Goal: Task Accomplishment & Management: Manage account settings

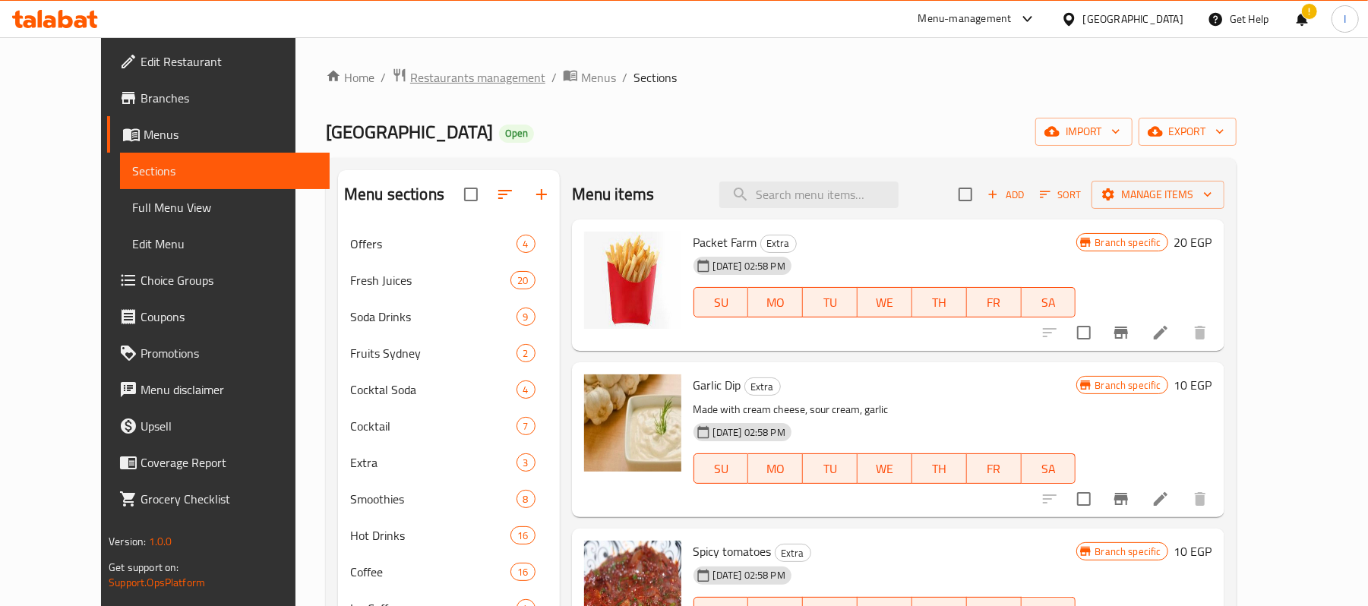
click at [410, 74] on span "Restaurants management" at bounding box center [477, 77] width 135 height 18
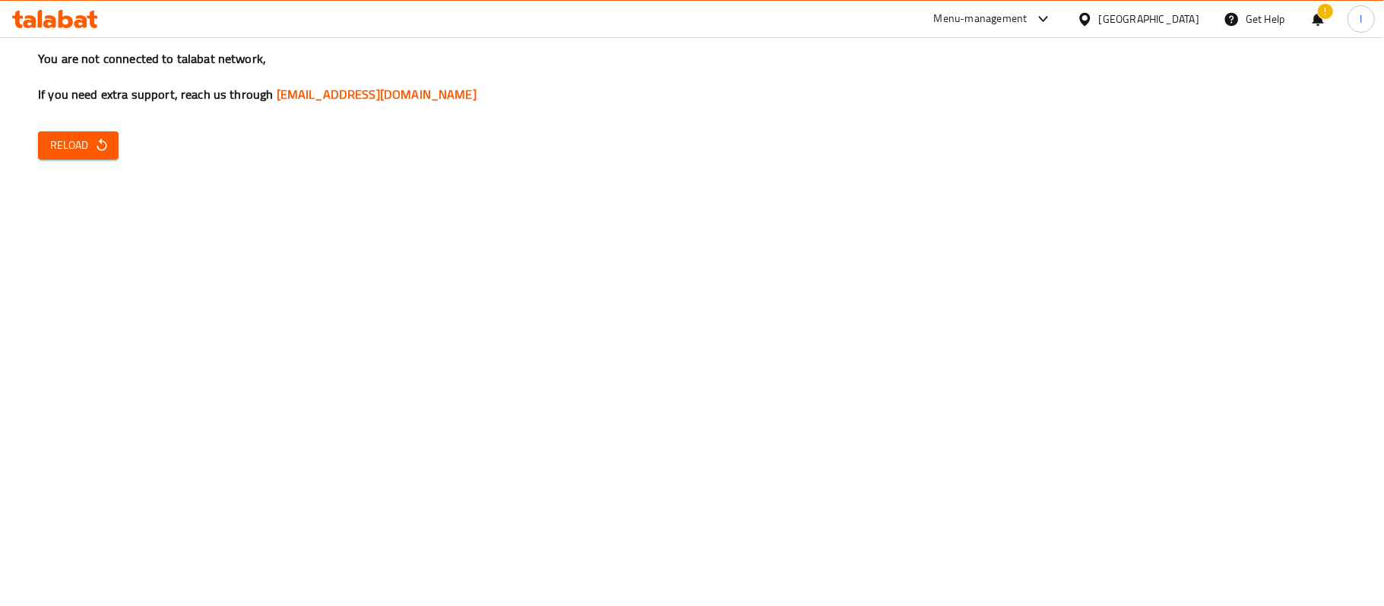
click at [94, 144] on icon "button" at bounding box center [101, 145] width 15 height 15
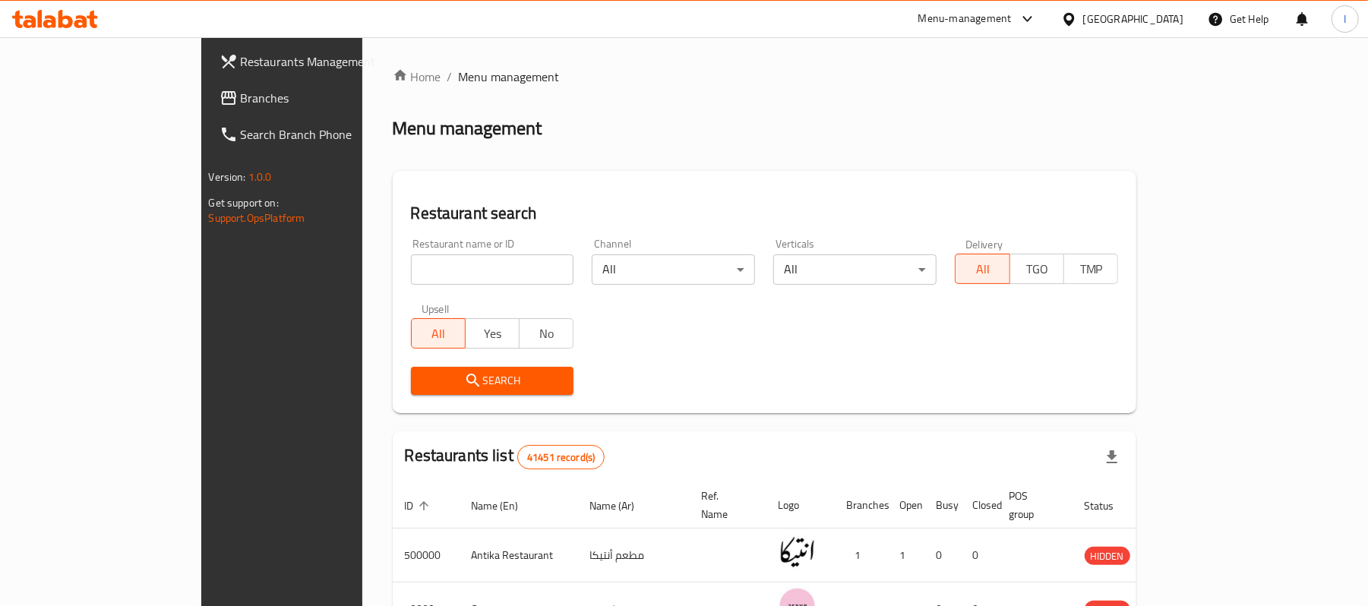
click at [411, 281] on input "search" at bounding box center [492, 270] width 163 height 30
paste input "[GEOGRAPHIC_DATA]"
click button "Search" at bounding box center [492, 381] width 163 height 28
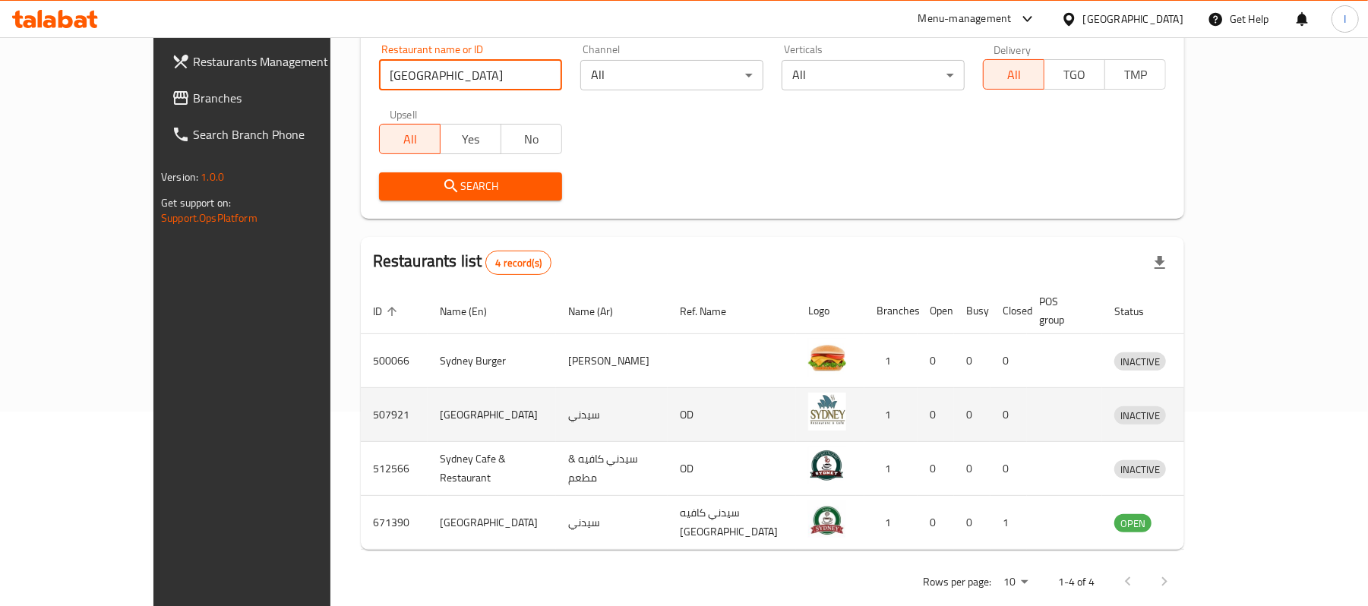
scroll to position [202, 0]
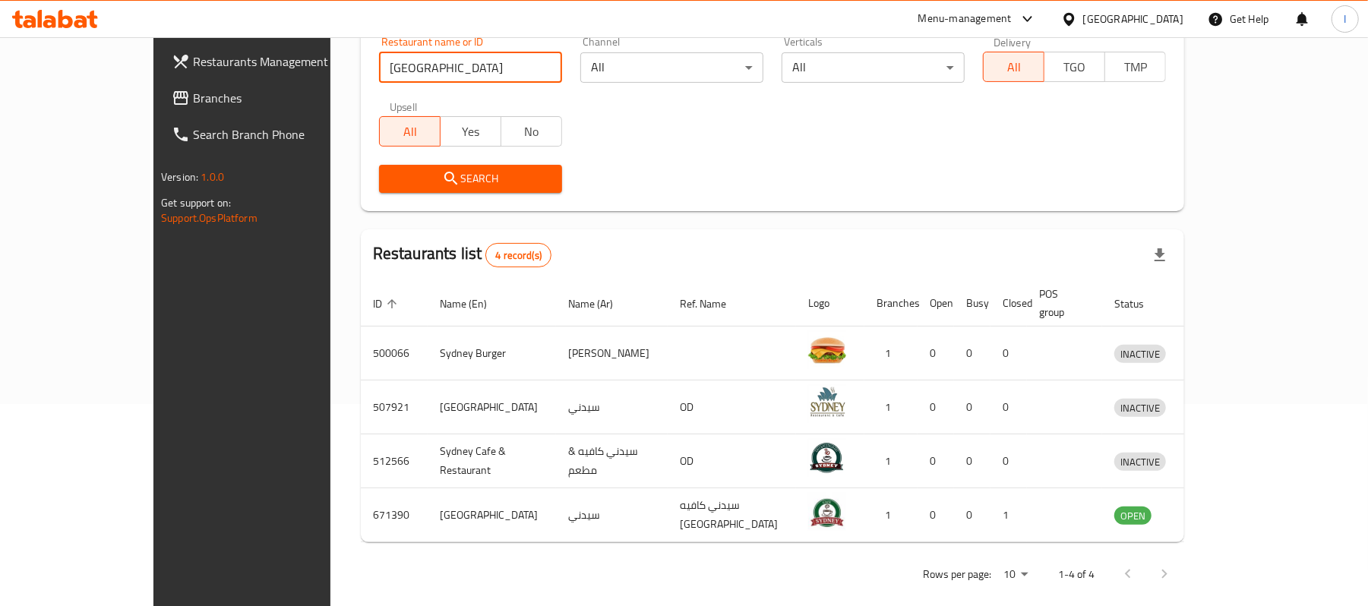
click at [379, 68] on input "[GEOGRAPHIC_DATA]" at bounding box center [470, 67] width 183 height 30
paste input "671390"
type input "671390"
click button "Search" at bounding box center [470, 179] width 183 height 28
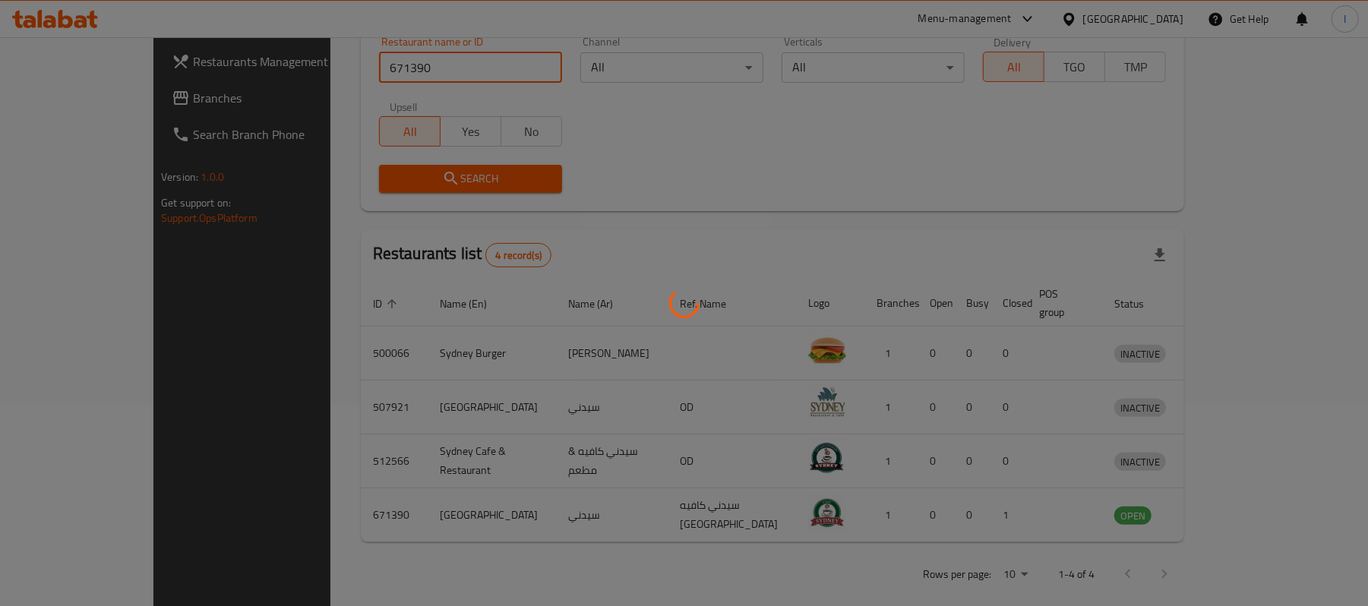
scroll to position [43, 0]
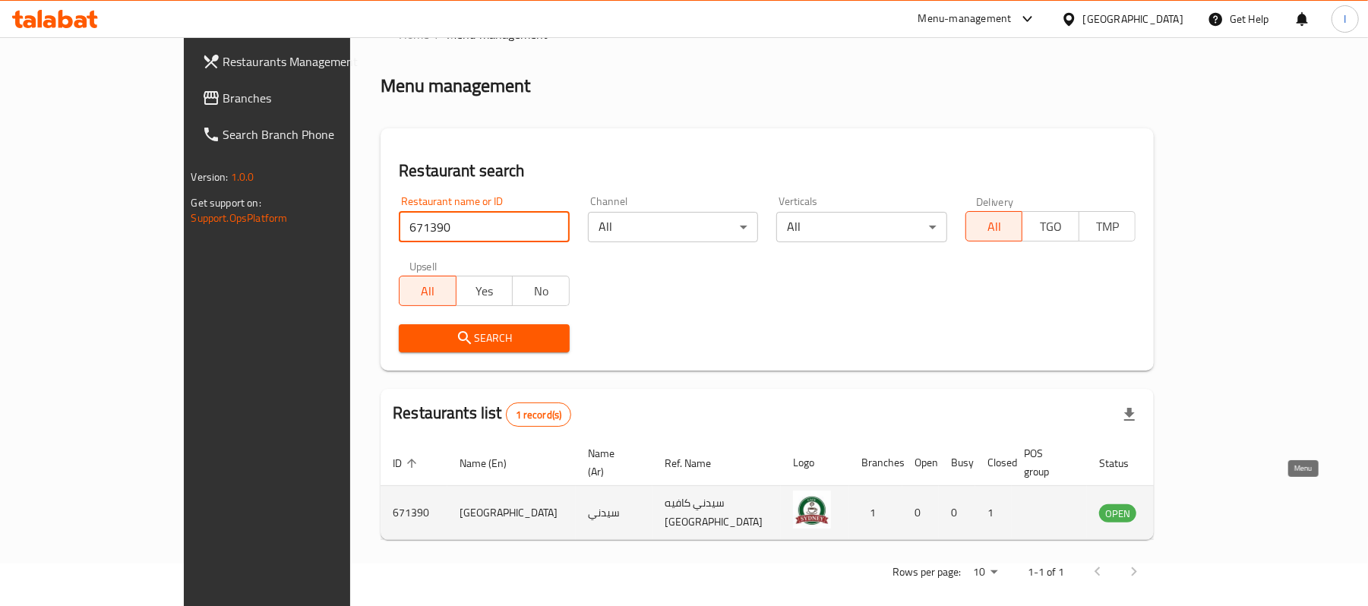
click at [1197, 504] on icon "enhanced table" at bounding box center [1188, 513] width 18 height 18
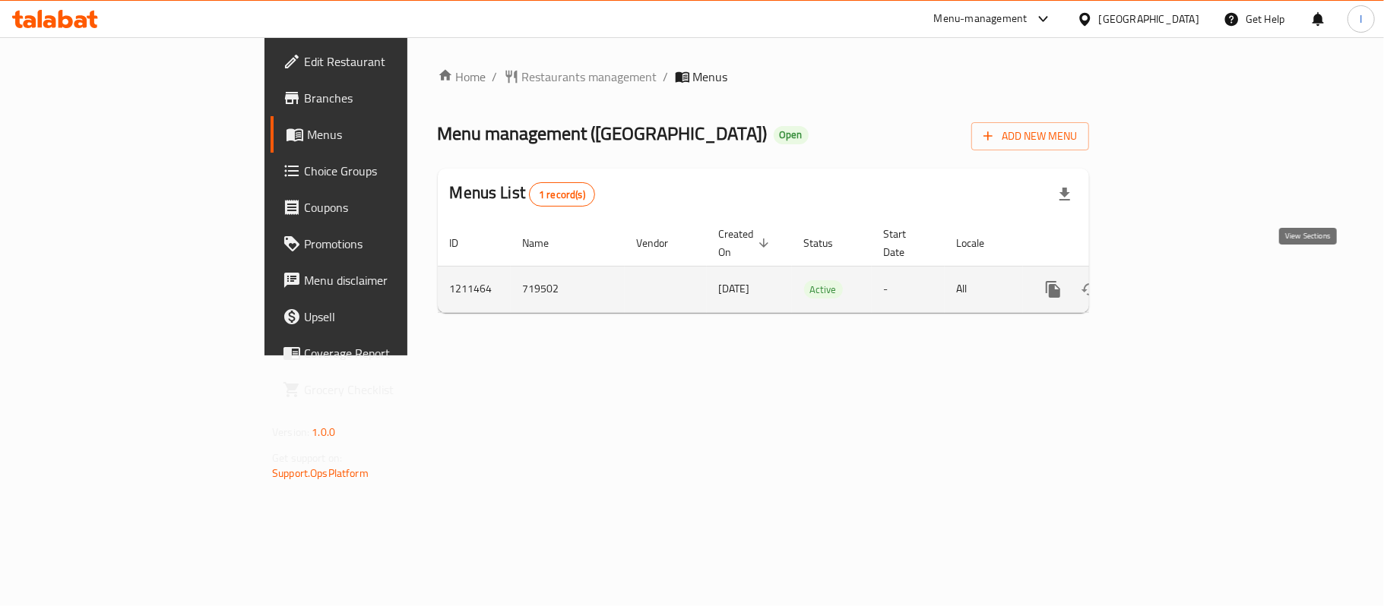
click at [1172, 280] on icon "enhanced table" at bounding box center [1162, 289] width 18 height 18
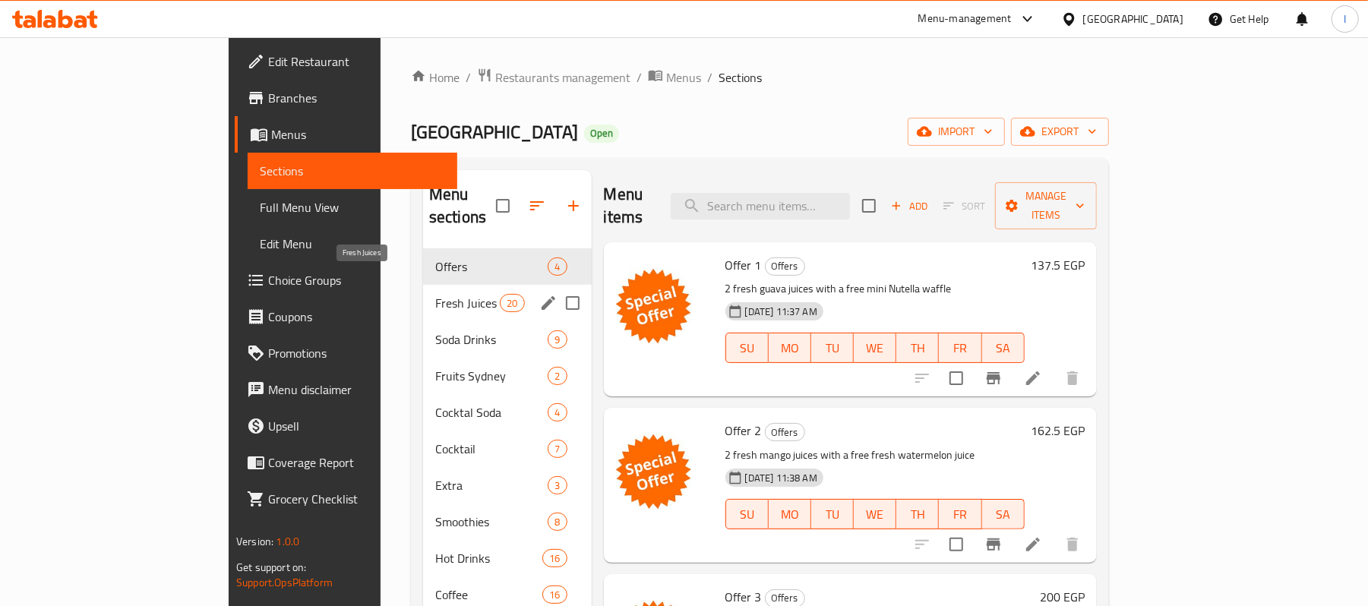
click at [435, 294] on span "Fresh Juices" at bounding box center [467, 303] width 65 height 18
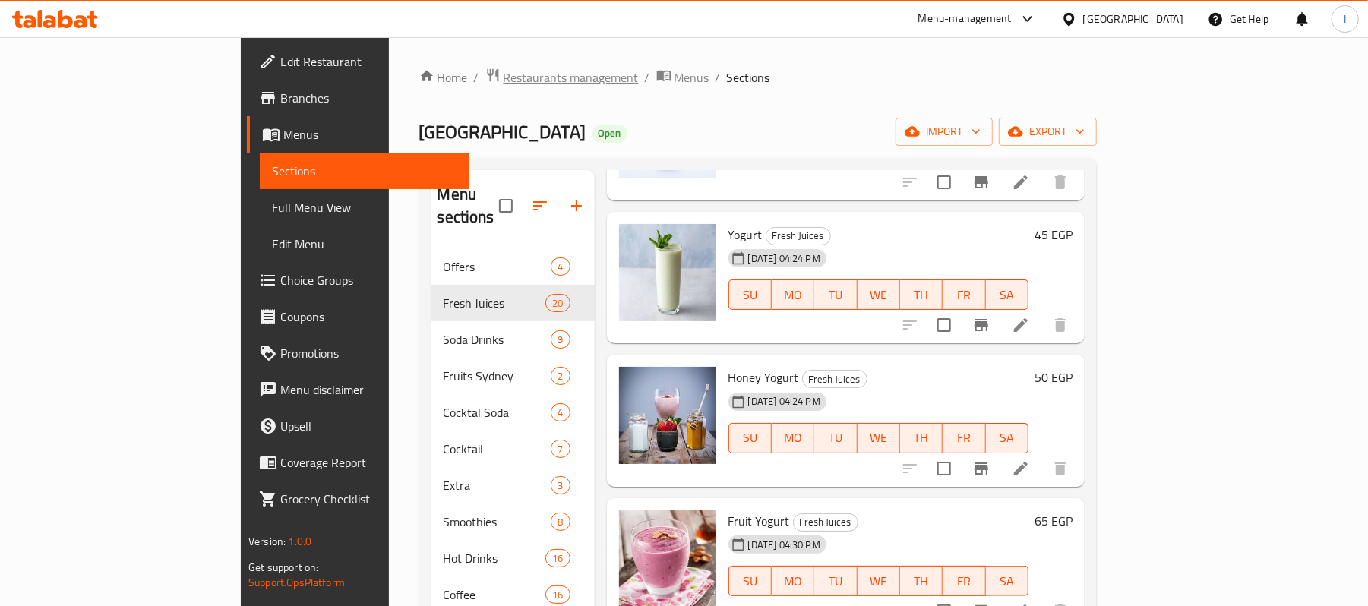
click at [504, 83] on span "Restaurants management" at bounding box center [571, 77] width 135 height 18
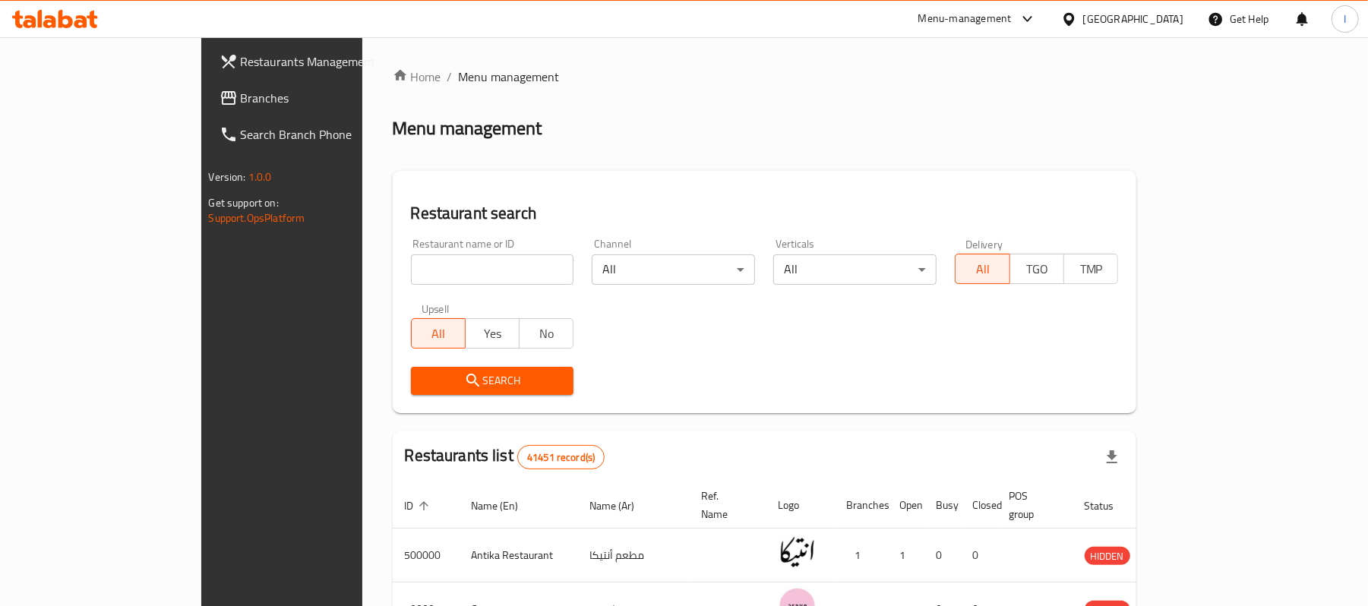
click at [411, 274] on input "search" at bounding box center [492, 270] width 163 height 30
paste input "671390"
type input "671390"
click button "Search" at bounding box center [492, 381] width 163 height 28
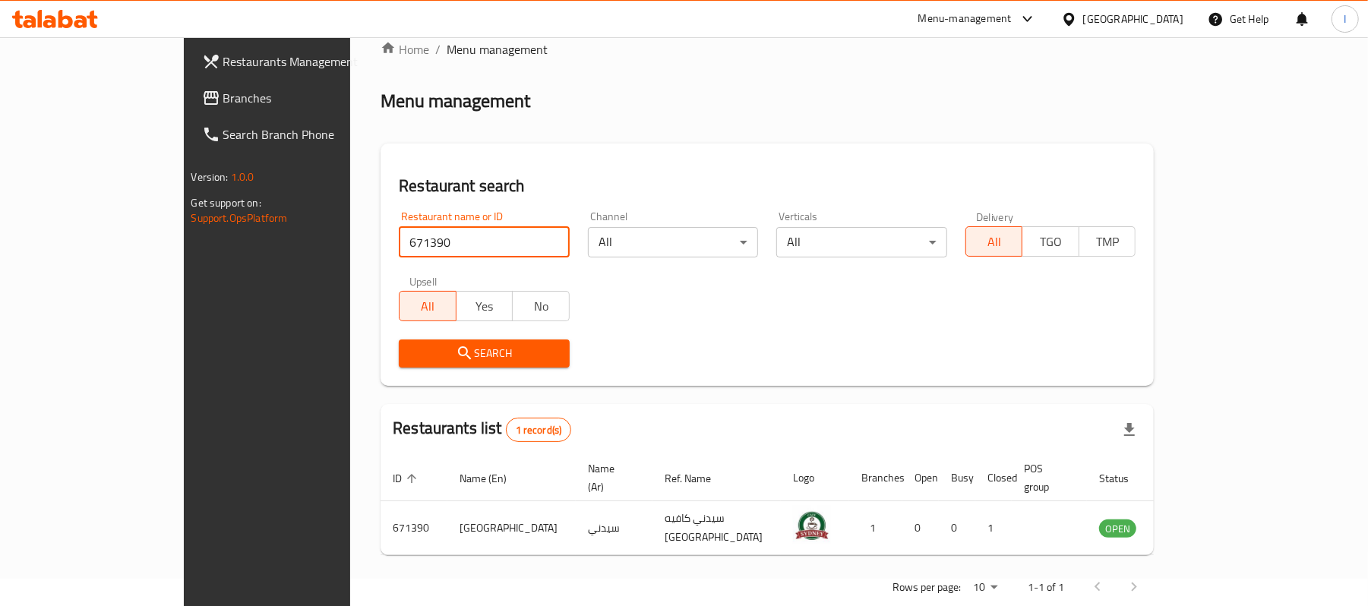
scroll to position [43, 0]
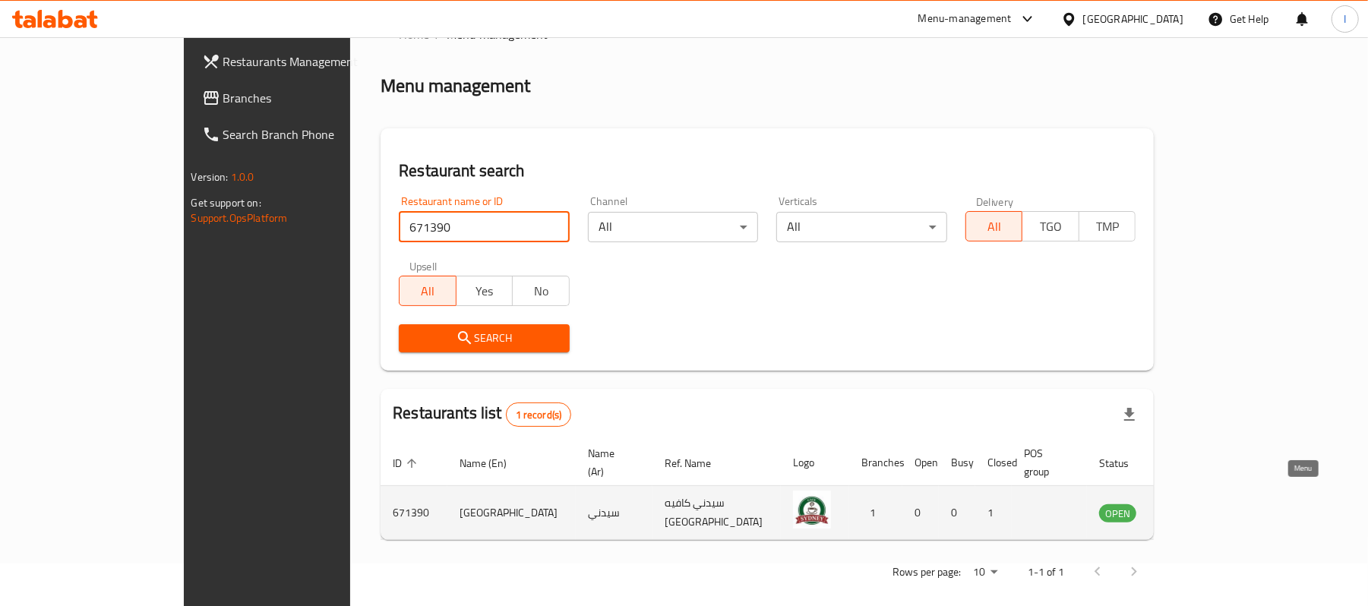
click at [1194, 511] on icon "enhanced table" at bounding box center [1191, 514] width 5 height 6
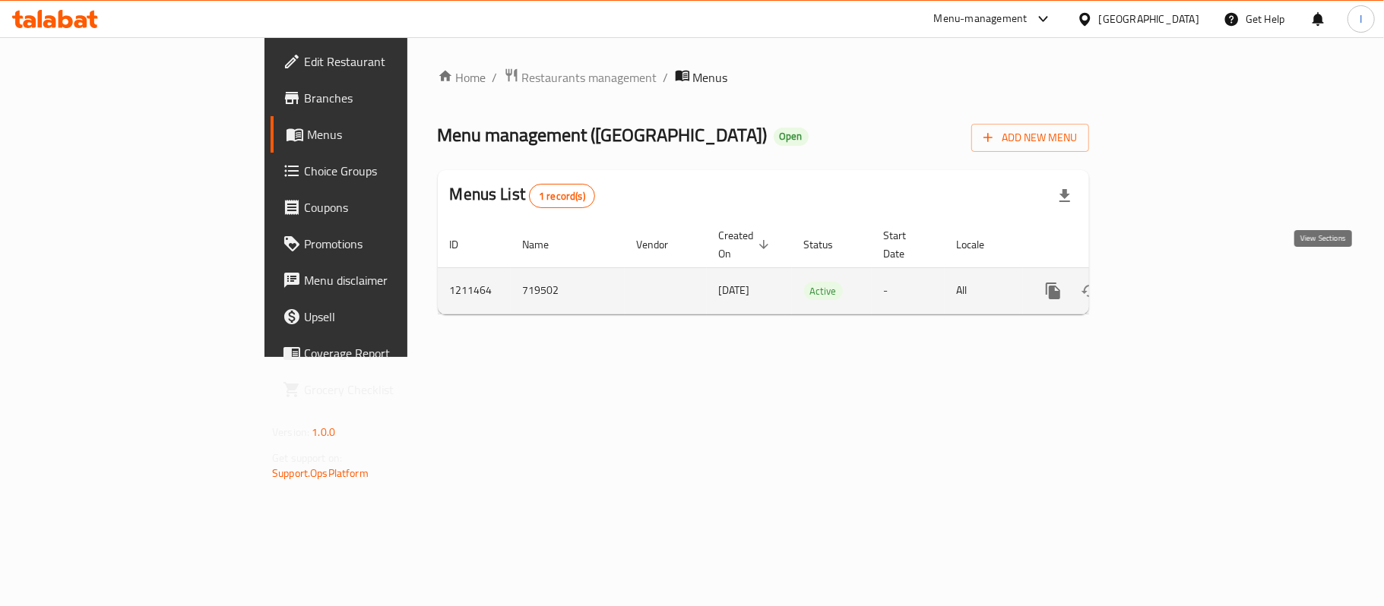
click at [1172, 282] on icon "enhanced table" at bounding box center [1162, 291] width 18 height 18
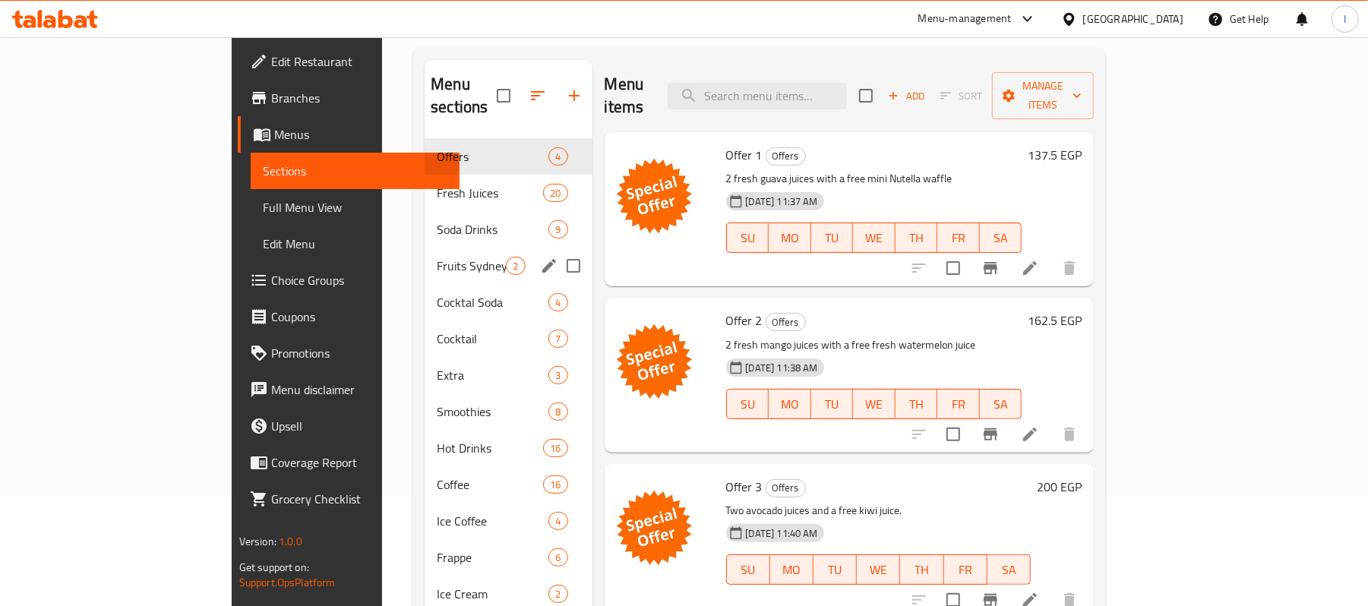
scroll to position [9, 0]
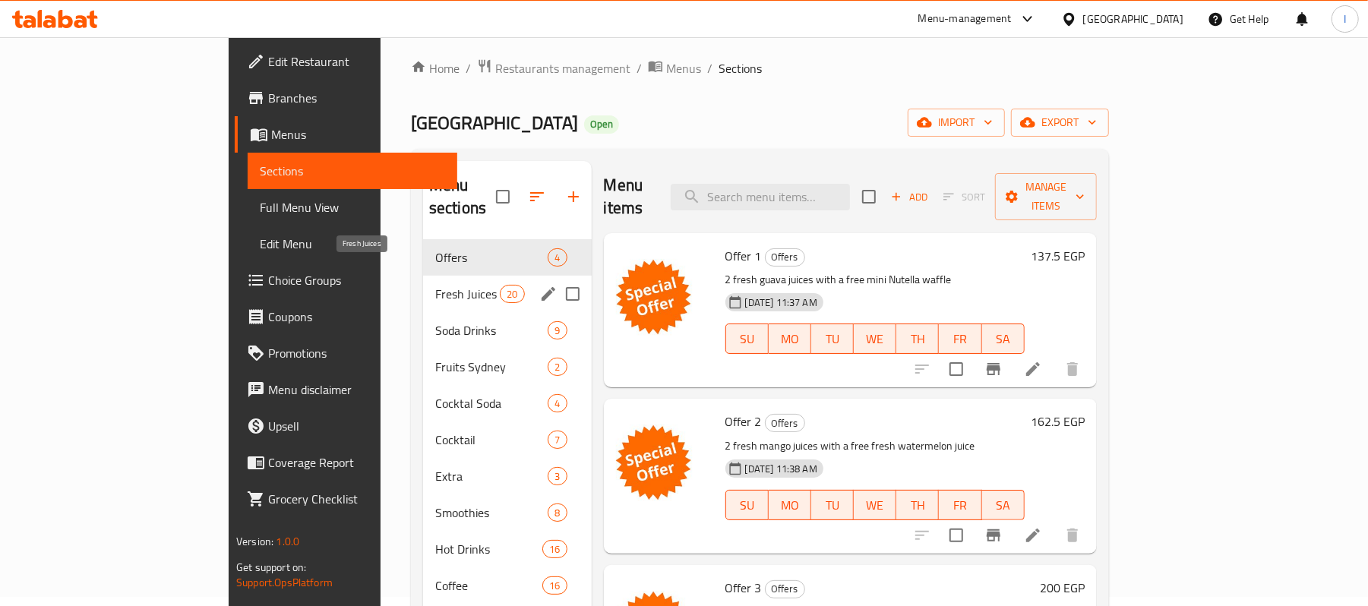
click at [435, 285] on span "Fresh Juices" at bounding box center [467, 294] width 65 height 18
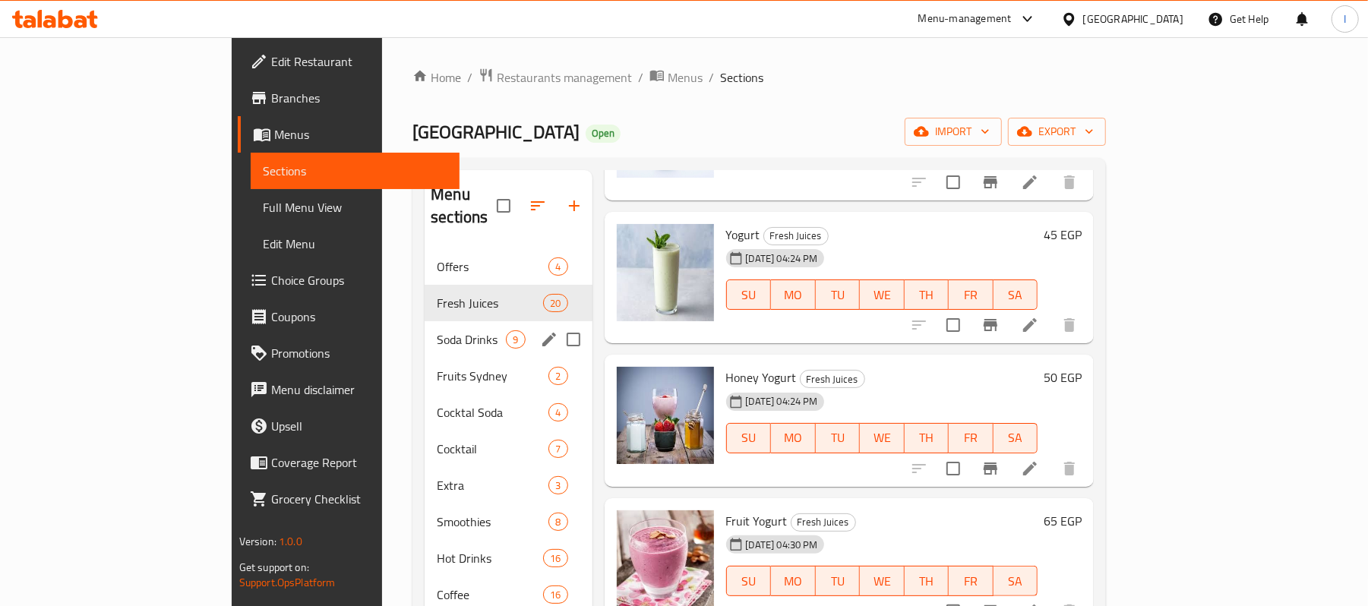
click at [425, 328] on div "Soda Drinks 9" at bounding box center [508, 339] width 167 height 36
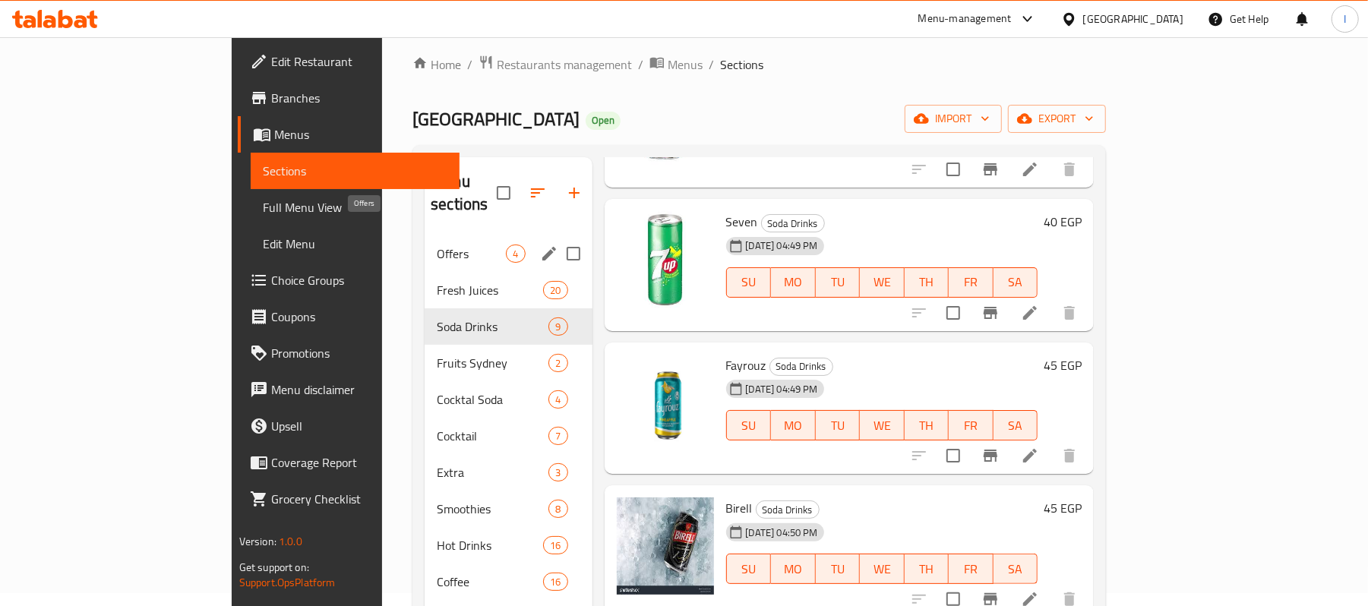
scroll to position [9, 0]
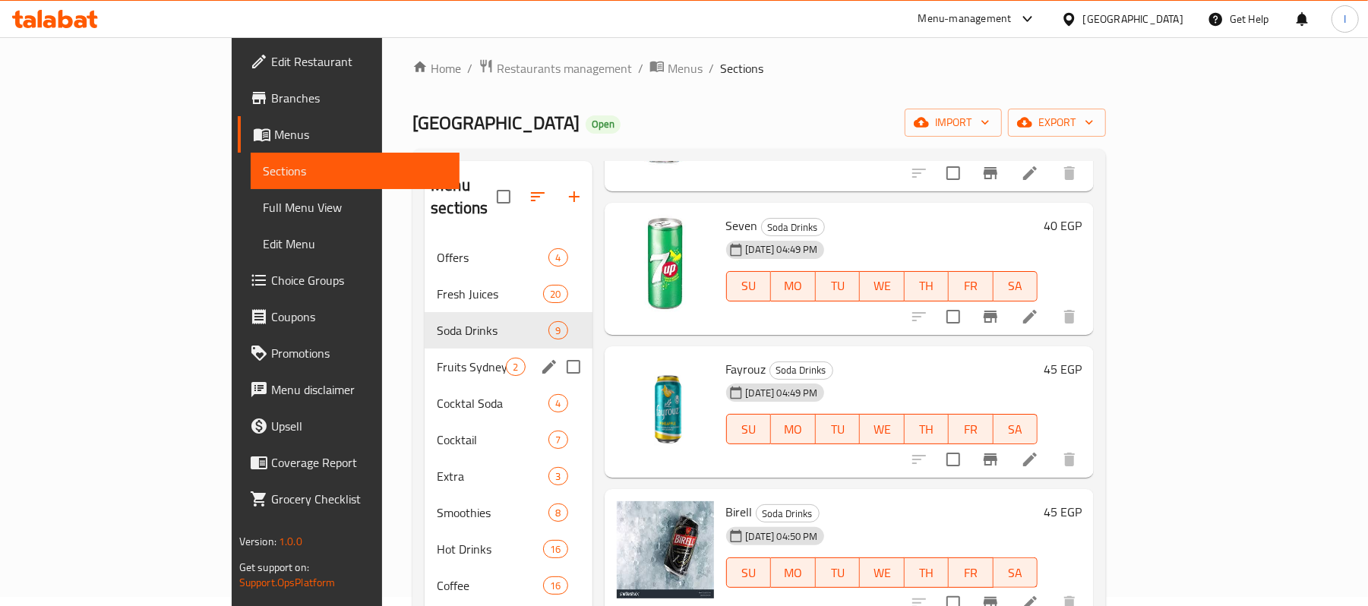
click at [425, 349] on div "Fruits Sydney 2" at bounding box center [508, 367] width 167 height 36
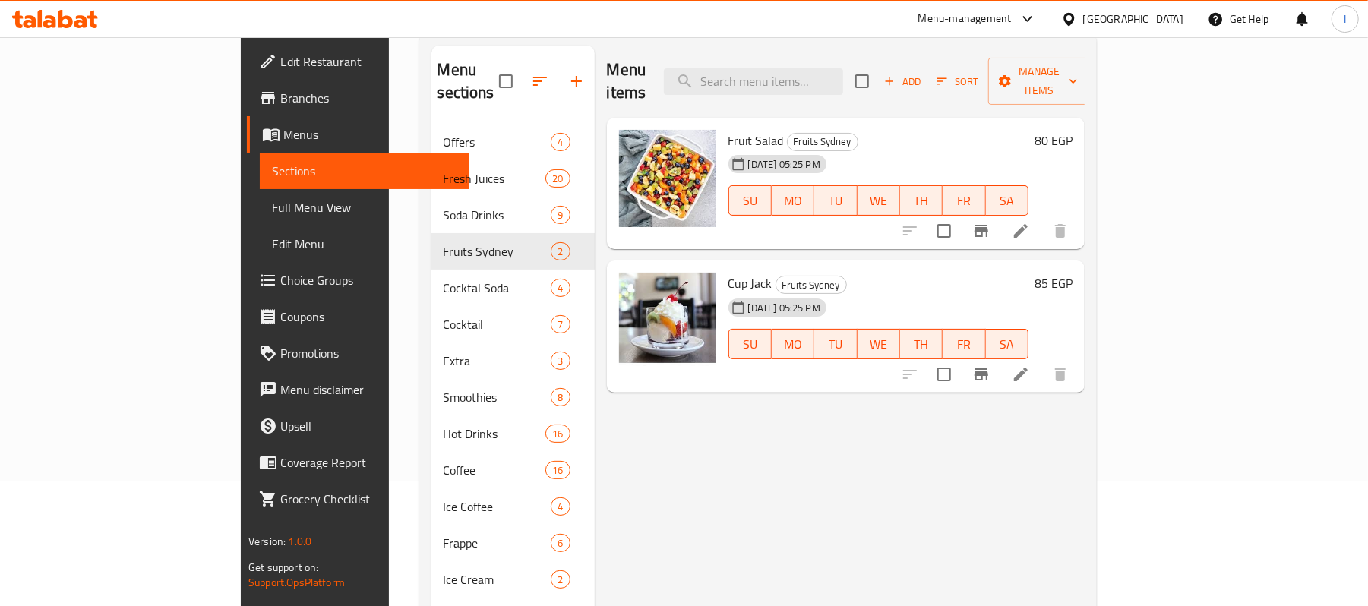
scroll to position [202, 0]
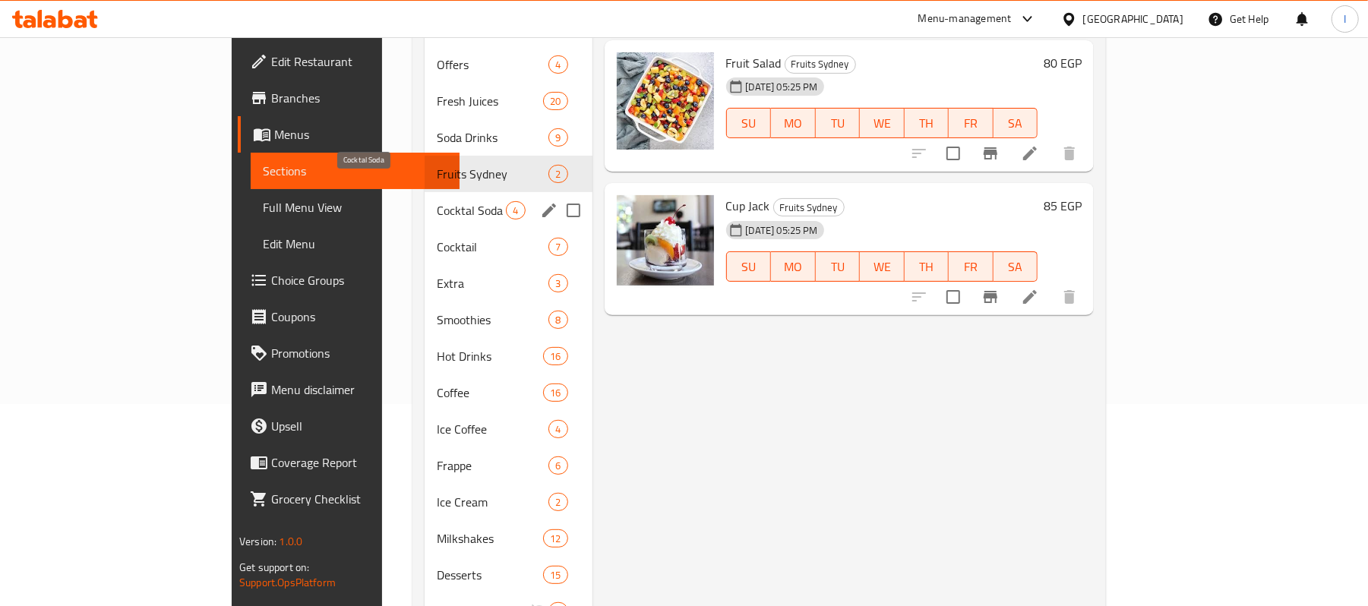
click at [437, 201] on span "Cocktal Soda" at bounding box center [471, 210] width 69 height 18
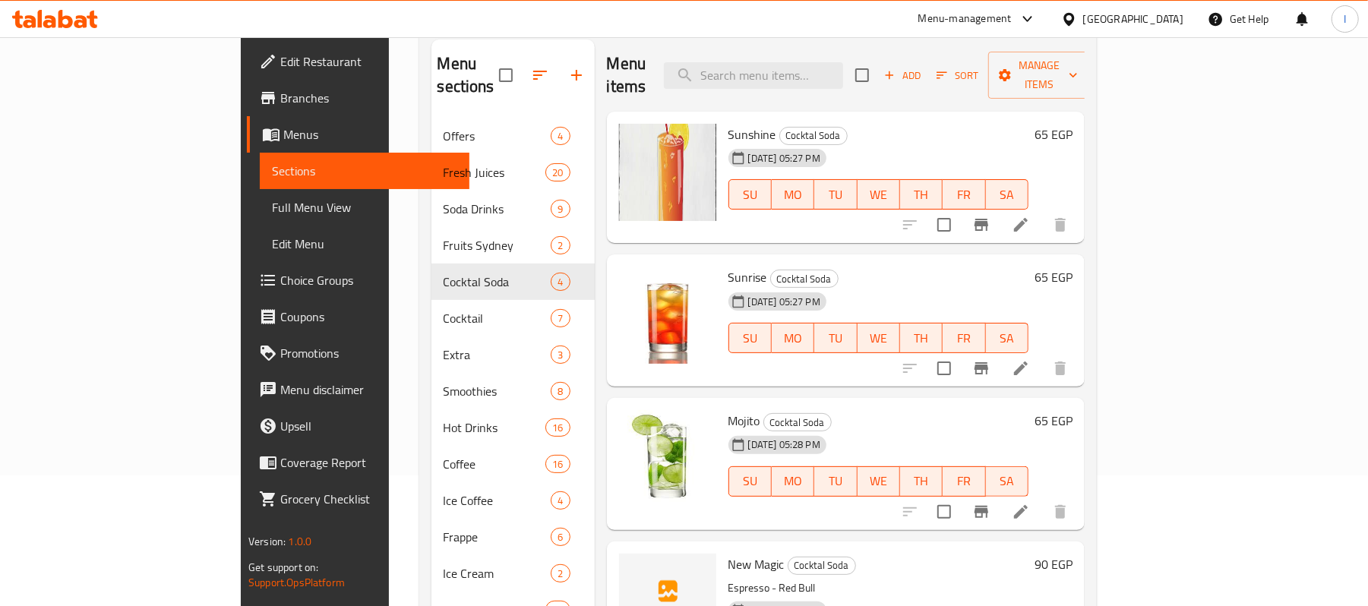
scroll to position [304, 0]
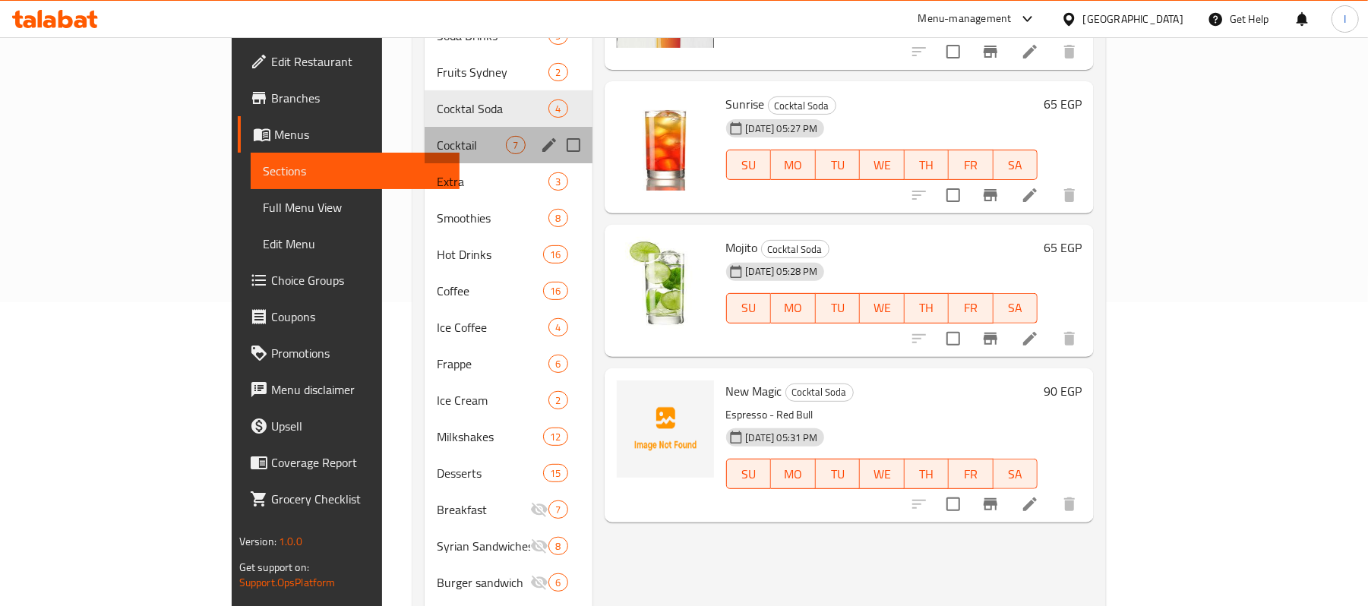
click at [425, 138] on div "Cocktail 7" at bounding box center [508, 145] width 167 height 36
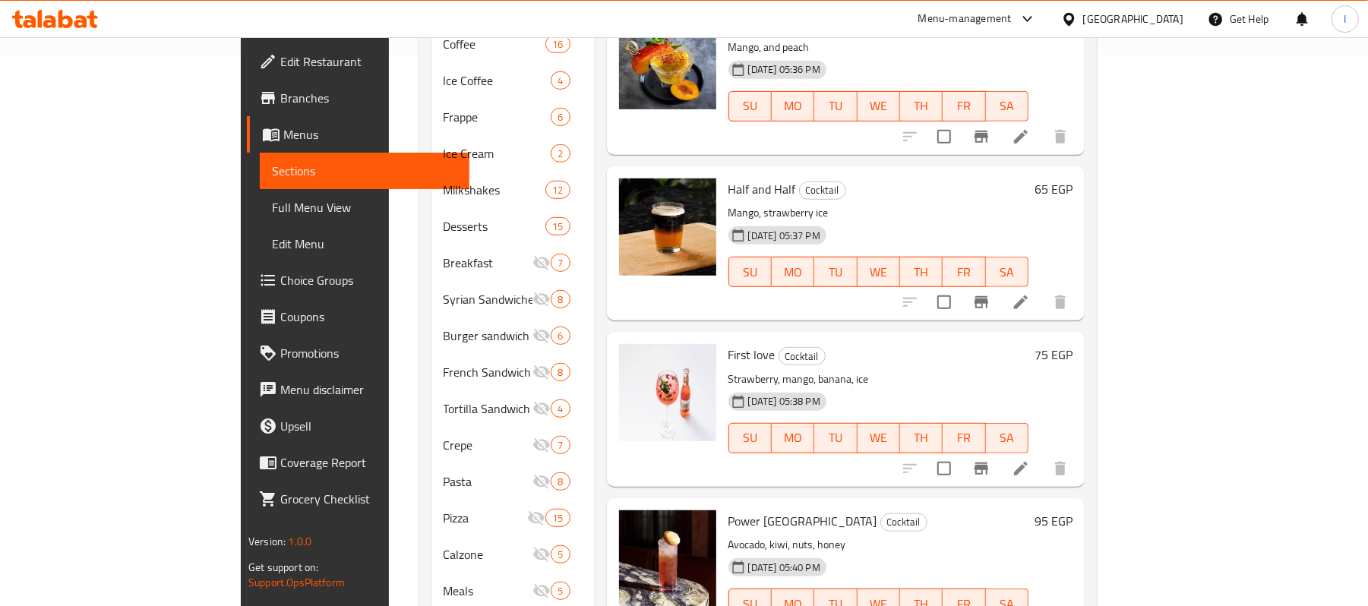
scroll to position [617, 0]
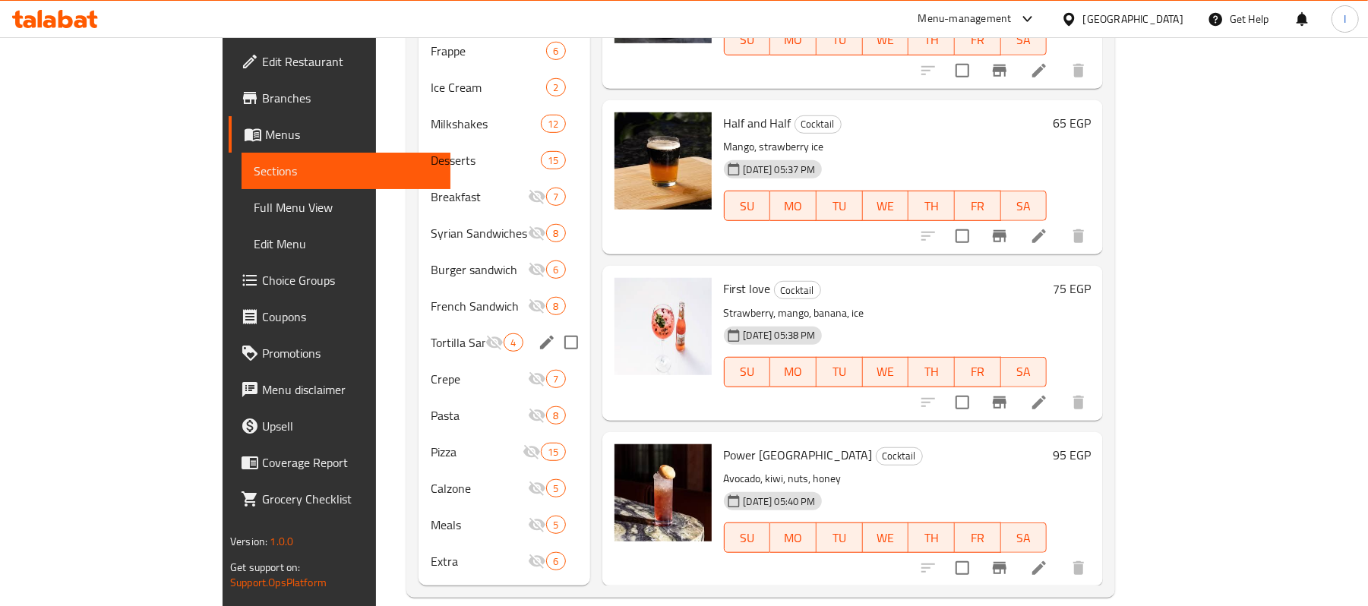
click at [419, 332] on div "Tortilla Sandwich 4" at bounding box center [504, 342] width 171 height 36
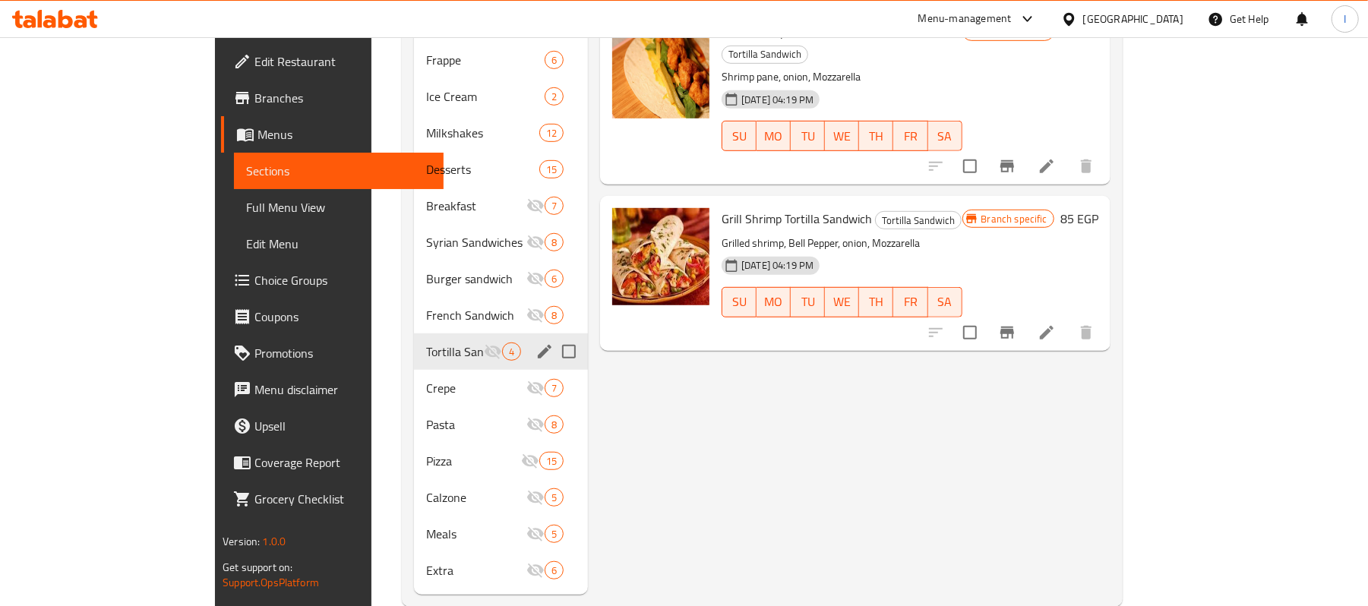
click at [432, 341] on div "Tortilla Sandwich 4" at bounding box center [501, 352] width 174 height 36
click at [426, 379] on span "Crepe" at bounding box center [455, 388] width 58 height 18
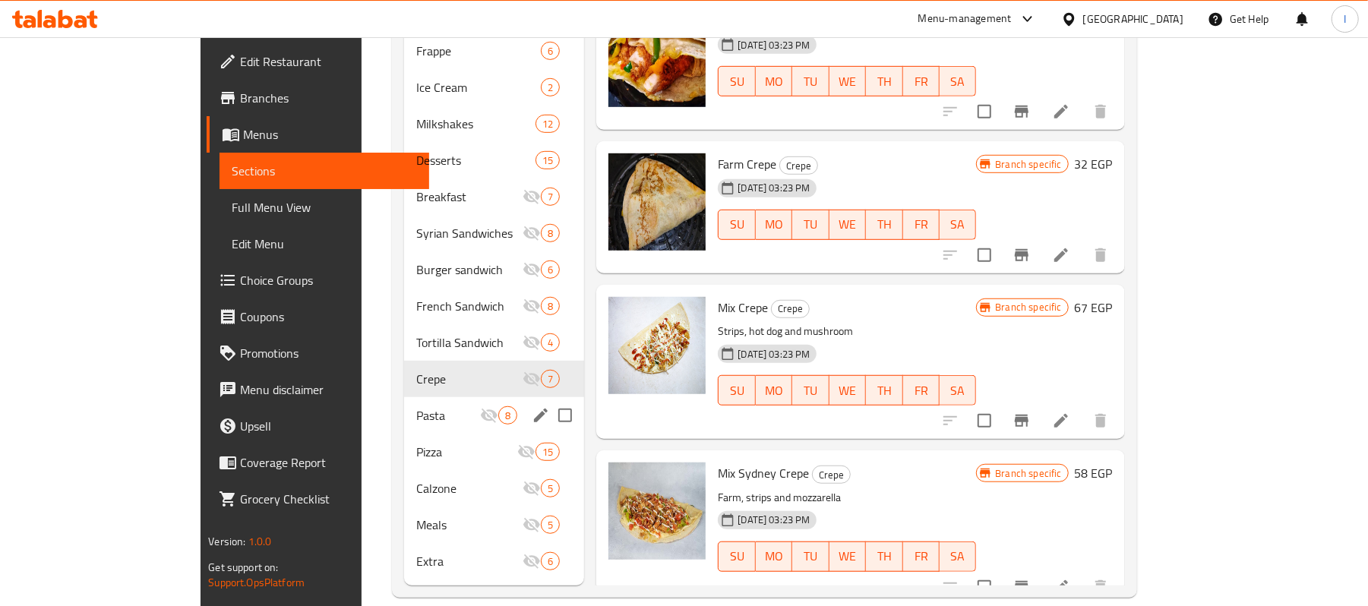
click at [404, 404] on div "Pasta 8" at bounding box center [494, 415] width 180 height 36
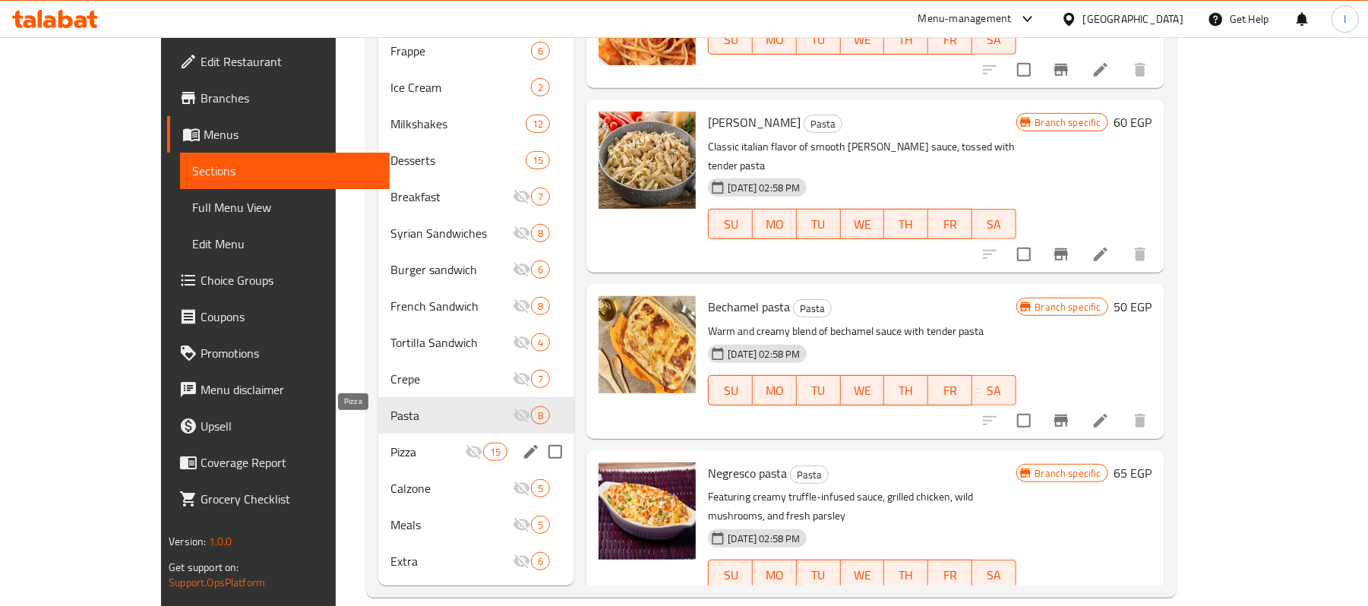
click at [398, 443] on span "Pizza" at bounding box center [428, 452] width 74 height 18
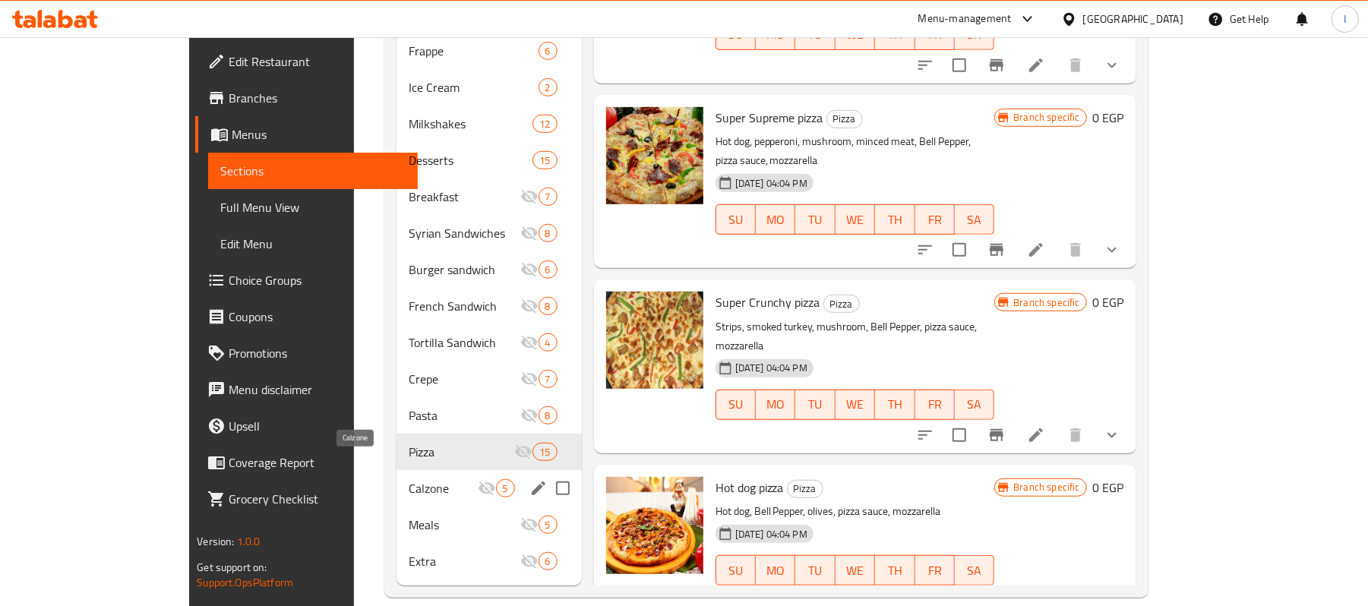
click at [411, 479] on span "Calzone" at bounding box center [443, 488] width 68 height 18
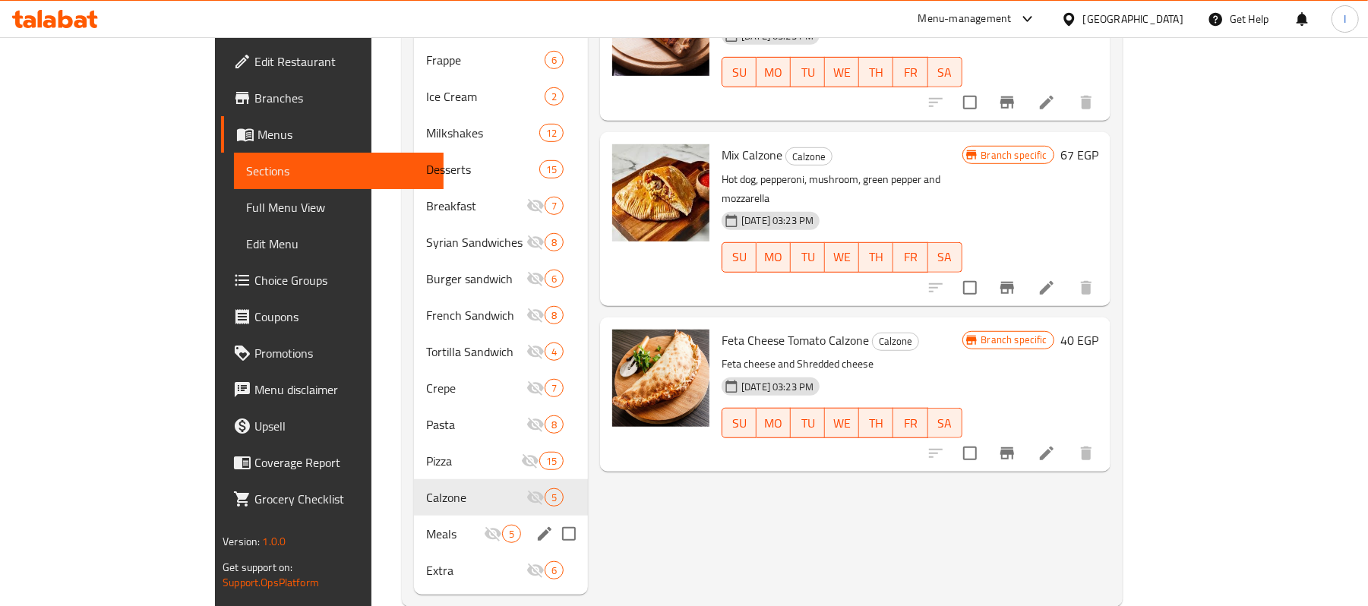
click at [414, 516] on div "Meals 5" at bounding box center [501, 534] width 174 height 36
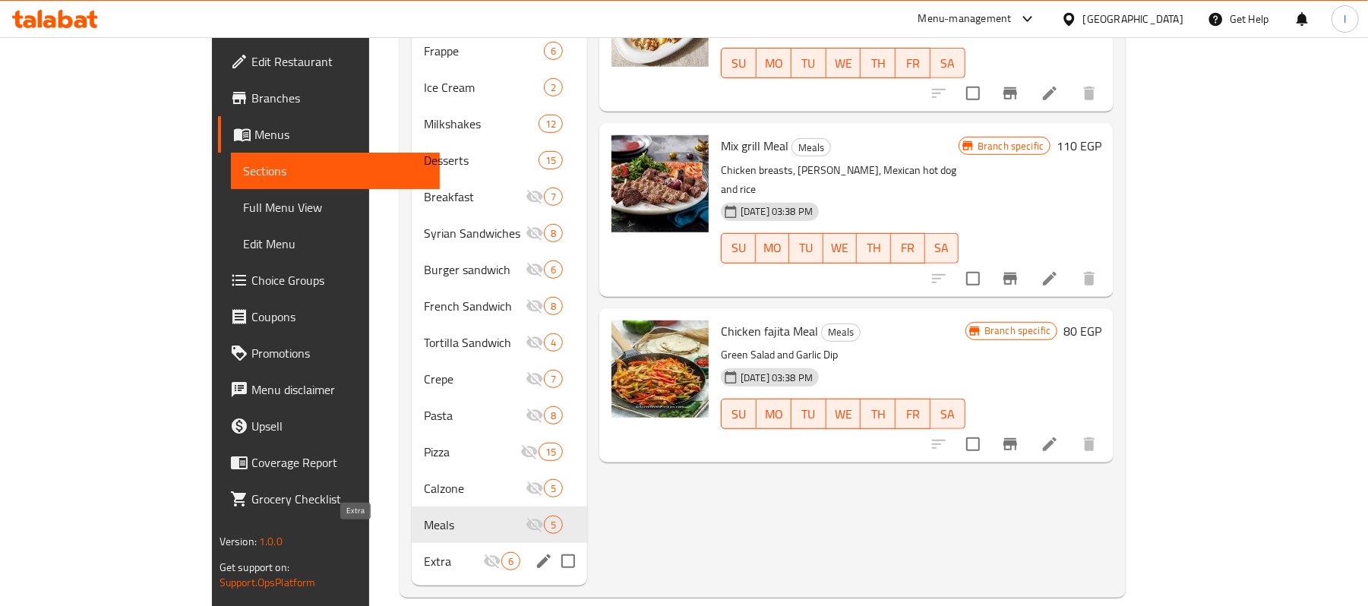
click at [424, 552] on span "Extra" at bounding box center [453, 561] width 59 height 18
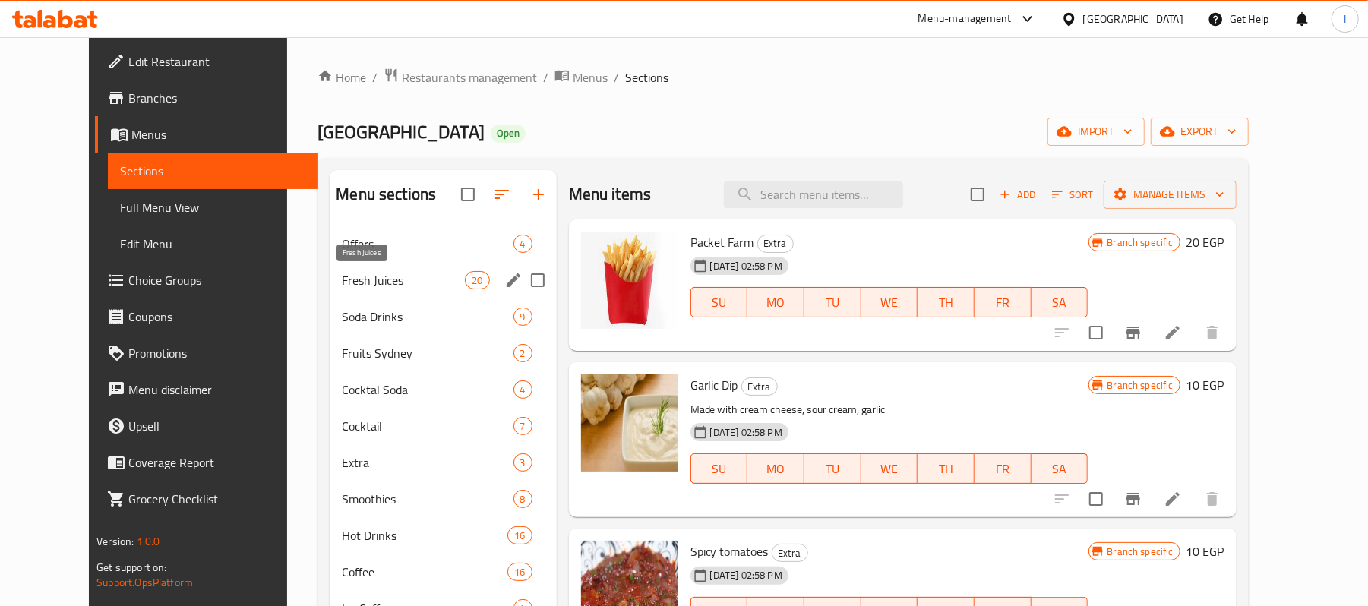
click at [389, 289] on span "Fresh Juices" at bounding box center [403, 280] width 123 height 18
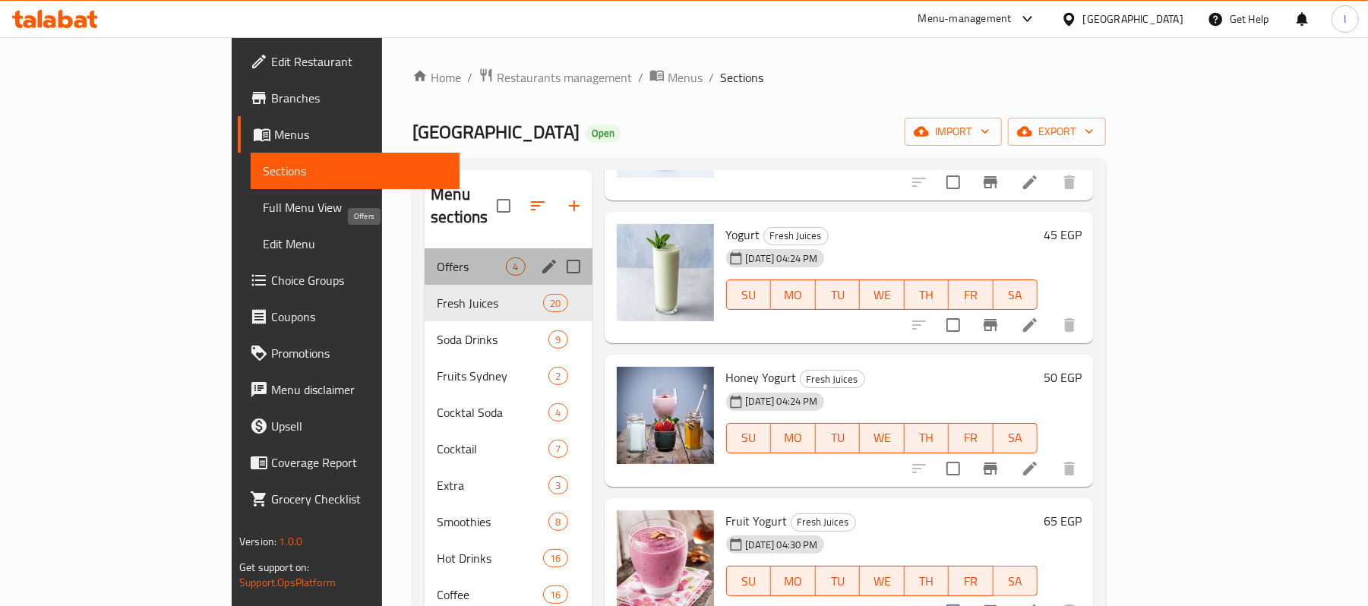
drag, startPoint x: 423, startPoint y: 245, endPoint x: 441, endPoint y: 228, distance: 24.2
click at [437, 258] on span "Offers" at bounding box center [471, 267] width 69 height 18
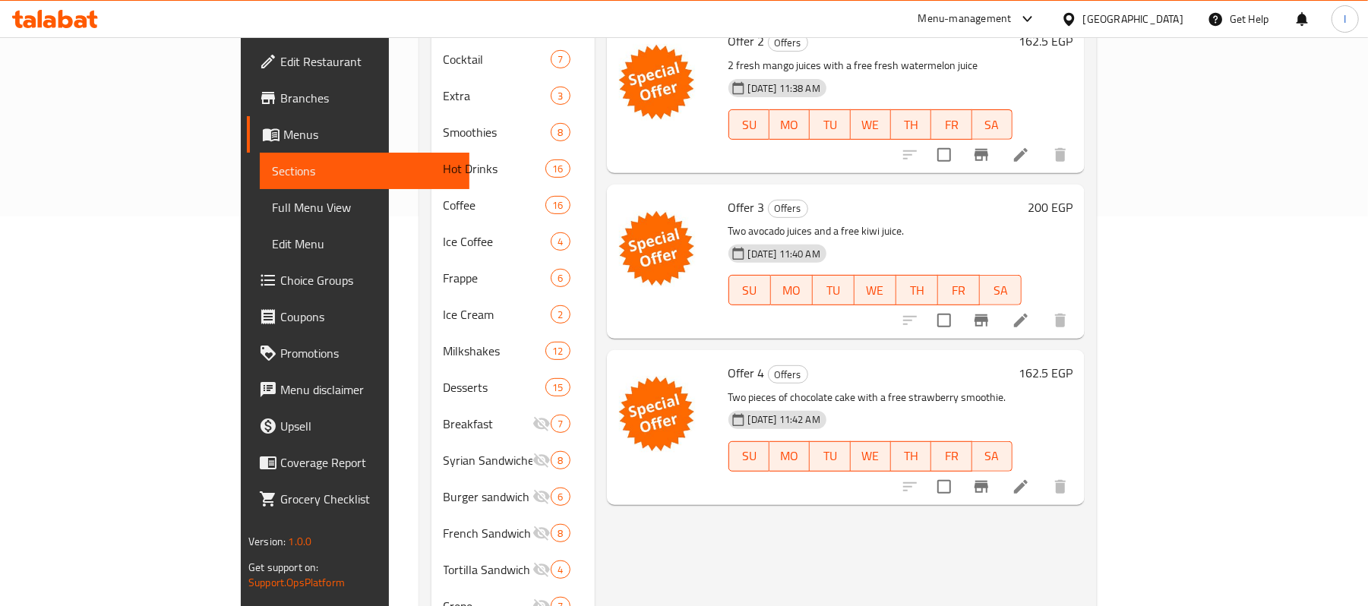
scroll to position [405, 0]
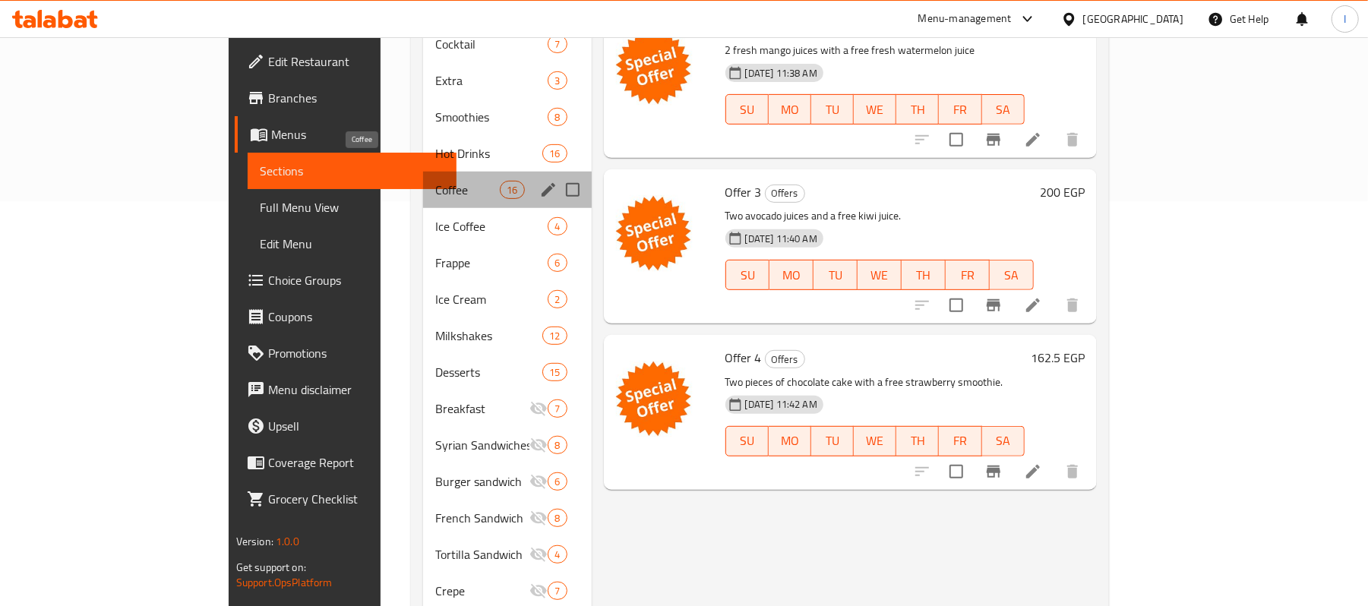
click at [435, 181] on span "Coffee" at bounding box center [467, 190] width 65 height 18
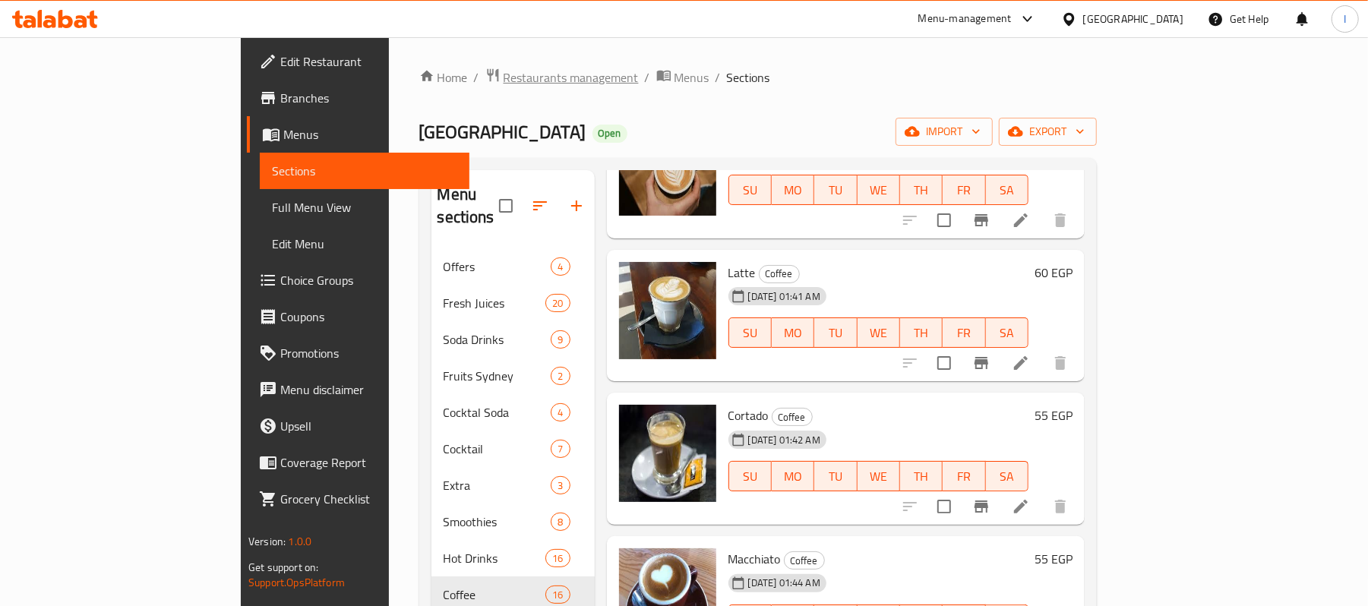
click at [504, 85] on span "Restaurants management" at bounding box center [571, 77] width 135 height 18
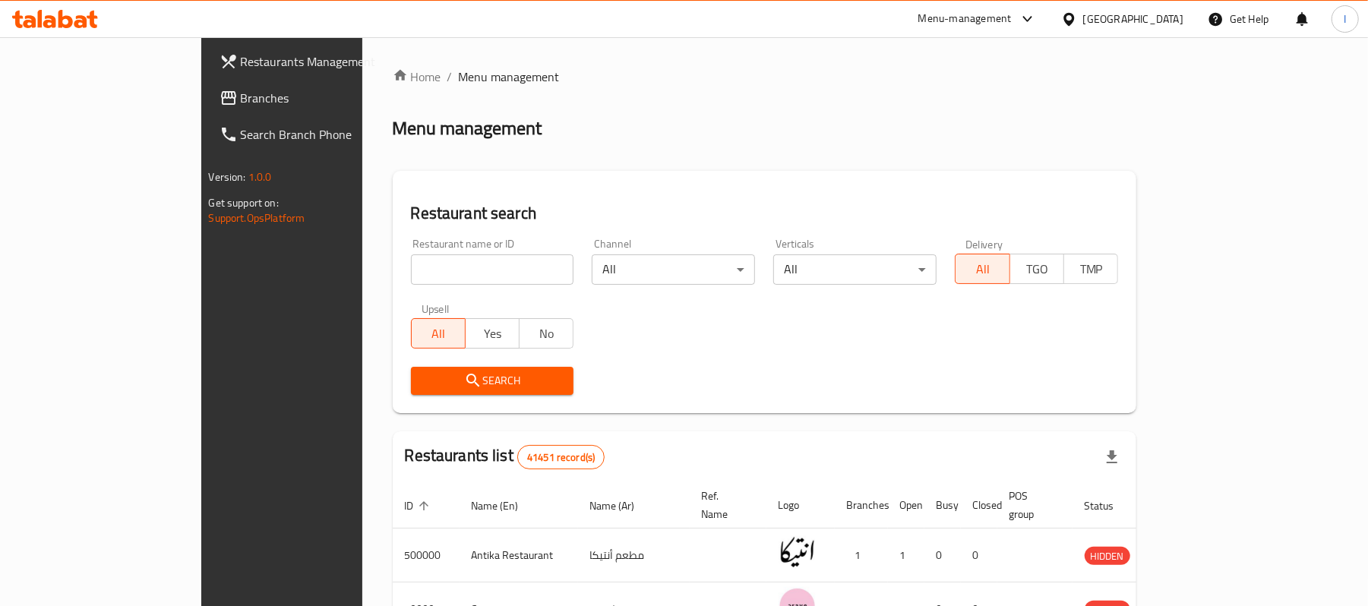
click at [411, 259] on input "search" at bounding box center [492, 270] width 163 height 30
paste input "637445"
type input "637445"
click button "Search" at bounding box center [492, 381] width 163 height 28
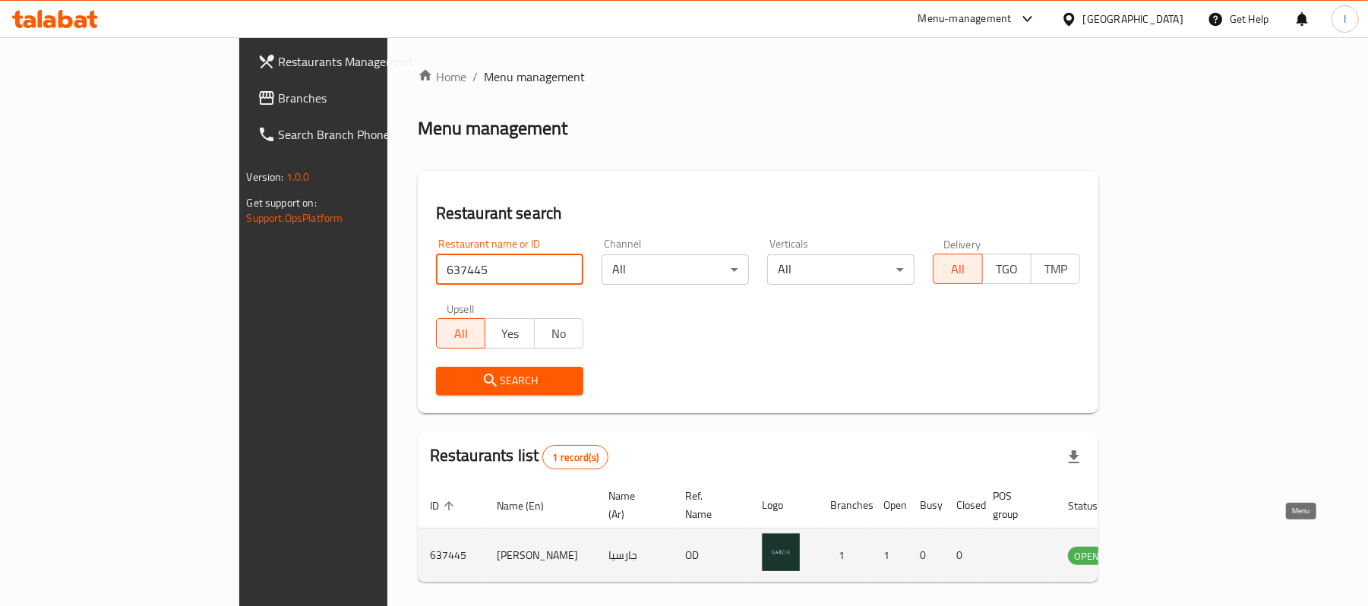
click at [1176, 546] on link "enhanced table" at bounding box center [1162, 555] width 28 height 18
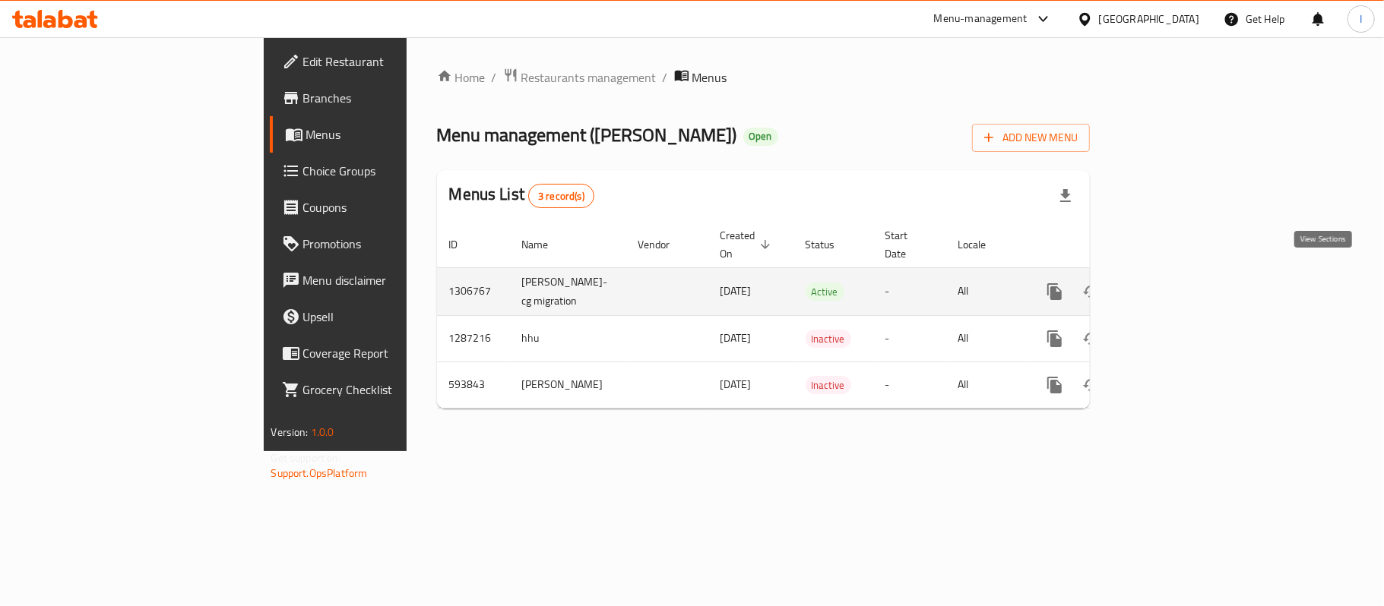
click at [1171, 285] on icon "enhanced table" at bounding box center [1164, 292] width 14 height 14
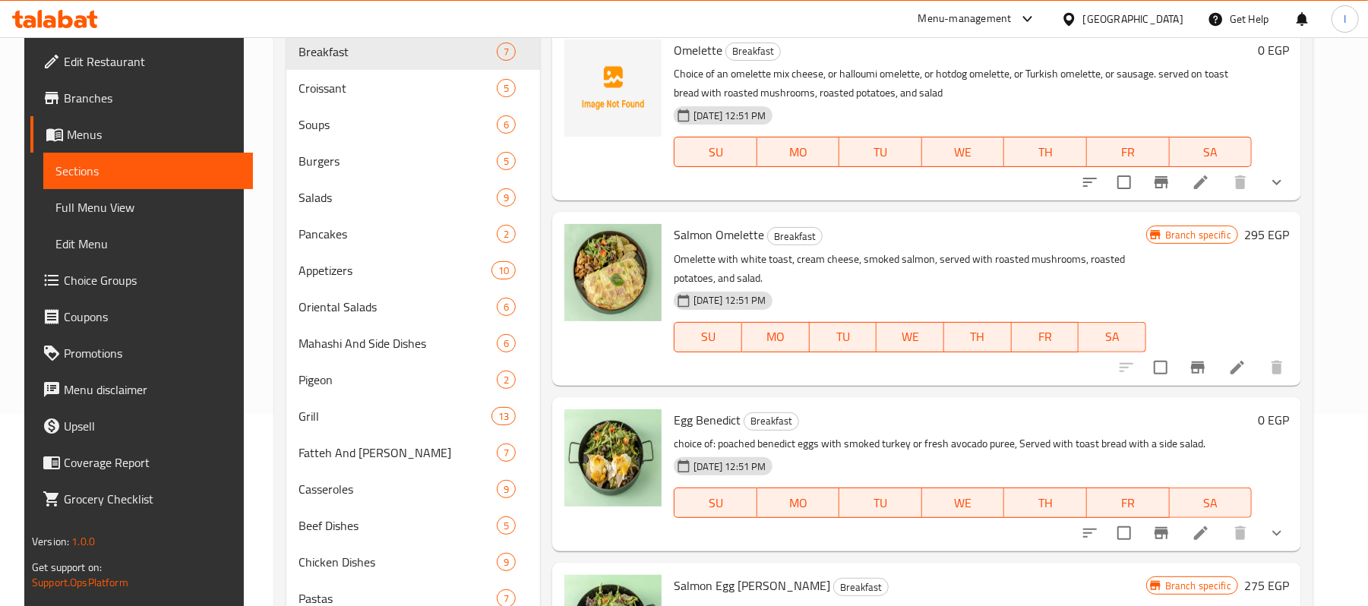
scroll to position [101, 0]
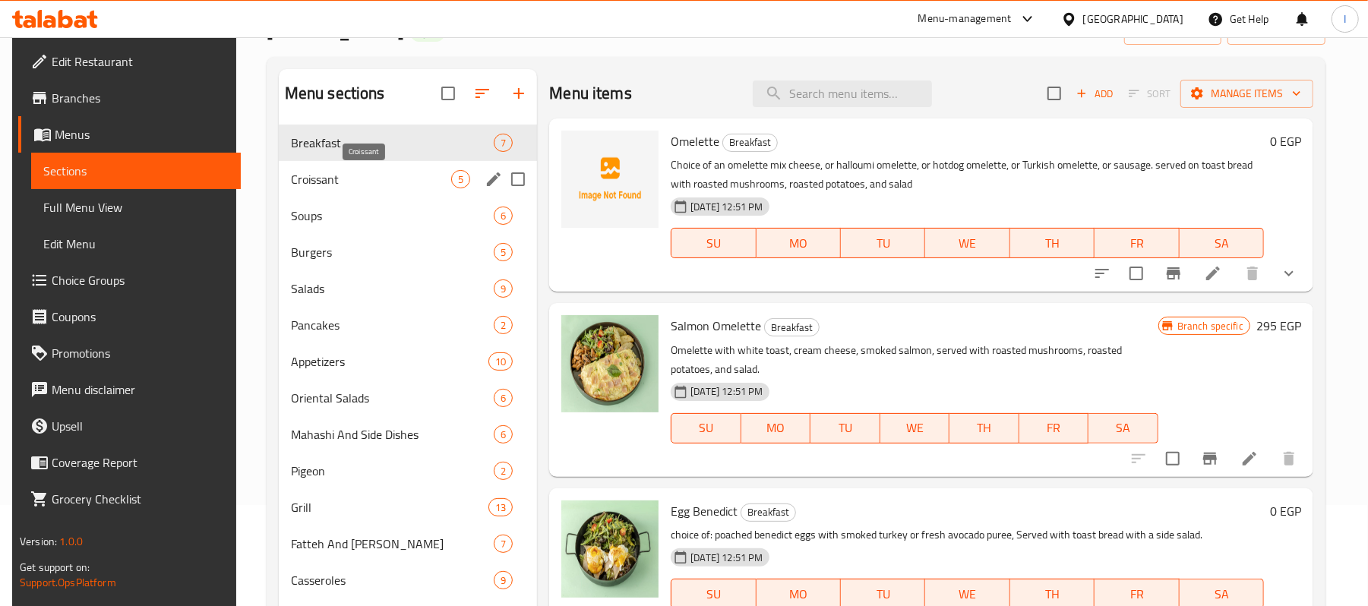
click at [381, 182] on span "Croissant" at bounding box center [371, 179] width 160 height 18
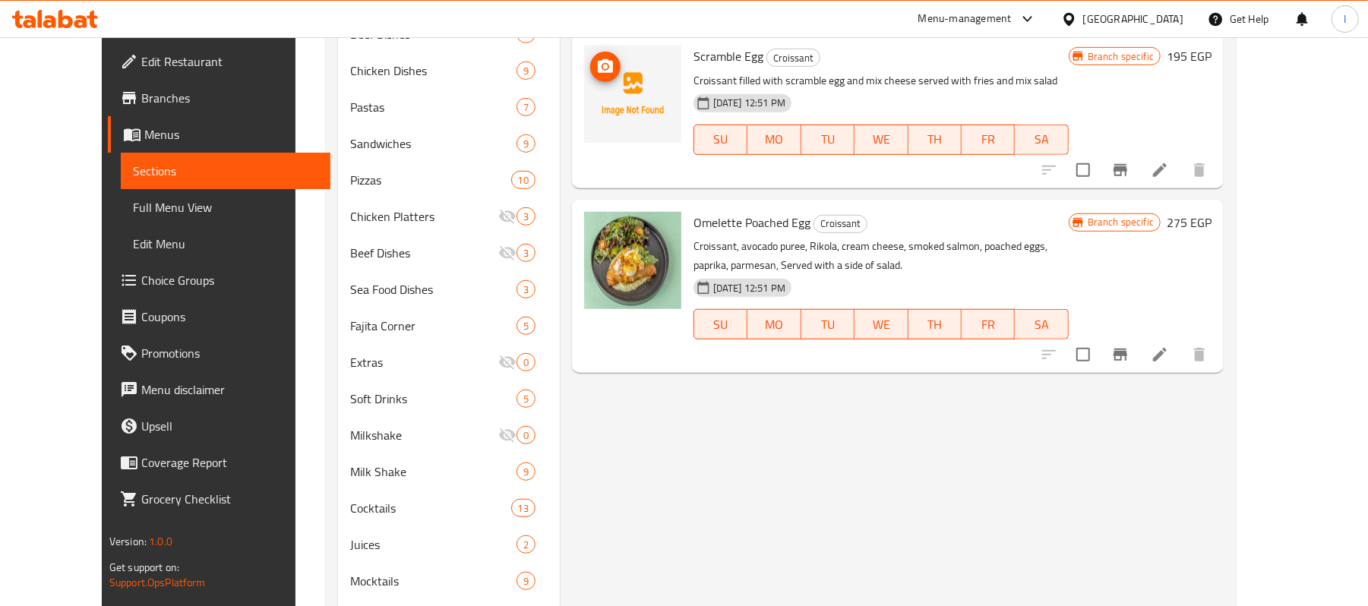
scroll to position [836, 0]
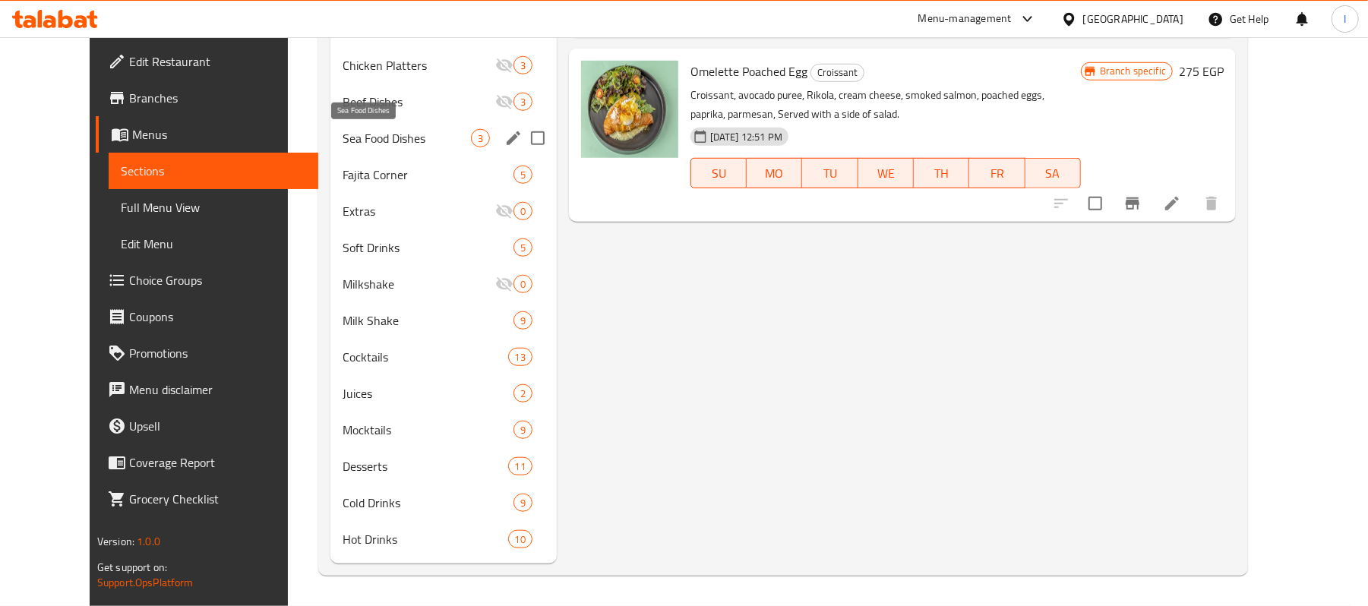
click at [353, 137] on span "Sea Food Dishes" at bounding box center [407, 138] width 128 height 18
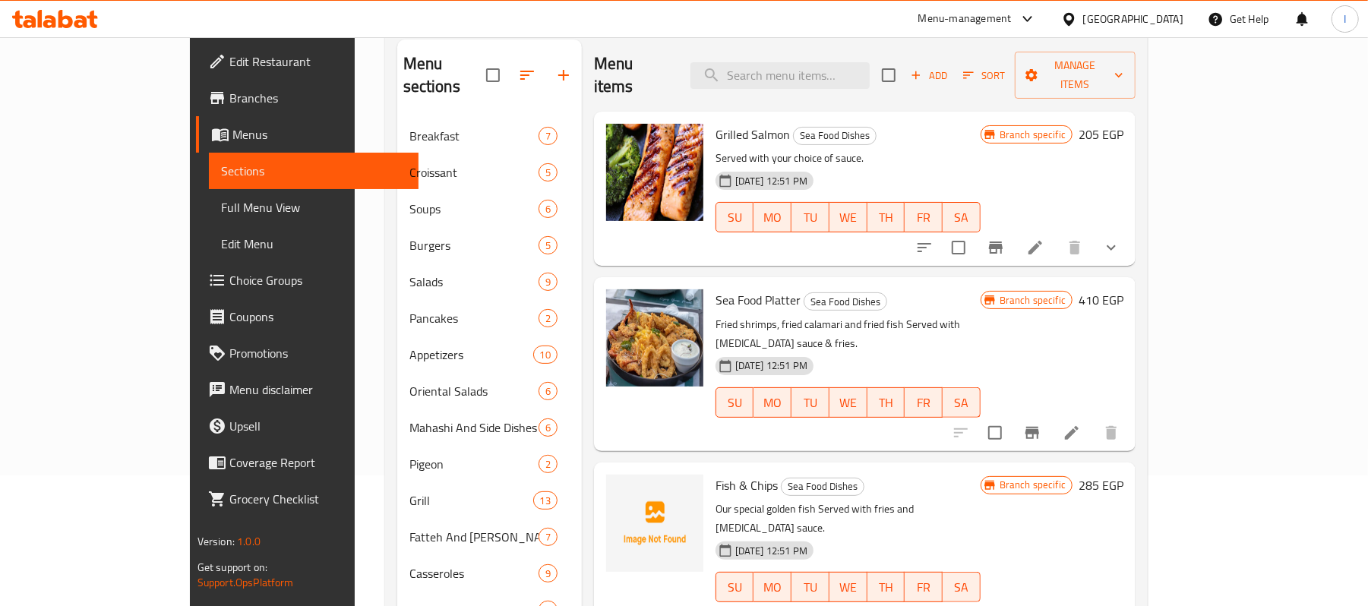
scroll to position [25, 0]
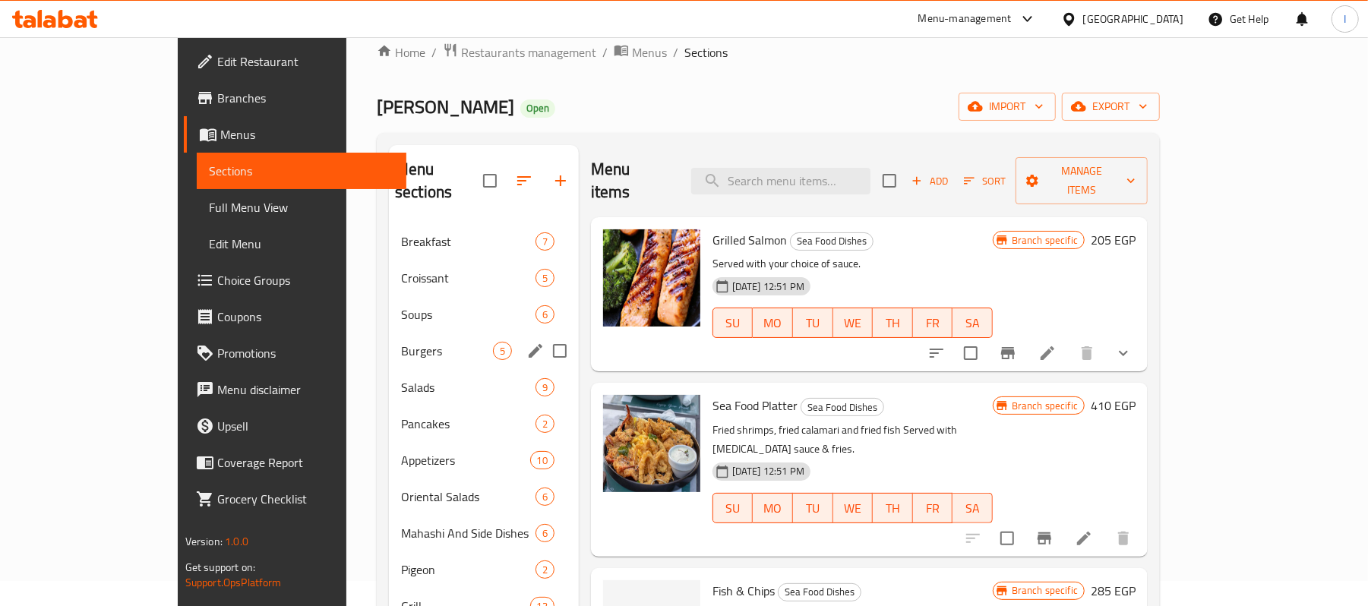
click at [401, 342] on span "Burgers" at bounding box center [447, 351] width 92 height 18
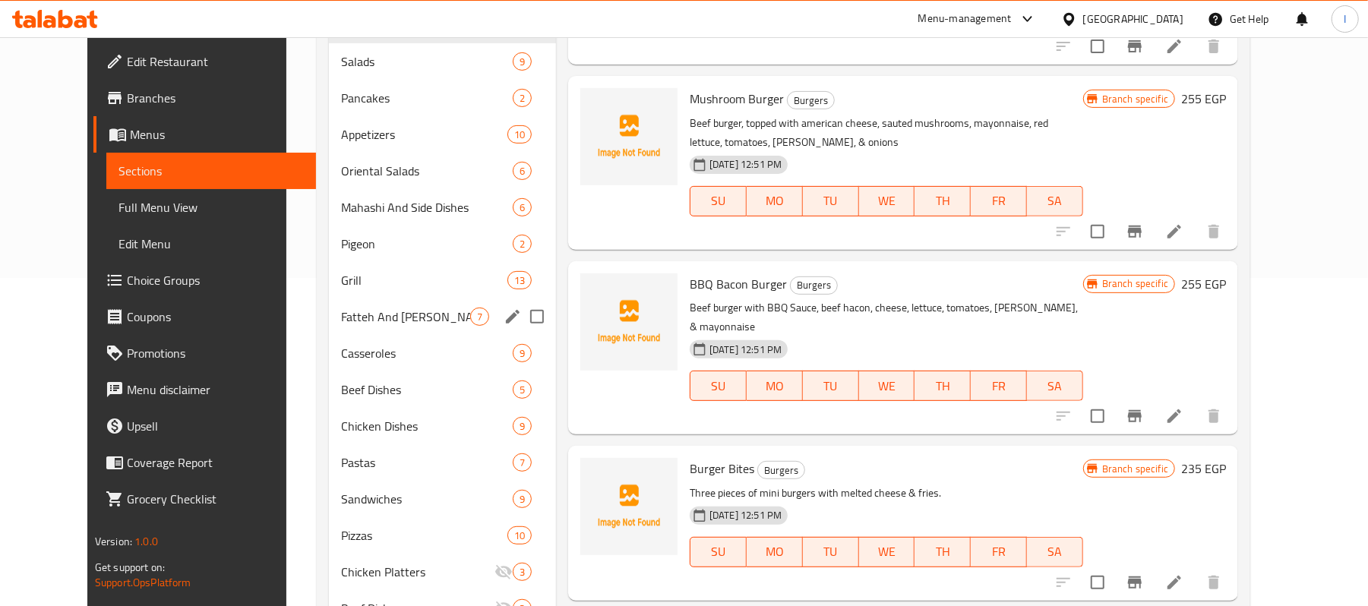
scroll to position [329, 0]
click at [380, 180] on div "Oriental Salads 6" at bounding box center [442, 170] width 227 height 36
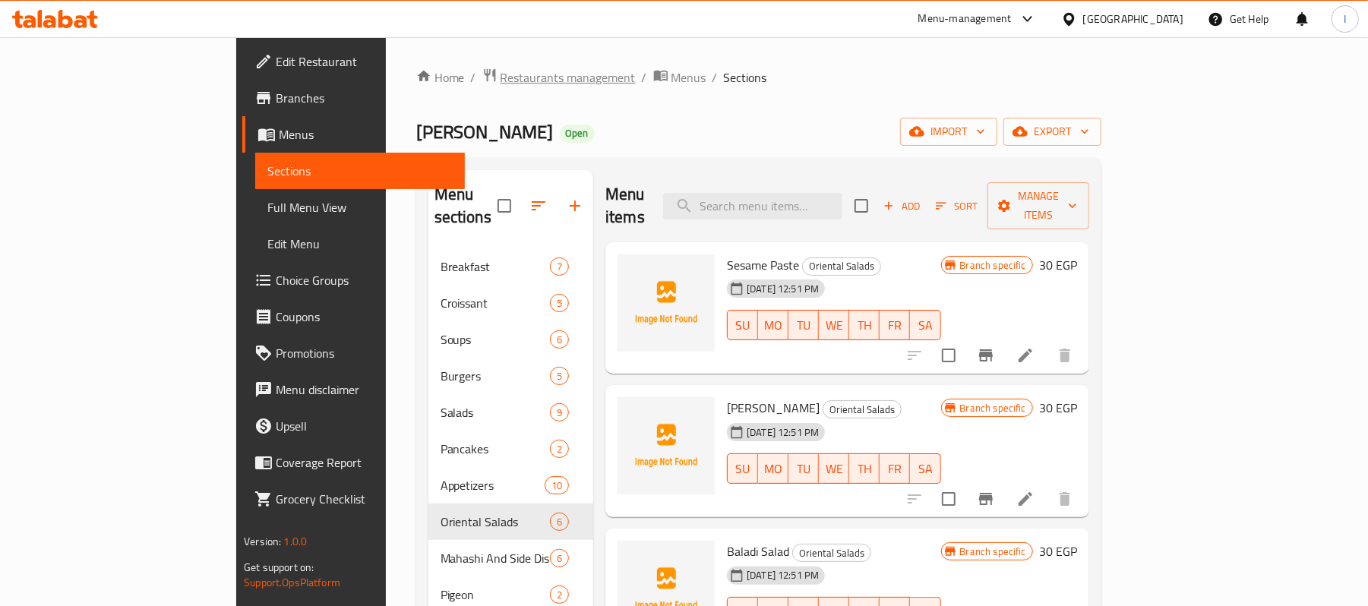
click at [501, 85] on span "Restaurants management" at bounding box center [568, 77] width 135 height 18
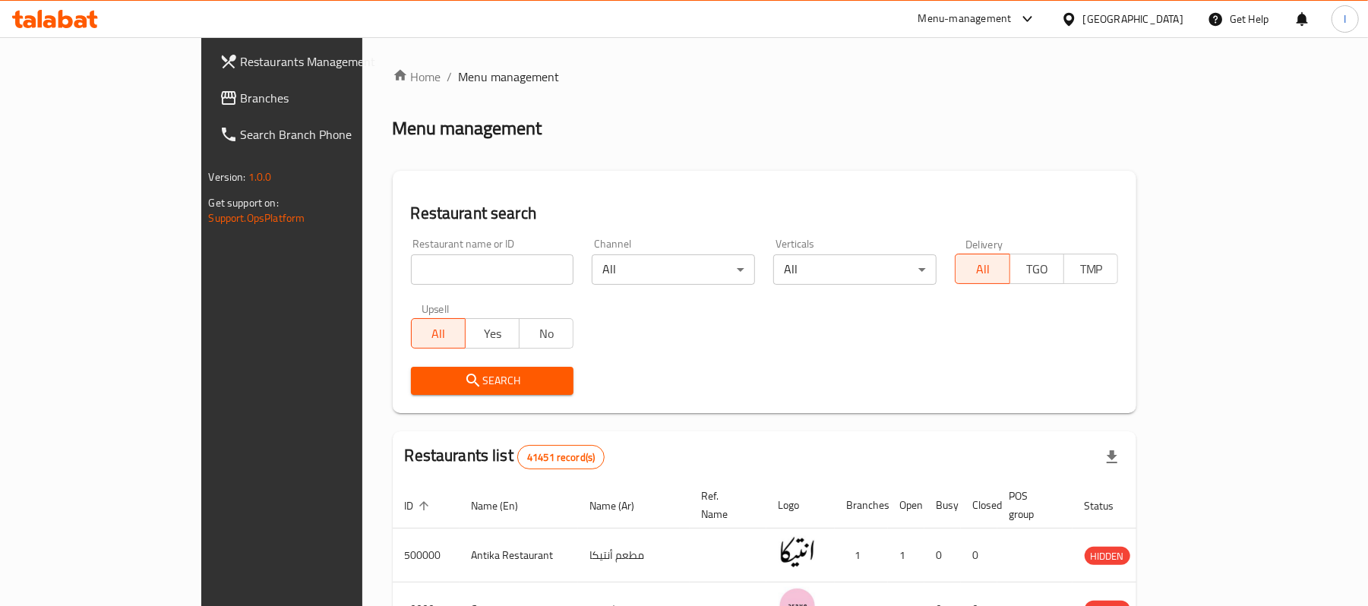
click at [411, 277] on input "search" at bounding box center [492, 270] width 163 height 30
paste input "671741"
type input "671741"
click button "Search" at bounding box center [492, 381] width 163 height 28
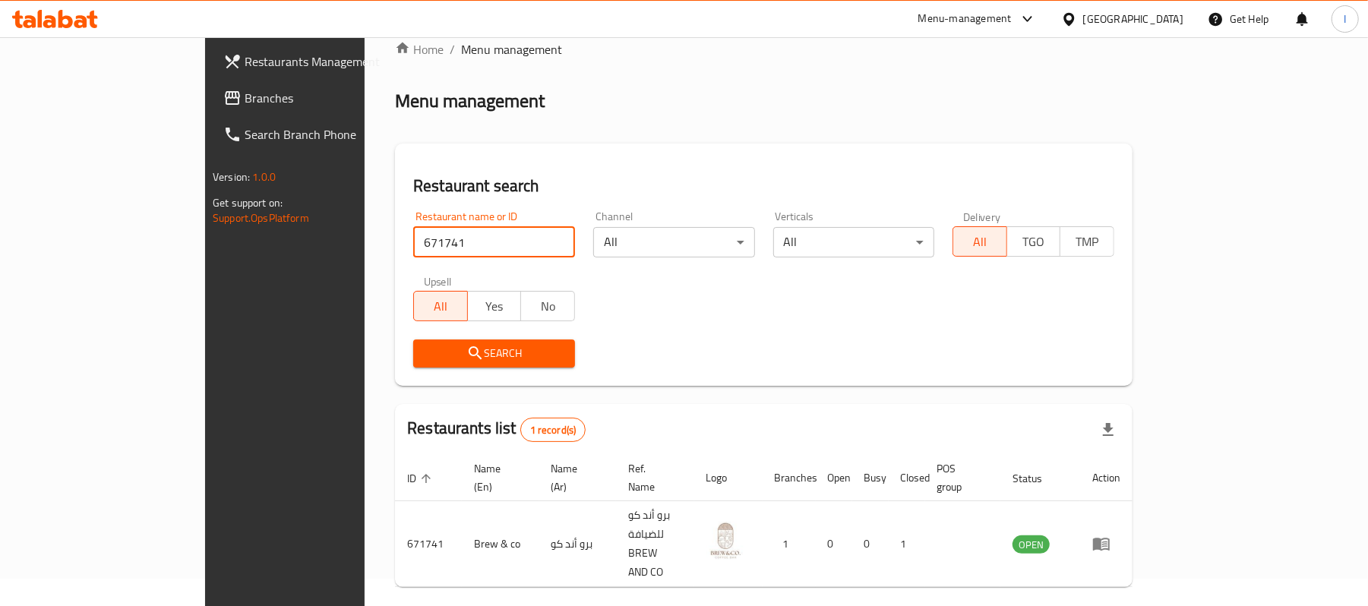
scroll to position [43, 0]
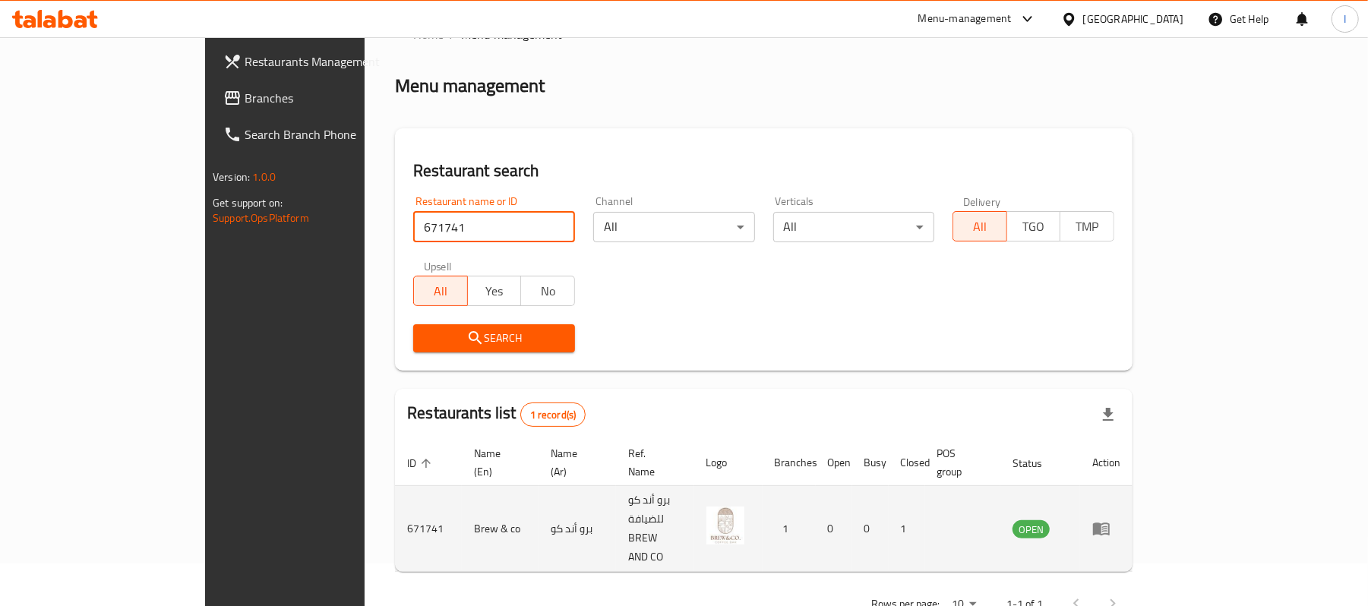
click at [1108, 527] on icon "enhanced table" at bounding box center [1104, 530] width 5 height 6
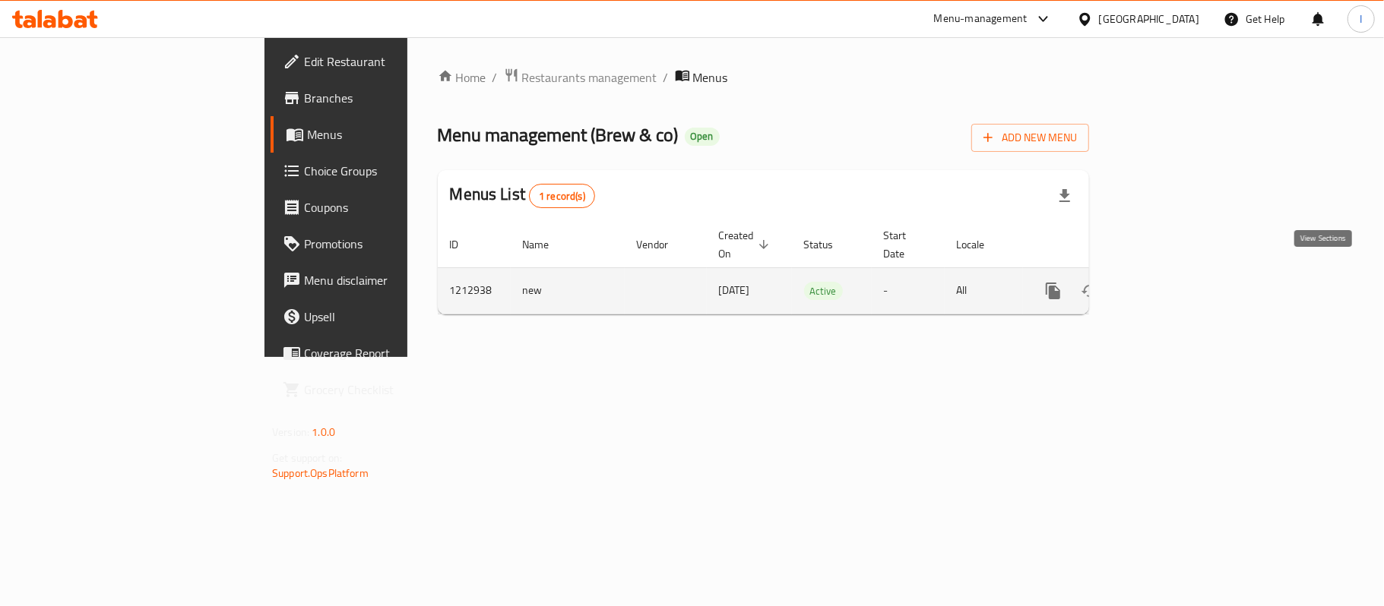
click at [1172, 282] on icon "enhanced table" at bounding box center [1162, 291] width 18 height 18
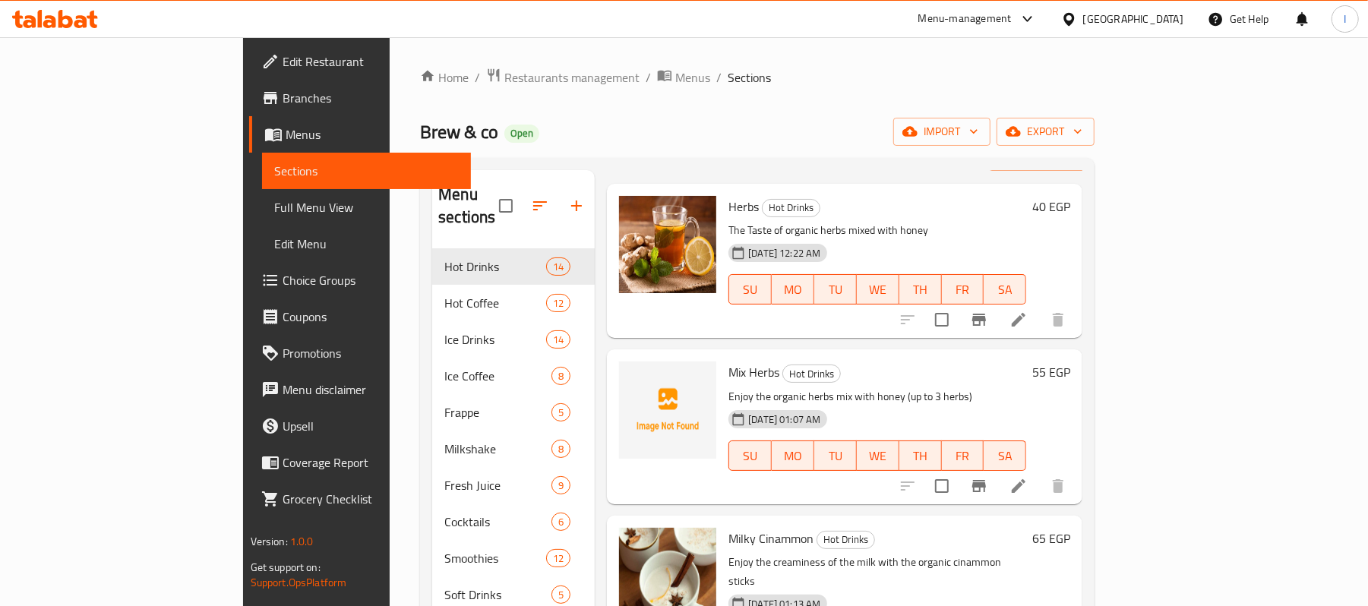
scroll to position [202, 0]
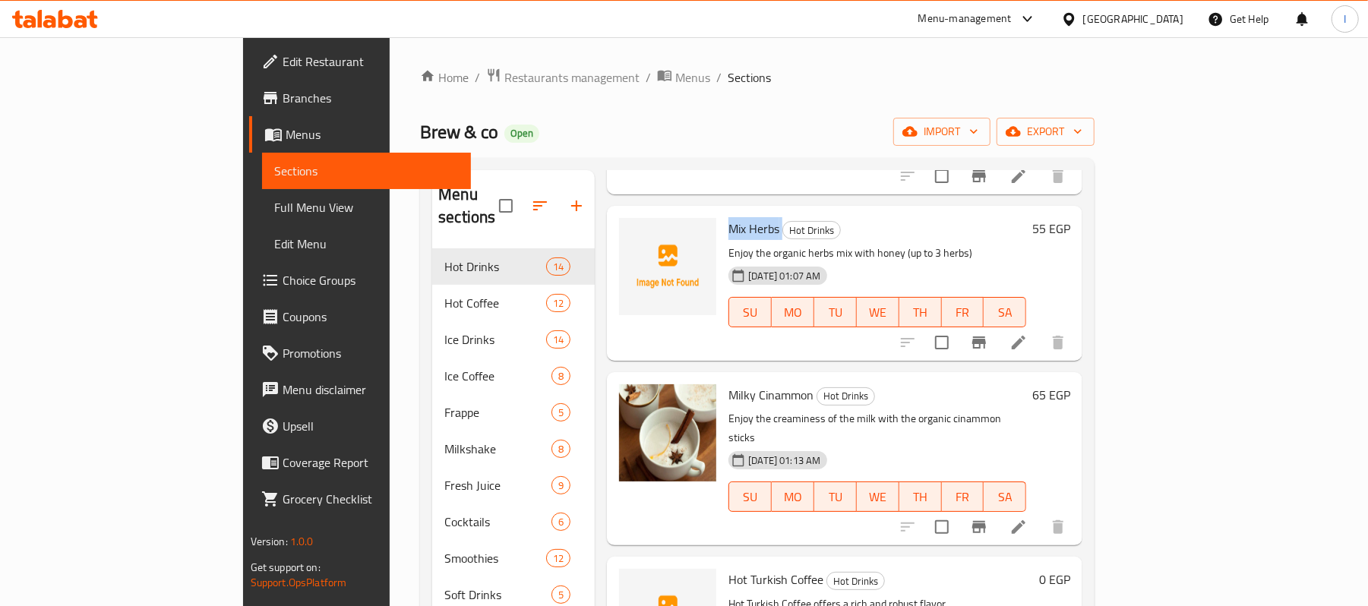
drag, startPoint x: 672, startPoint y: 202, endPoint x: 721, endPoint y: 207, distance: 49.7
click at [729, 218] on h6 "Mix Herbs Hot Drinks" at bounding box center [878, 228] width 298 height 21
copy h6 "Mix Herbs"
click at [633, 232] on icon "upload picture" at bounding box center [640, 239] width 15 height 14
drag, startPoint x: 726, startPoint y: 201, endPoint x: 788, endPoint y: 213, distance: 62.7
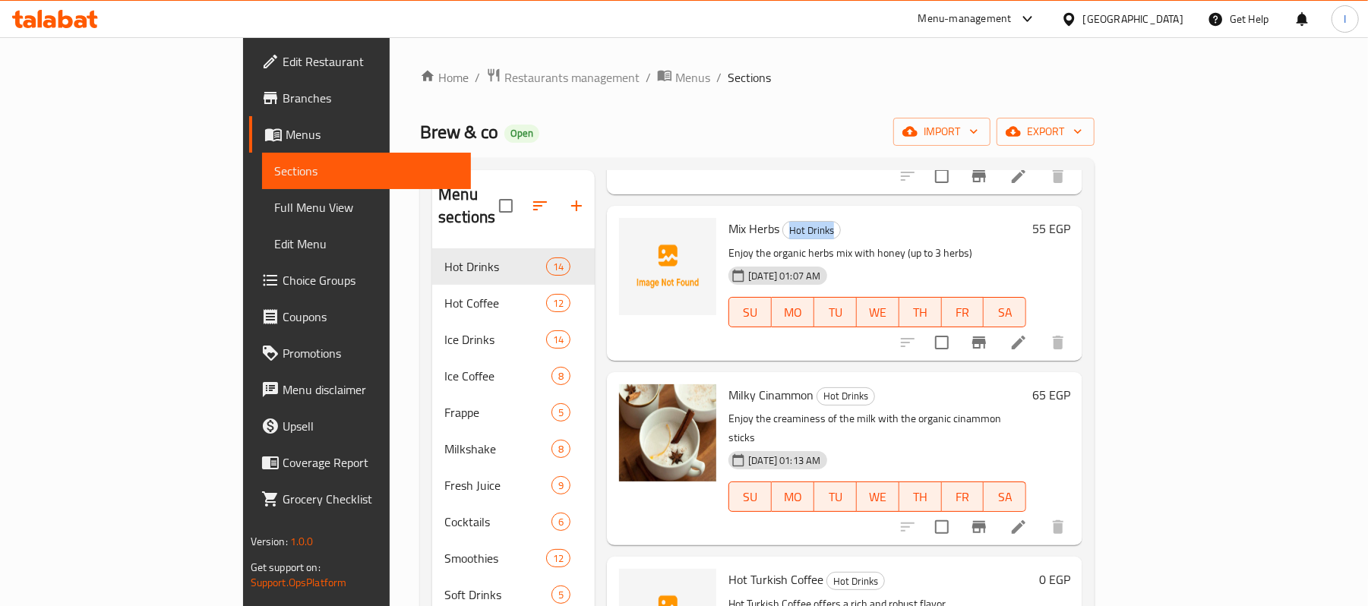
click at [788, 218] on h6 "Mix Herbs Hot Drinks" at bounding box center [878, 228] width 298 height 21
copy span "Hot Drinks"
click at [625, 230] on span "upload picture" at bounding box center [640, 239] width 30 height 18
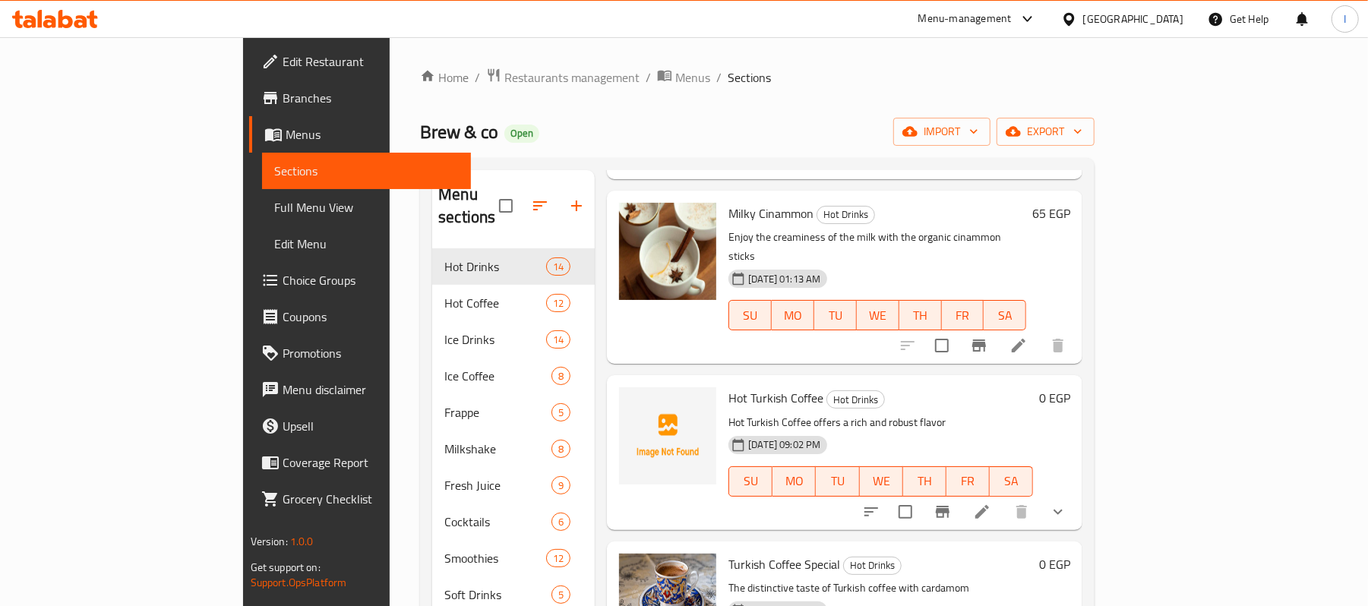
scroll to position [506, 0]
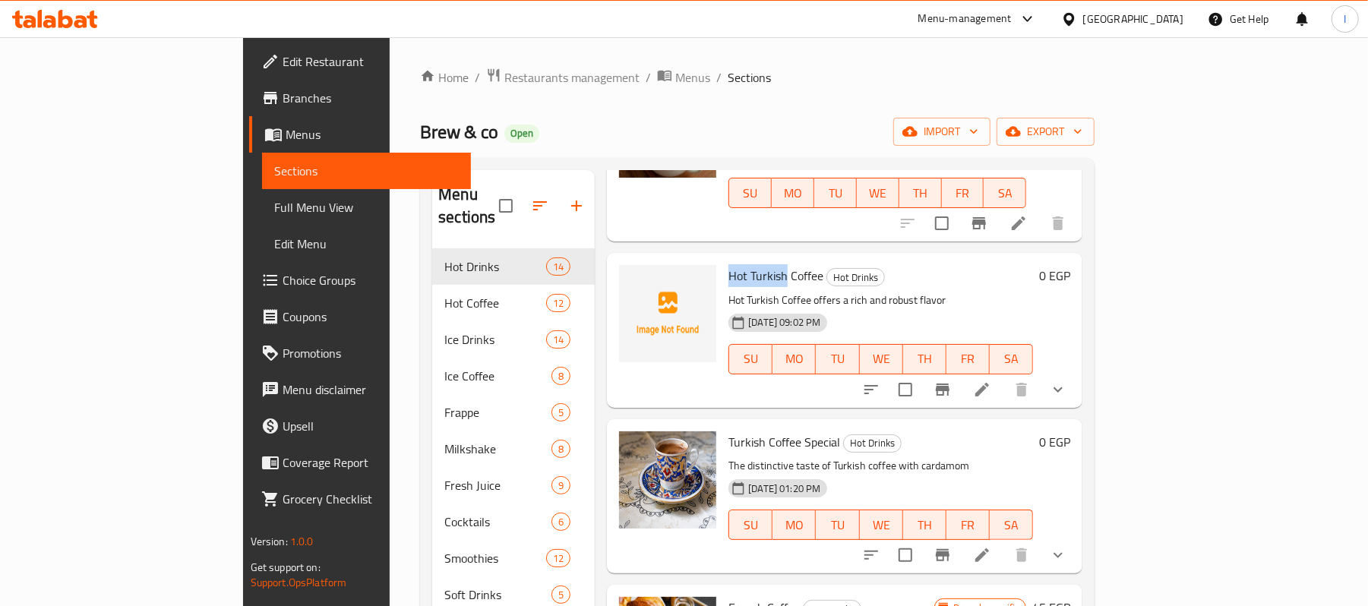
drag, startPoint x: 667, startPoint y: 236, endPoint x: 726, endPoint y: 236, distance: 59.3
click at [726, 259] on div "Hot Turkish Coffee Hot Drinks Hot Turkish Coffee offers a rich and robust flavo…" at bounding box center [881, 330] width 317 height 142
click at [729, 264] on span "Hot Turkish Coffee" at bounding box center [776, 275] width 95 height 23
drag, startPoint x: 691, startPoint y: 232, endPoint x: 723, endPoint y: 232, distance: 32.7
click at [729, 264] on span "Hot Turkish Coffee" at bounding box center [776, 275] width 95 height 23
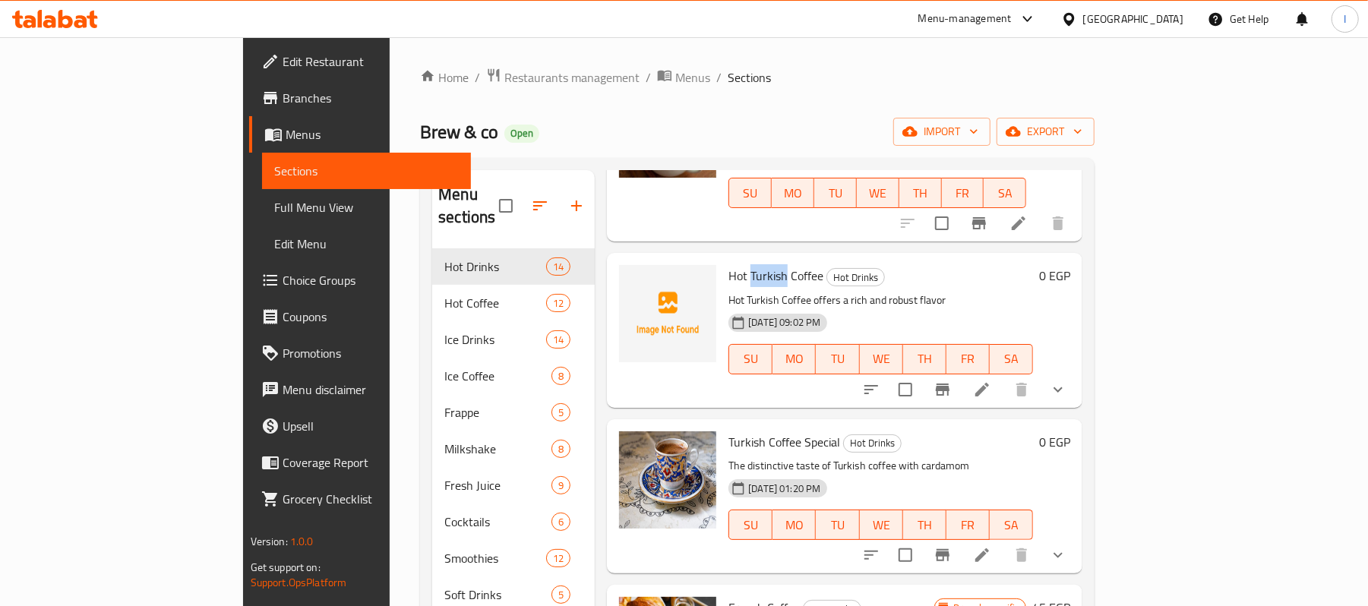
copy span "Turkish"
click at [631, 277] on icon "upload picture" at bounding box center [640, 286] width 18 height 18
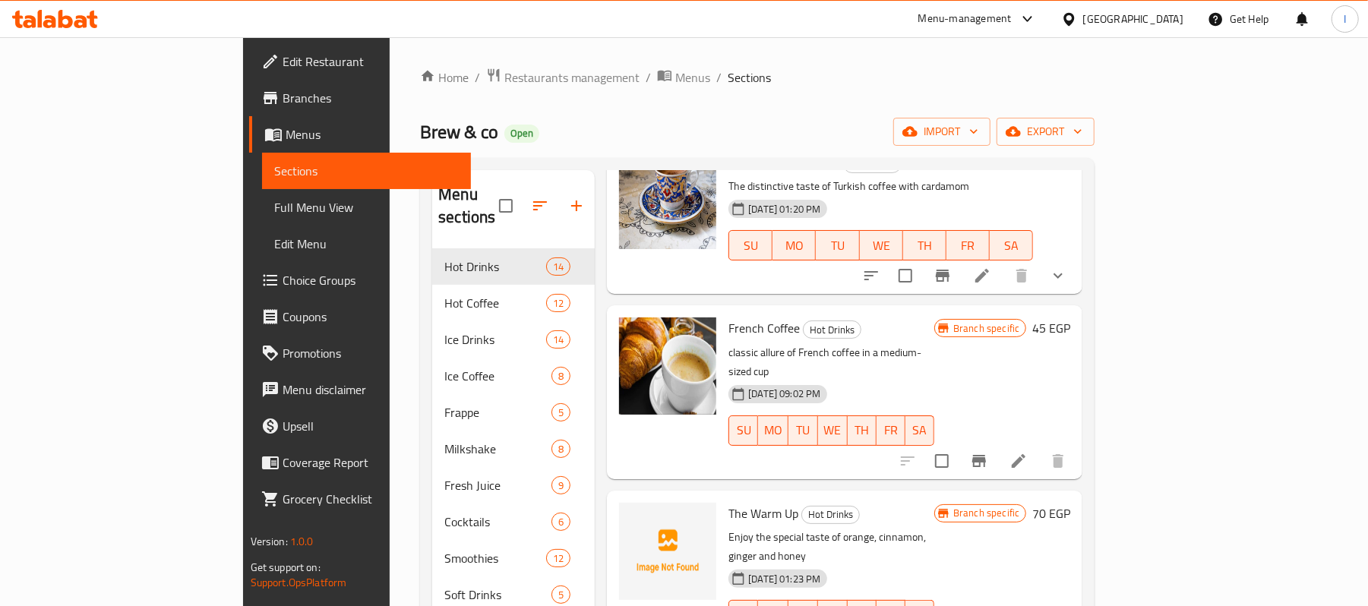
scroll to position [912, 0]
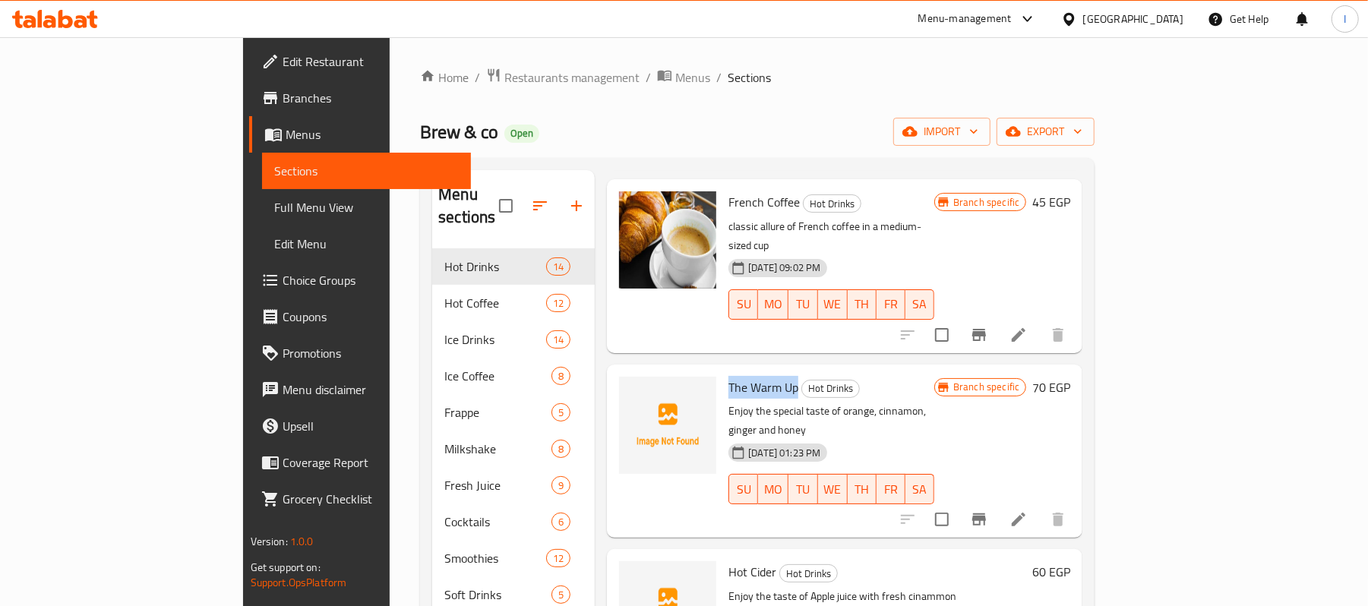
drag, startPoint x: 670, startPoint y: 323, endPoint x: 735, endPoint y: 321, distance: 65.4
click at [735, 376] on span "The Warm Up" at bounding box center [764, 387] width 70 height 23
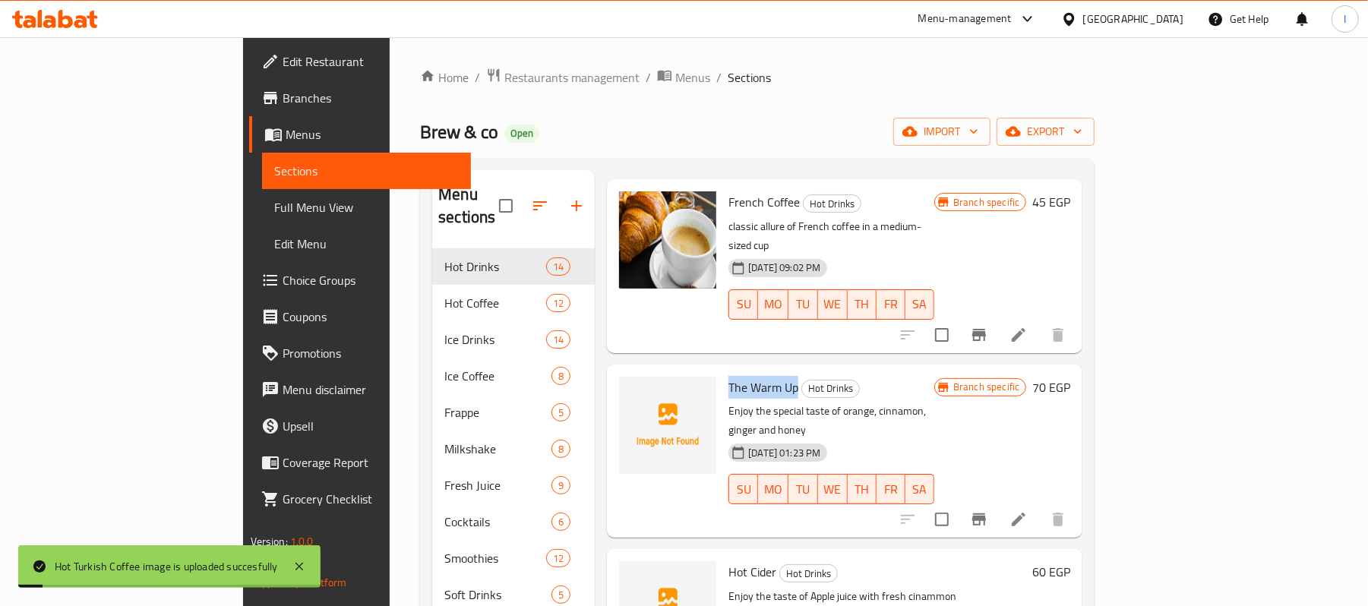
copy span "The Warm Up"
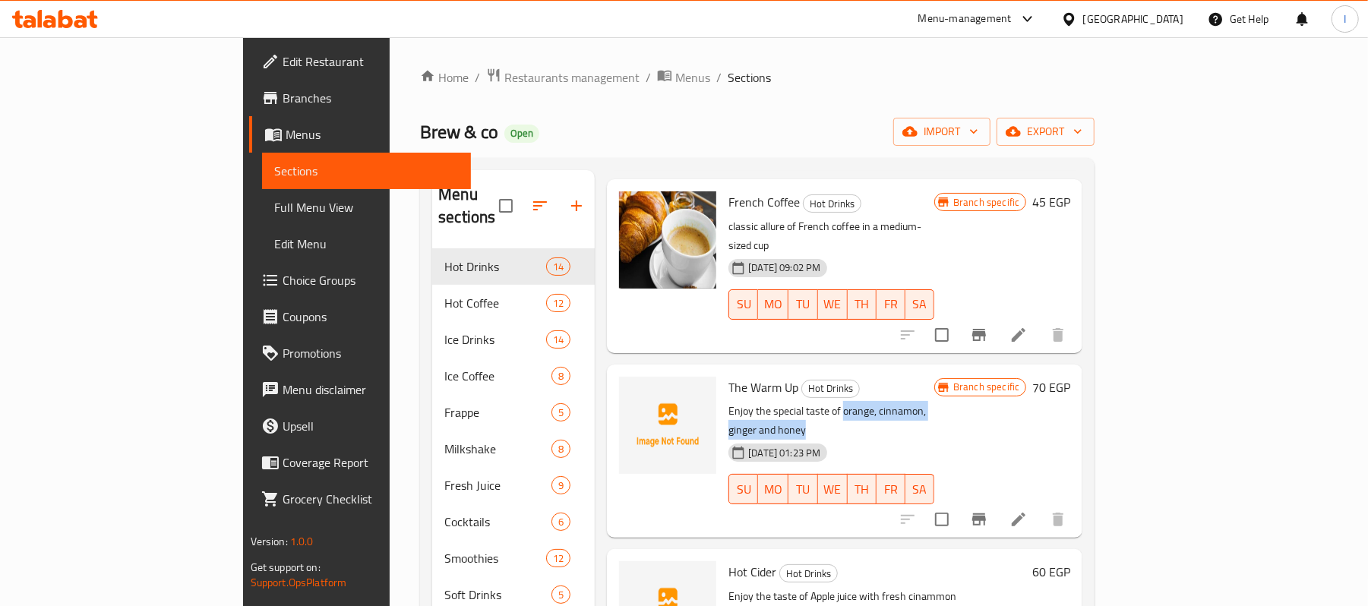
drag, startPoint x: 782, startPoint y: 348, endPoint x: 946, endPoint y: 346, distance: 164.1
click at [935, 402] on p "Enjoy the special taste of orange, cinnamon, ginger and honey" at bounding box center [832, 421] width 206 height 38
copy p "orange, cinnamon, ginger and honey"
click at [625, 389] on span "upload picture" at bounding box center [640, 398] width 30 height 18
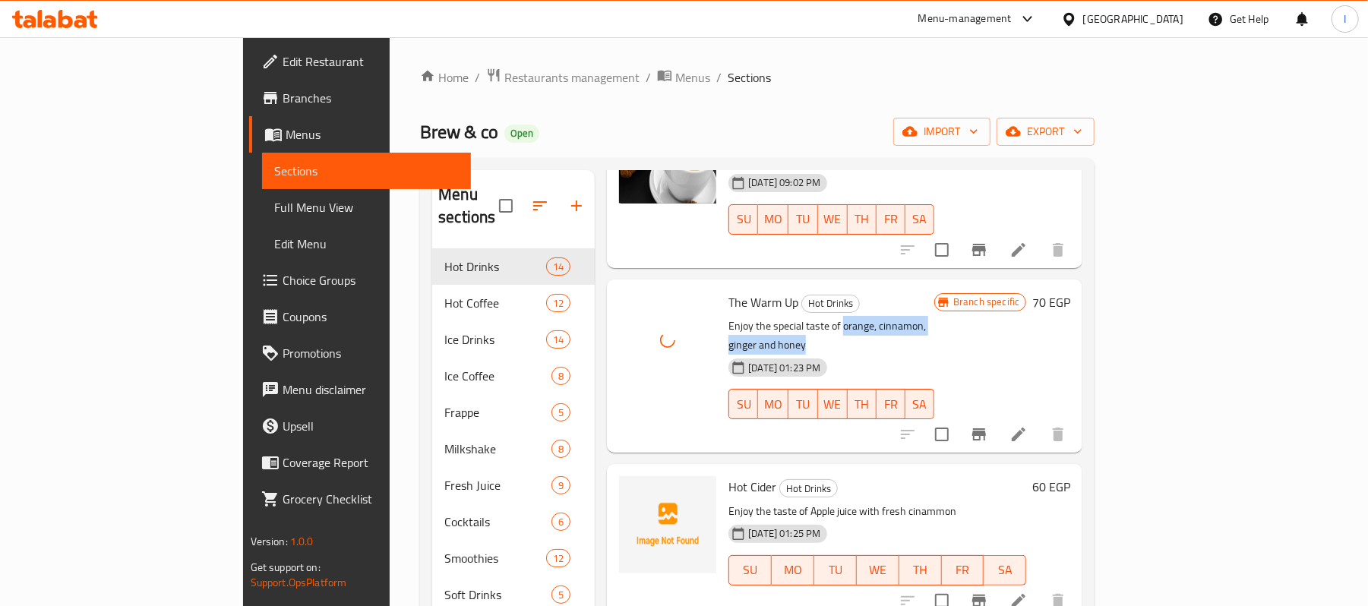
scroll to position [1114, 0]
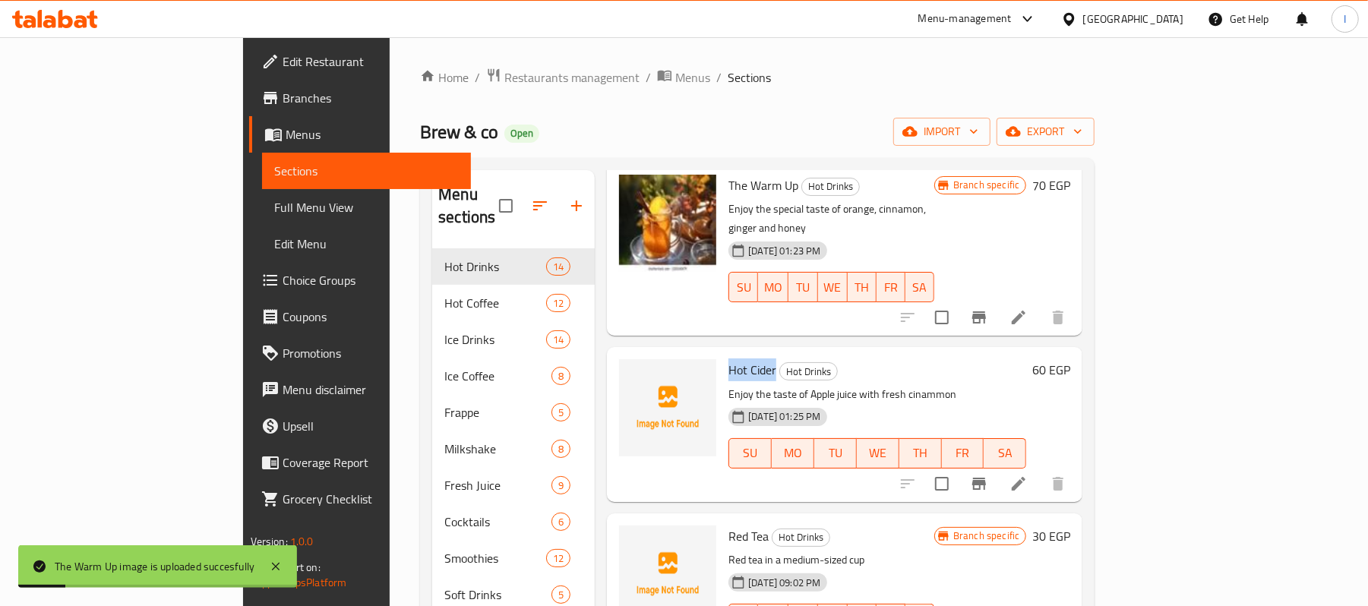
drag, startPoint x: 666, startPoint y: 292, endPoint x: 716, endPoint y: 292, distance: 50.1
click at [723, 353] on div "Hot Cider Hot Drinks Enjoy the taste of Apple juice with fresh cinammon [DATE] …" at bounding box center [878, 424] width 310 height 142
copy span "Hot Cider"
click at [633, 373] on icon "upload picture" at bounding box center [640, 380] width 15 height 14
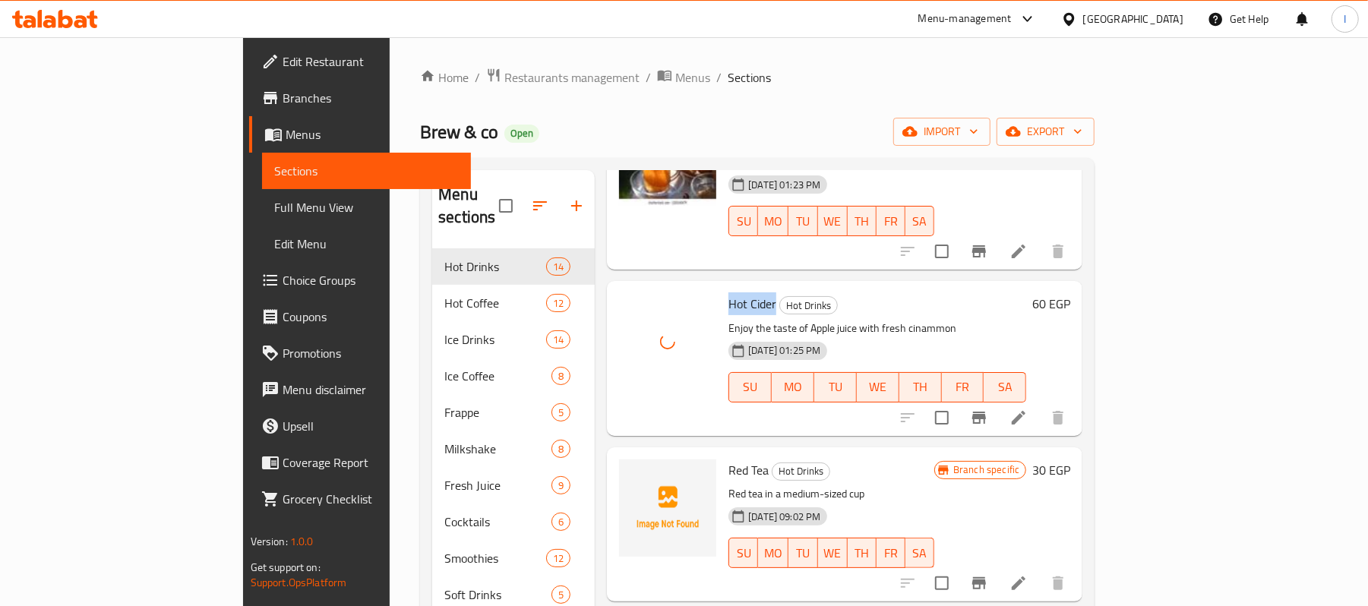
scroll to position [1216, 0]
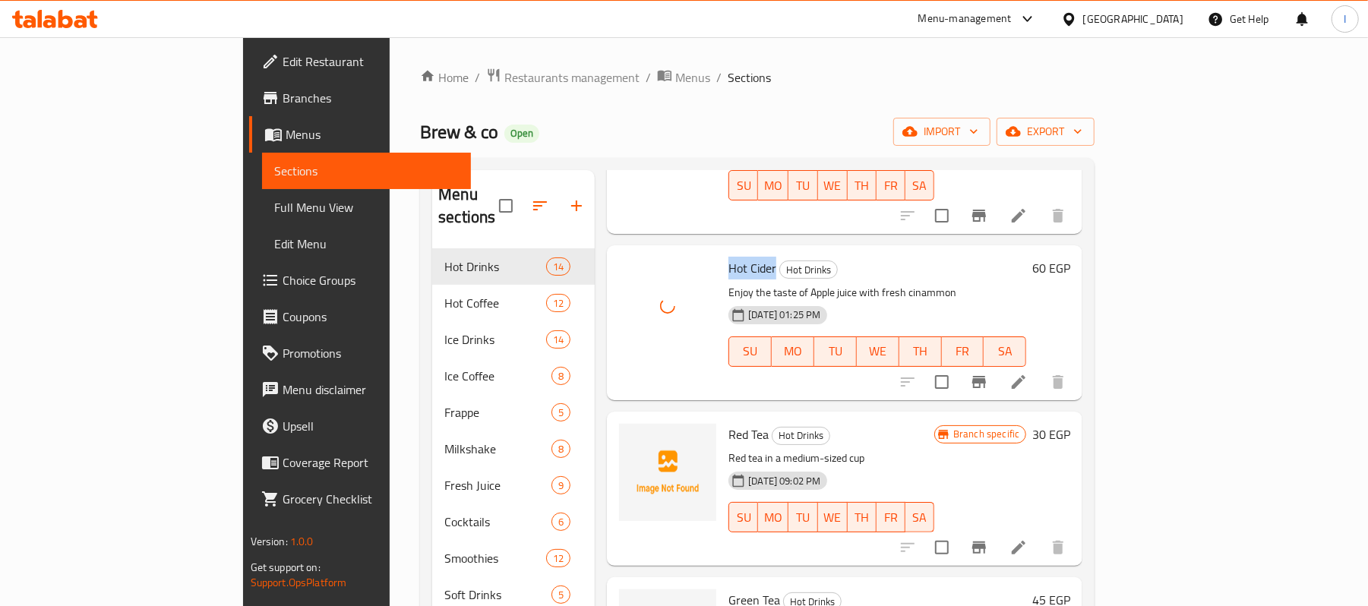
drag, startPoint x: 666, startPoint y: 365, endPoint x: 709, endPoint y: 360, distance: 43.5
click at [723, 418] on div "Red Tea Hot Drinks Red tea in a medium-sized cup [DATE] 09:02 PM SU MO TU WE TH…" at bounding box center [832, 489] width 218 height 142
copy span "Red Tea"
click at [633, 438] on icon "upload picture" at bounding box center [640, 445] width 15 height 14
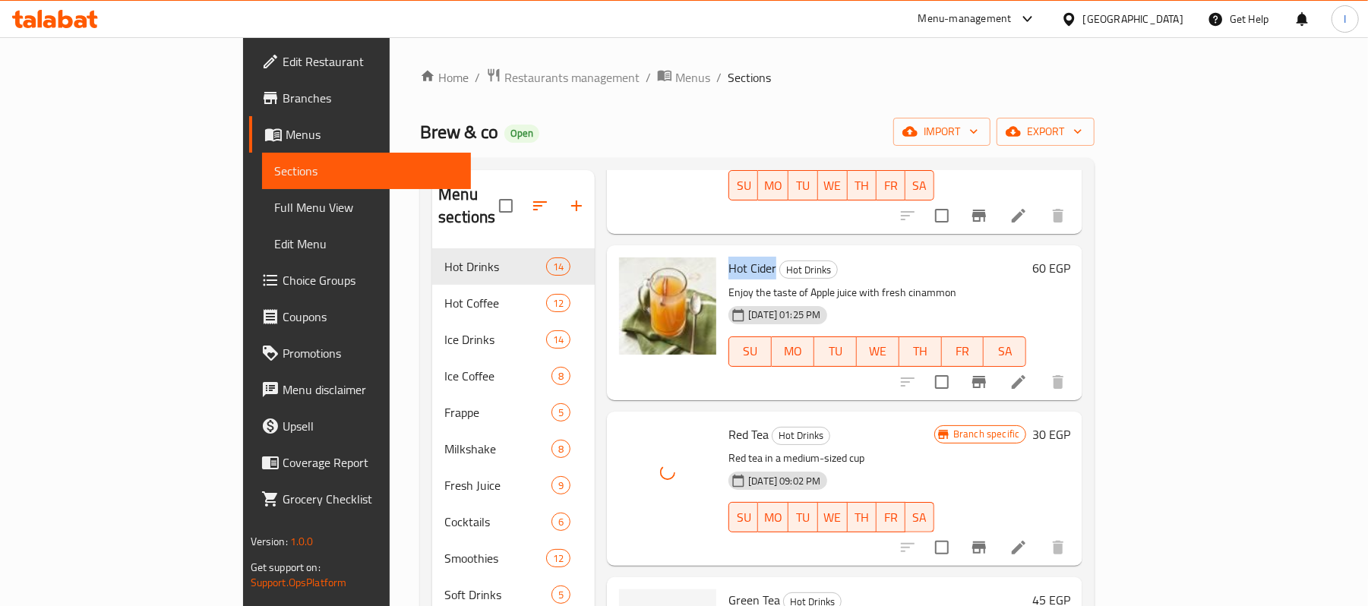
scroll to position [1317, 0]
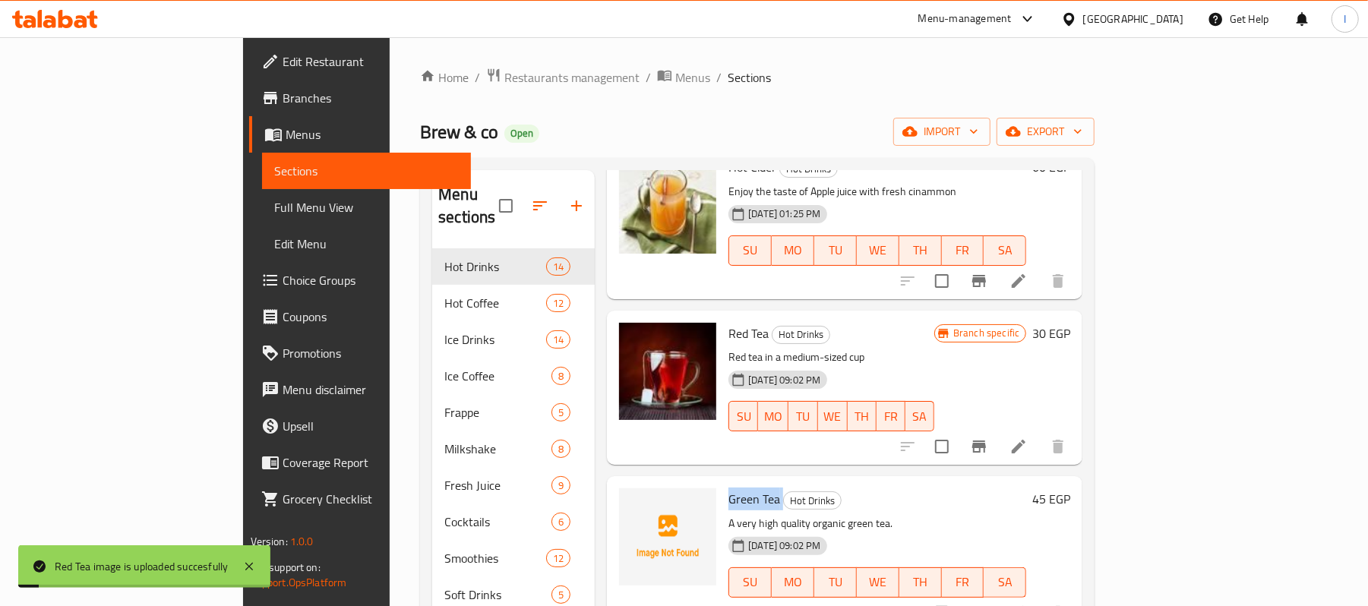
drag, startPoint x: 663, startPoint y: 427, endPoint x: 720, endPoint y: 425, distance: 57.0
click at [723, 482] on div "Green Tea Hot Drinks A very high quality organic green tea. [DATE] 09:02 PM SU …" at bounding box center [878, 553] width 310 height 142
copy h6 "Green Tea"
click at [633, 502] on icon "upload picture" at bounding box center [640, 509] width 15 height 14
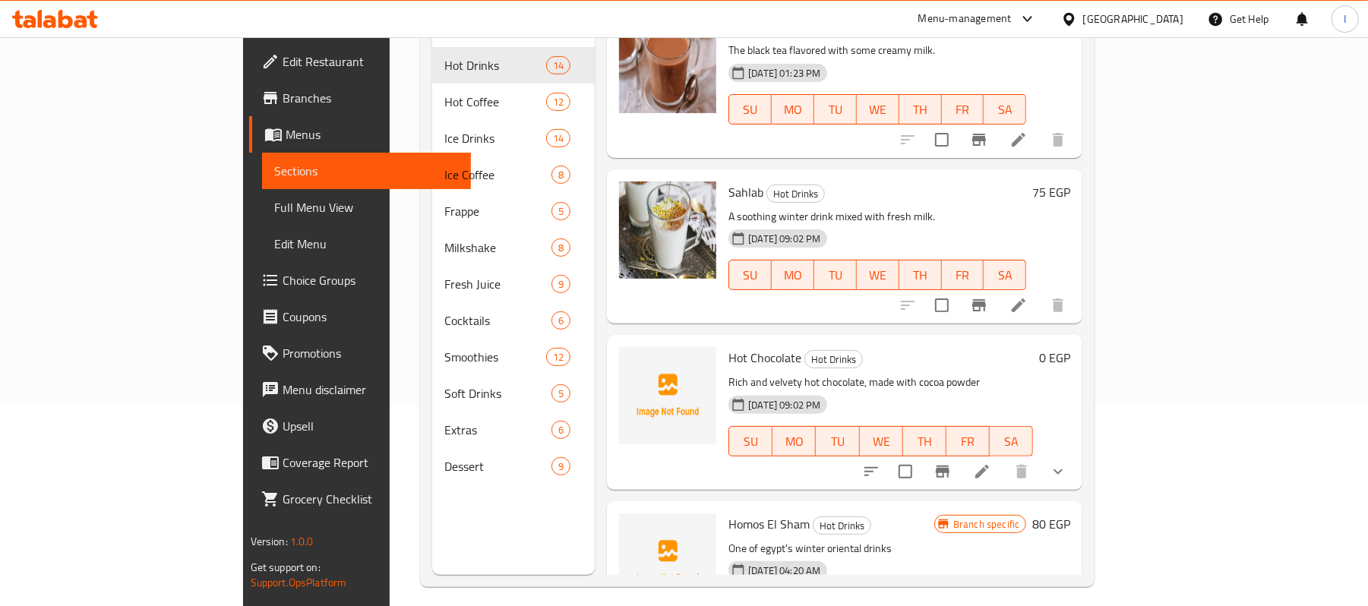
scroll to position [202, 0]
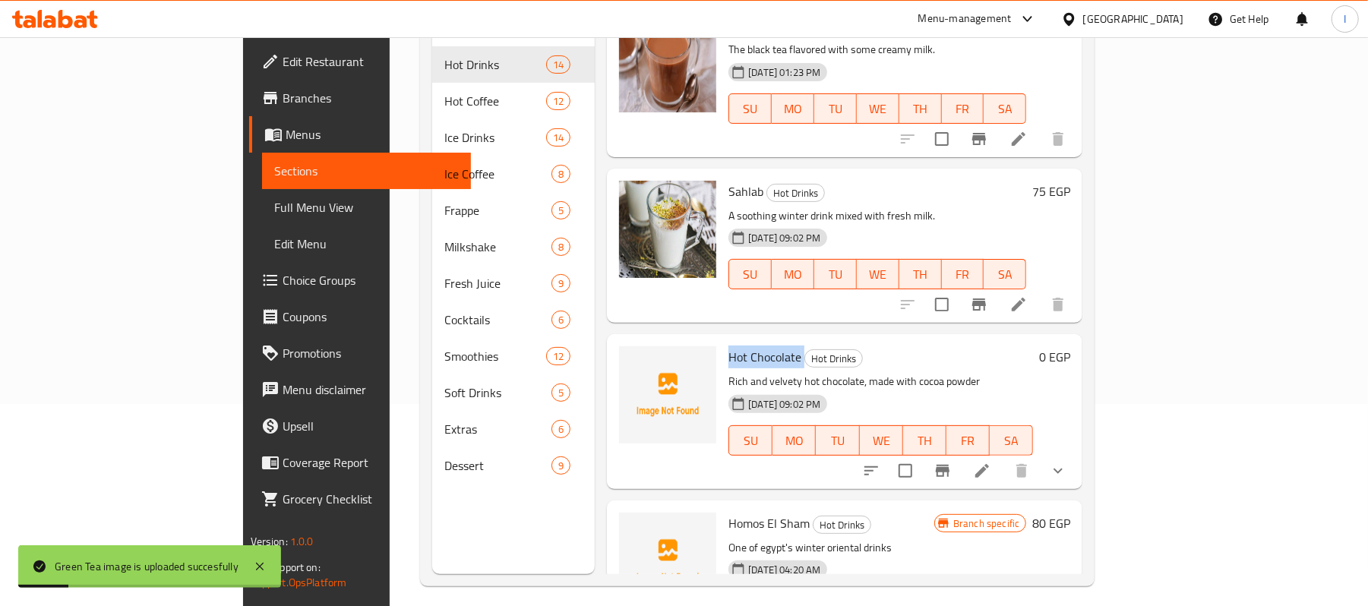
drag, startPoint x: 664, startPoint y: 275, endPoint x: 742, endPoint y: 272, distance: 77.6
click at [742, 340] on div "Hot Chocolate Hot Drinks Rich and velvety hot chocolate, made with cocoa powder…" at bounding box center [881, 411] width 317 height 142
copy h6 "Hot Chocolate"
click at [633, 360] on icon "upload picture" at bounding box center [640, 367] width 15 height 14
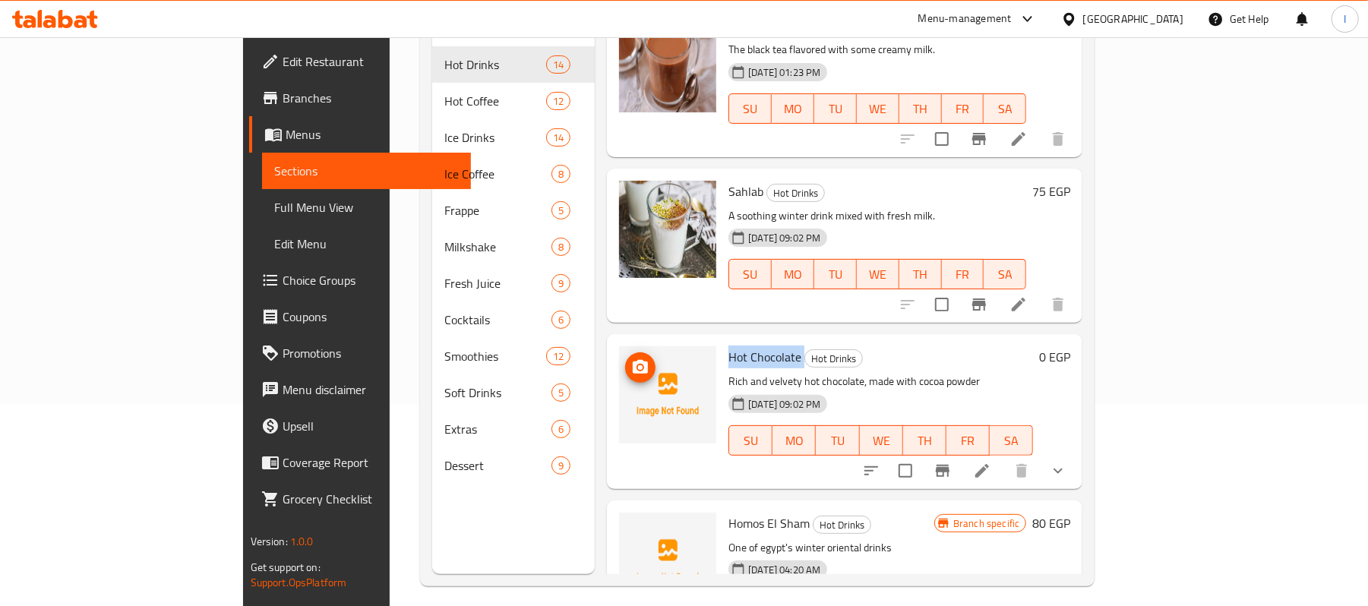
click at [631, 359] on icon "upload picture" at bounding box center [640, 368] width 18 height 18
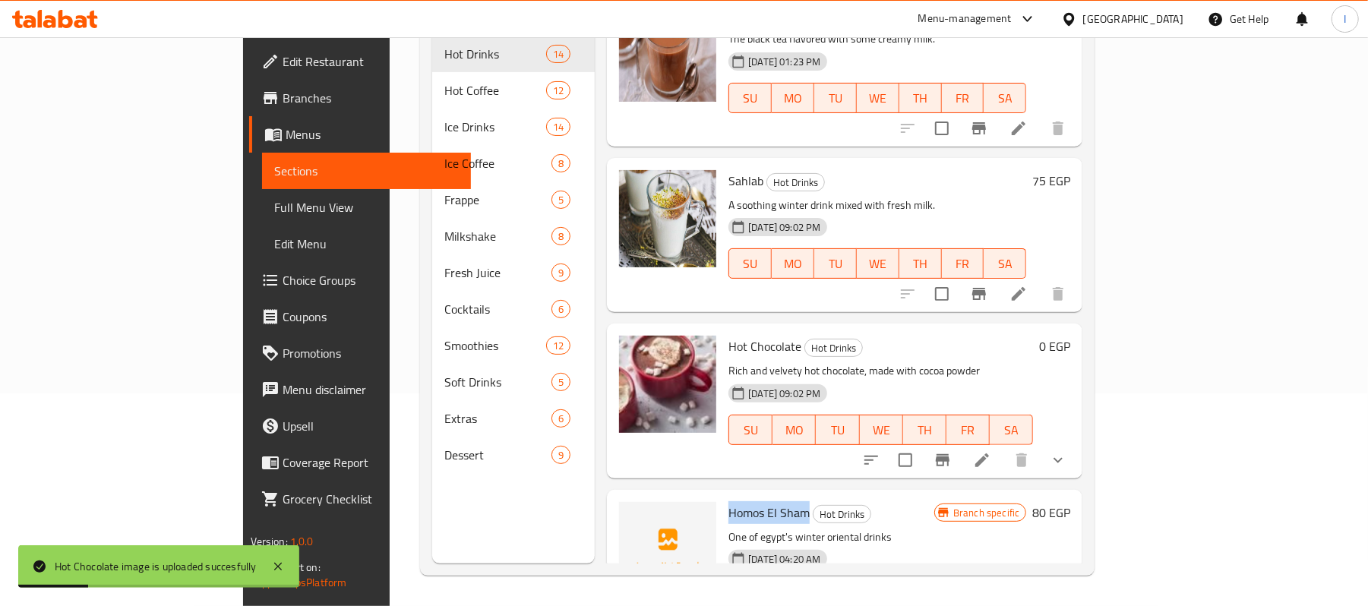
drag, startPoint x: 666, startPoint y: 438, endPoint x: 748, endPoint y: 427, distance: 82.0
click at [748, 496] on div "Homos El Sham Hot Drinks One of egypt's winter oriental drinks [DATE] 04:20 AM …" at bounding box center [832, 567] width 218 height 142
copy span "Homos El Sham"
click at [633, 516] on icon "upload picture" at bounding box center [640, 523] width 15 height 14
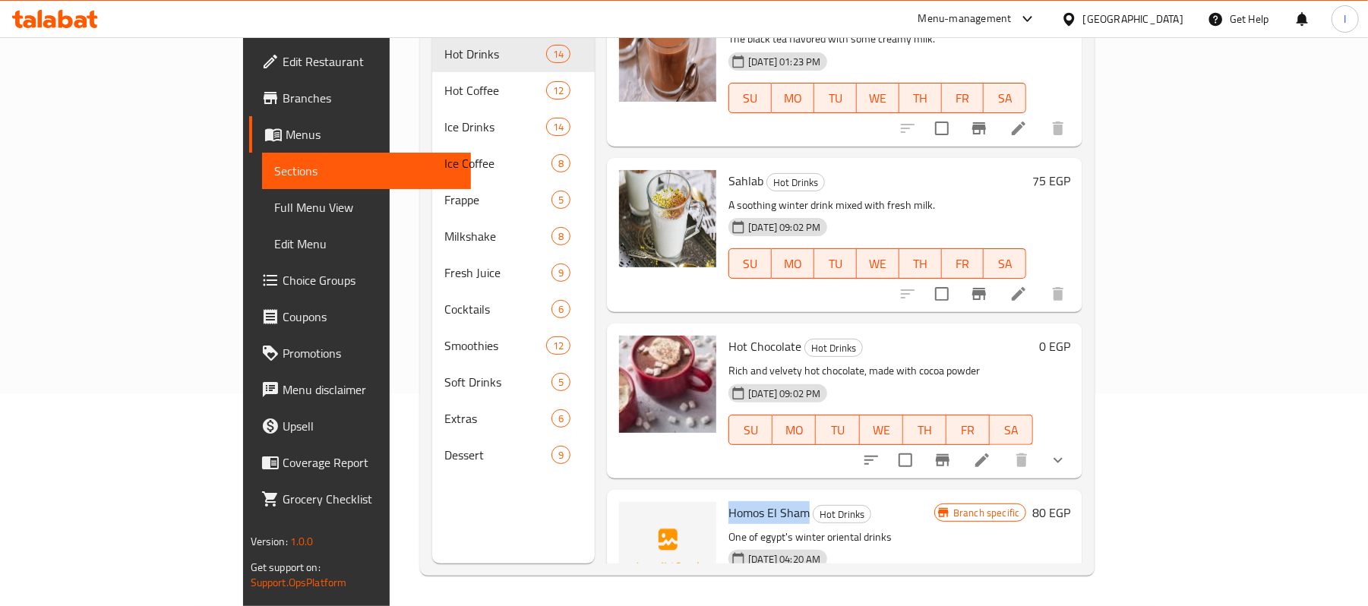
click at [729, 501] on span "Homos El Sham" at bounding box center [769, 512] width 81 height 23
drag, startPoint x: 672, startPoint y: 454, endPoint x: 721, endPoint y: 450, distance: 49.5
click at [729, 528] on p "One of egypt's winter oriental drinks" at bounding box center [832, 537] width 206 height 19
click at [729, 501] on span "Homos El Sham" at bounding box center [769, 512] width 81 height 23
drag, startPoint x: 669, startPoint y: 432, endPoint x: 746, endPoint y: 426, distance: 77.7
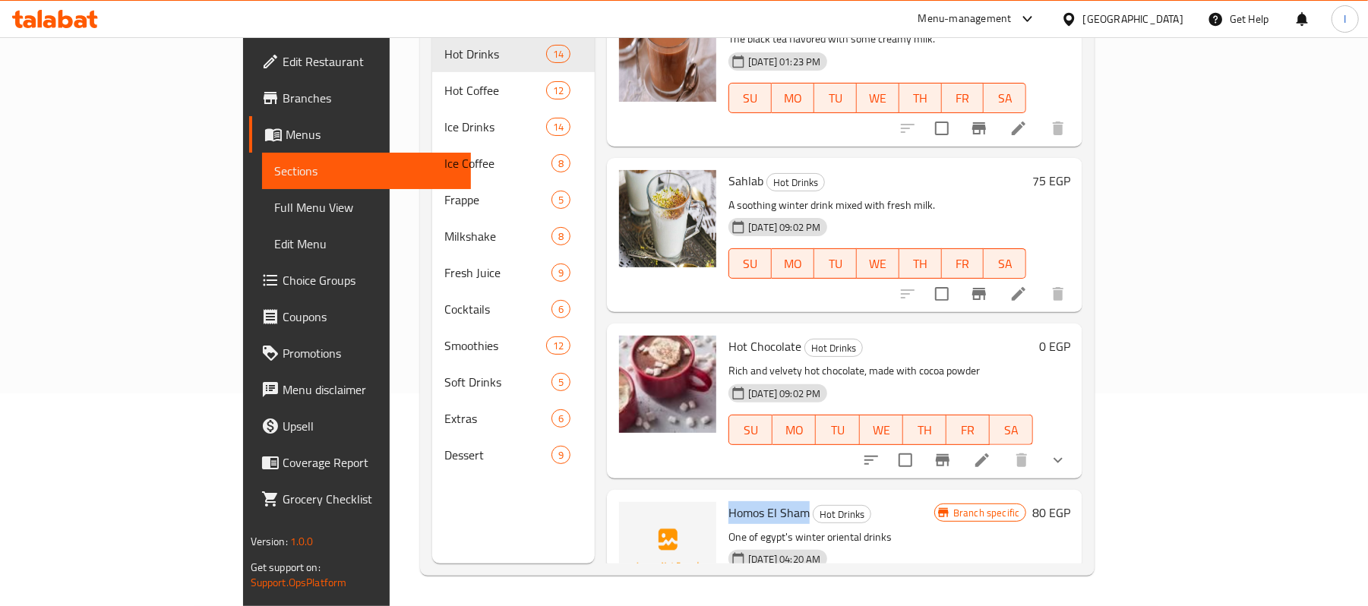
click at [746, 501] on span "Homos El Sham" at bounding box center [769, 512] width 81 height 23
click at [633, 516] on icon "upload picture" at bounding box center [640, 523] width 15 height 14
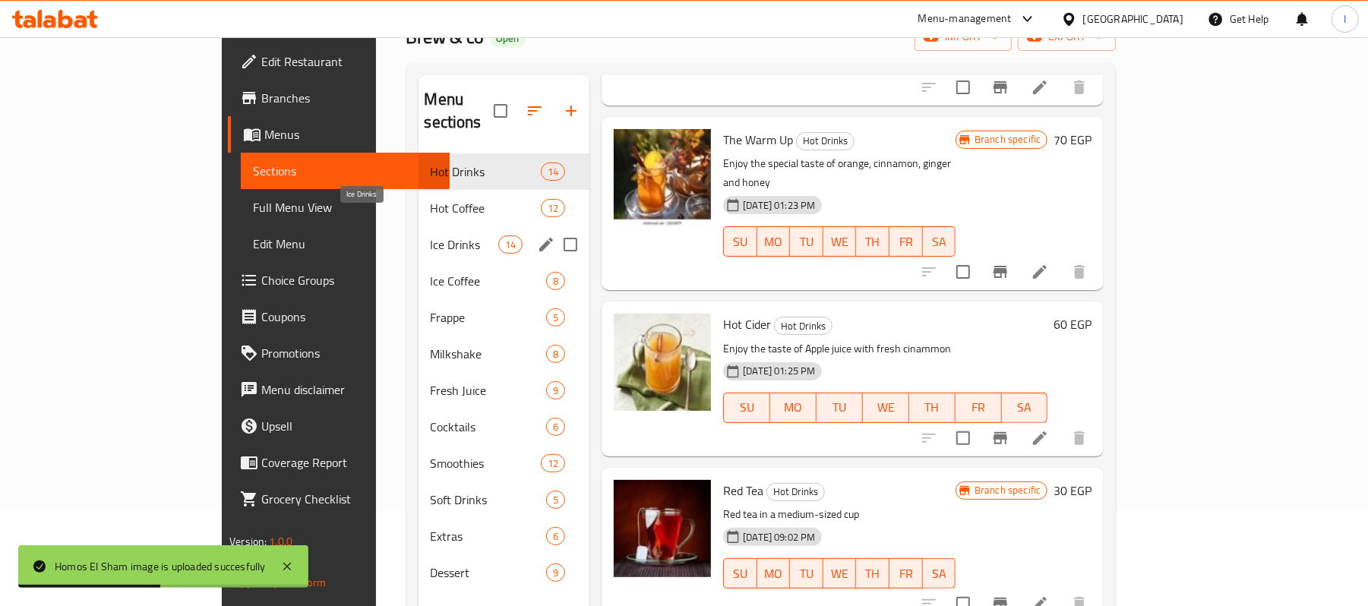
scroll to position [11, 0]
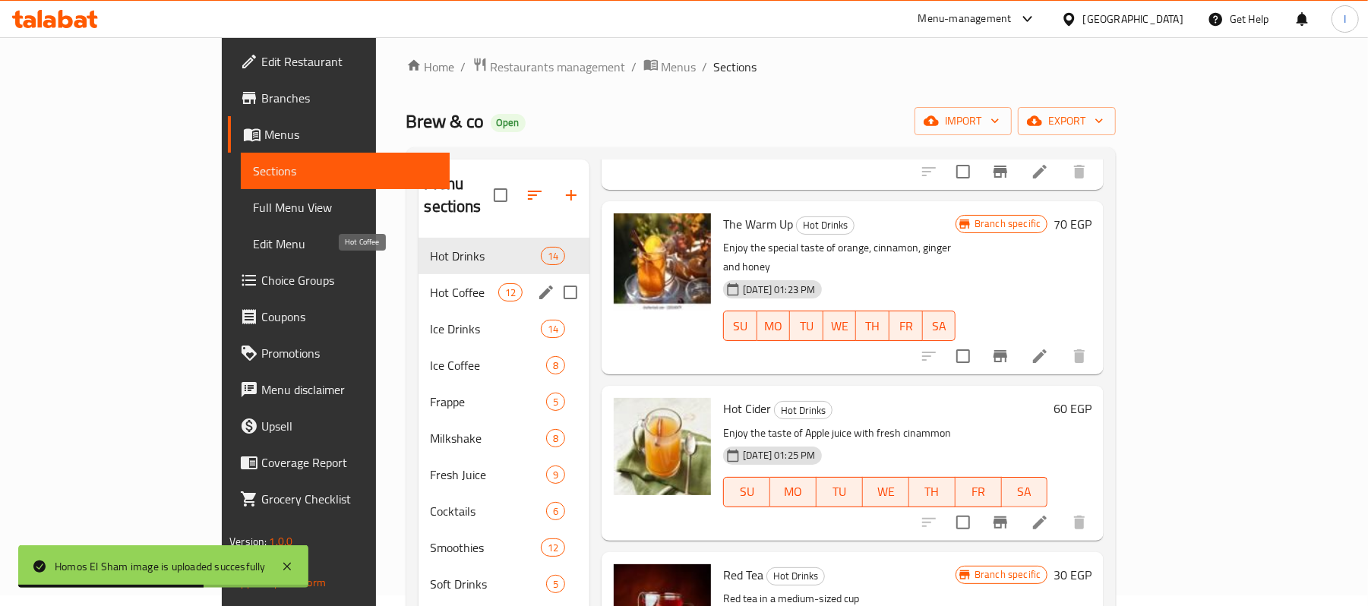
click at [431, 283] on span "Hot Coffee" at bounding box center [465, 292] width 68 height 18
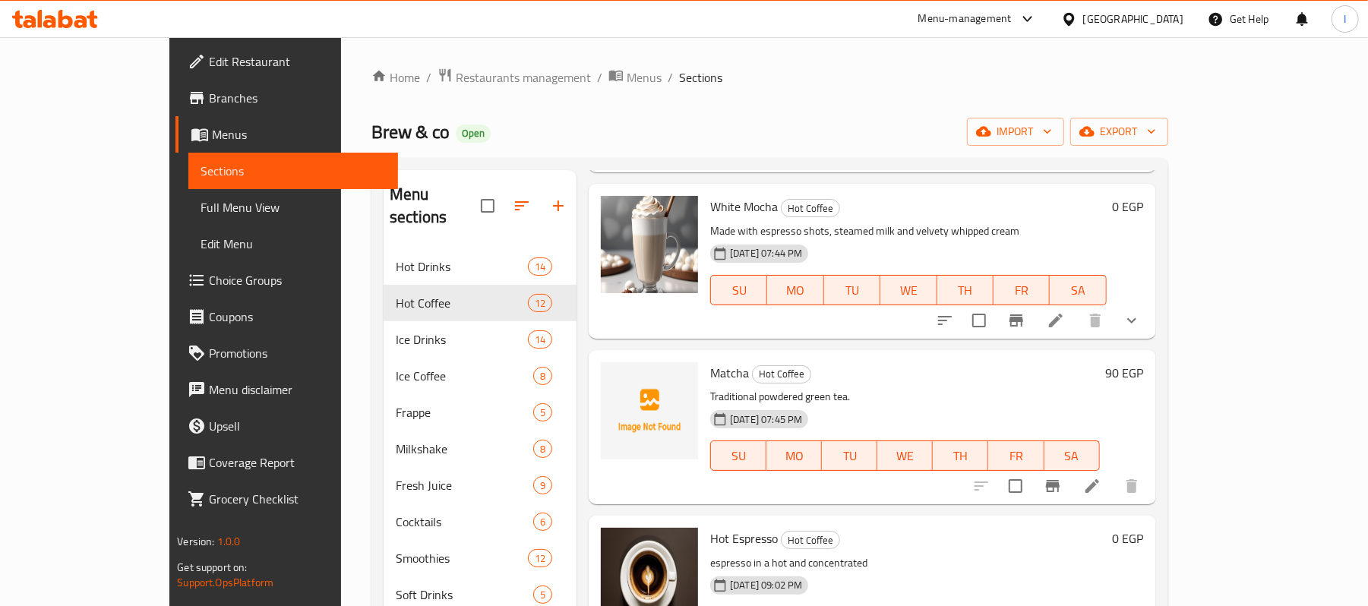
scroll to position [202, 0]
drag, startPoint x: 666, startPoint y: 375, endPoint x: 706, endPoint y: 372, distance: 39.6
click at [706, 372] on div "Matcha Hot Coffee Traditional powdered green tea. [DATE] 07:45 PM SU MO TU WE T…" at bounding box center [904, 427] width 401 height 142
click at [613, 384] on icon "upload picture" at bounding box center [622, 383] width 18 height 18
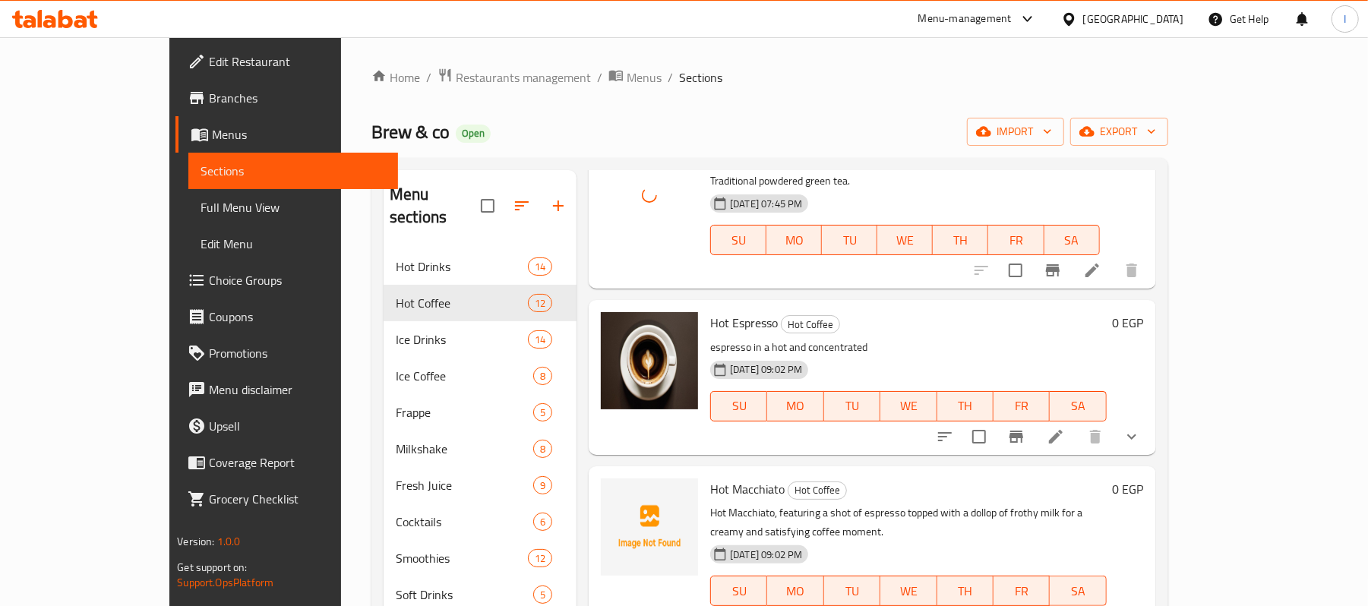
scroll to position [506, 0]
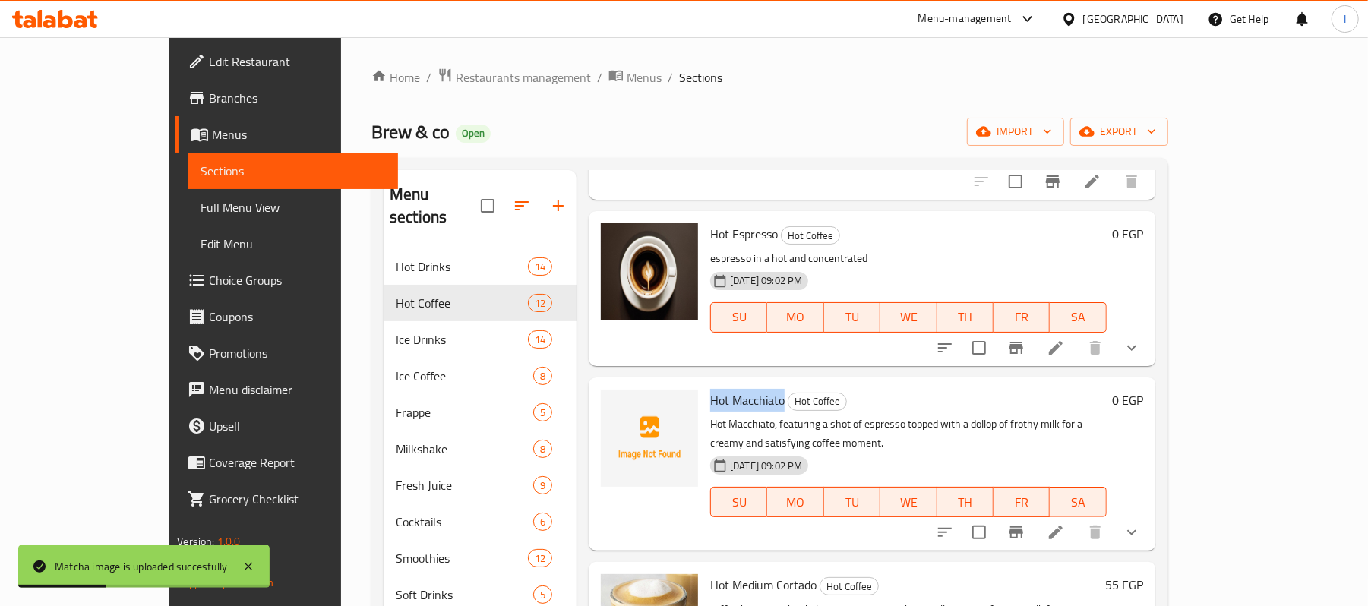
drag, startPoint x: 667, startPoint y: 397, endPoint x: 739, endPoint y: 398, distance: 72.2
click at [739, 398] on span "Hot Macchiato" at bounding box center [747, 400] width 74 height 23
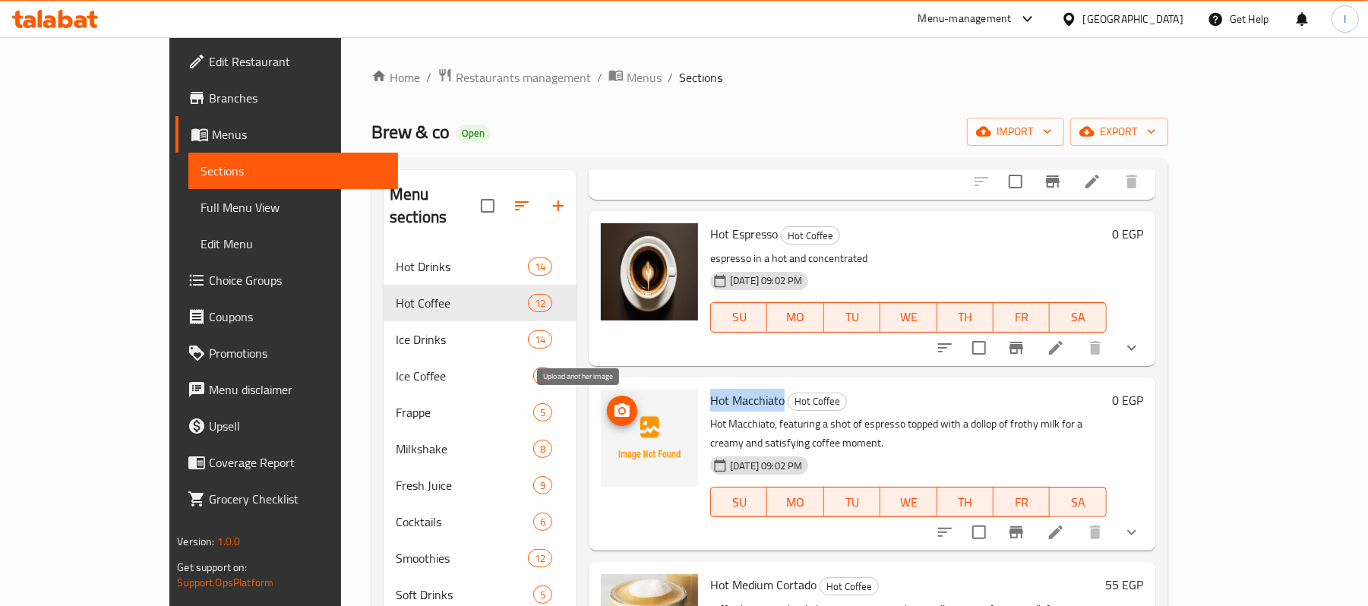
click at [615, 408] on icon "upload picture" at bounding box center [622, 410] width 15 height 14
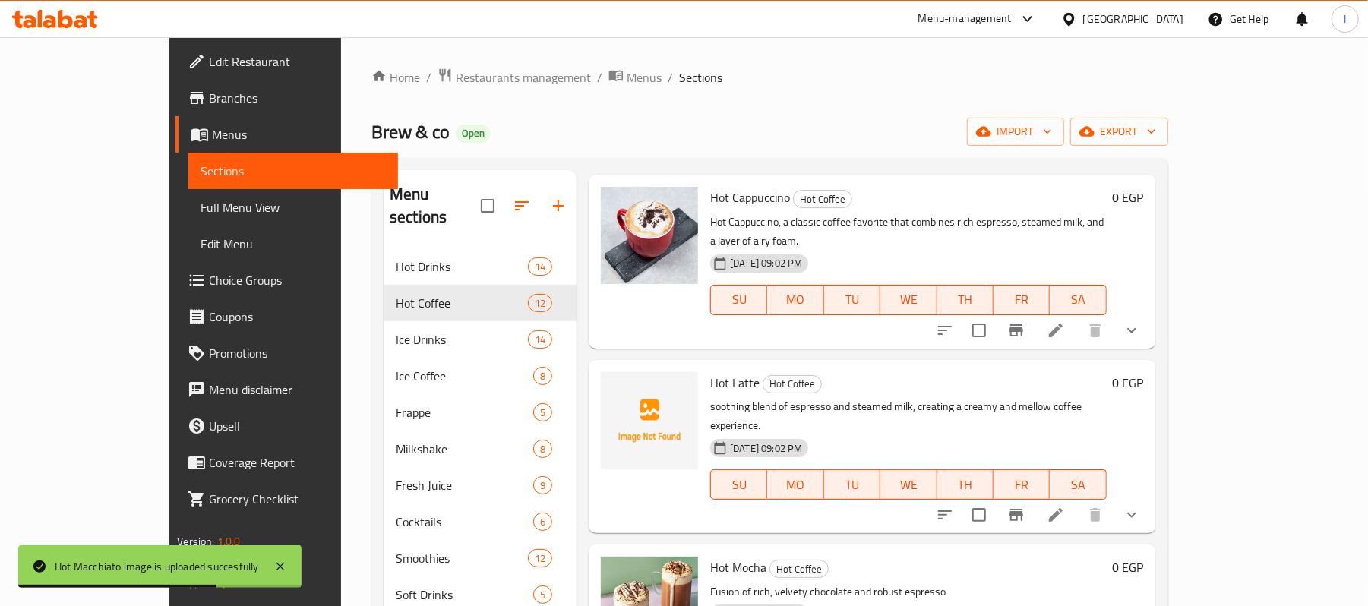
scroll to position [1216, 0]
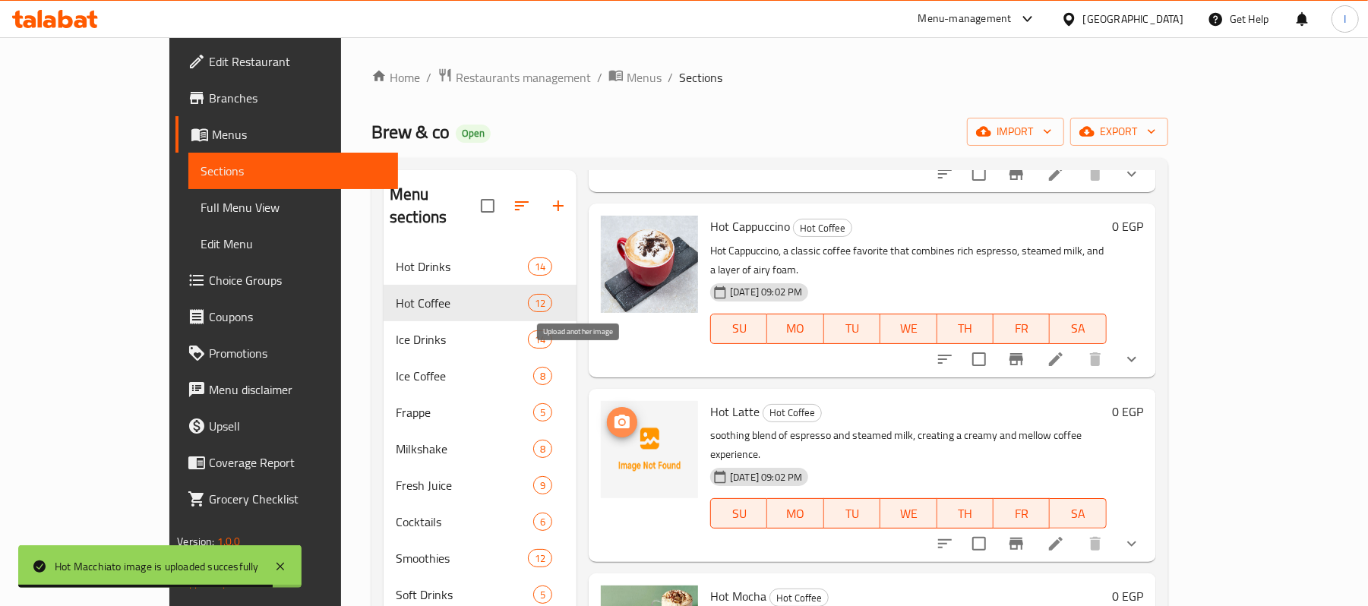
click at [620, 419] on circle "upload picture" at bounding box center [622, 421] width 5 height 5
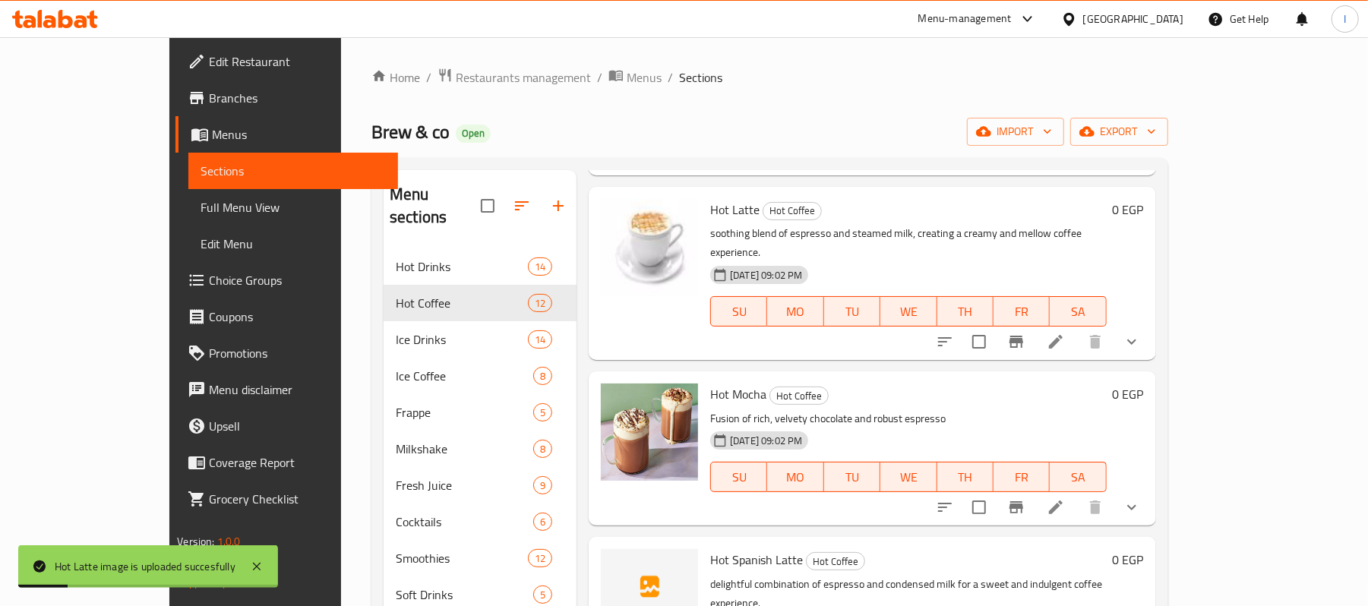
scroll to position [1423, 0]
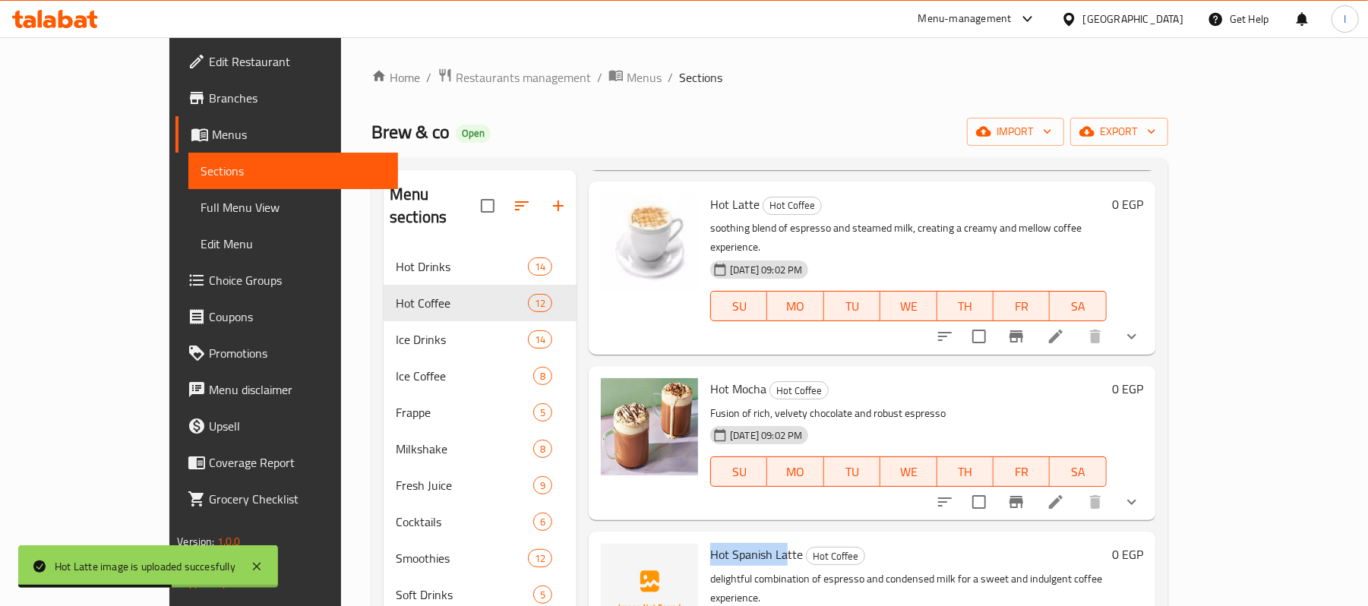
drag, startPoint x: 670, startPoint y: 478, endPoint x: 742, endPoint y: 477, distance: 72.2
click at [742, 543] on span "Hot Spanish Latte" at bounding box center [756, 554] width 93 height 23
click at [710, 543] on span "Hot Spanish Latte" at bounding box center [756, 554] width 93 height 23
drag, startPoint x: 691, startPoint y: 478, endPoint x: 758, endPoint y: 478, distance: 67.6
click at [758, 543] on span "Hot Spanish Latte" at bounding box center [756, 554] width 93 height 23
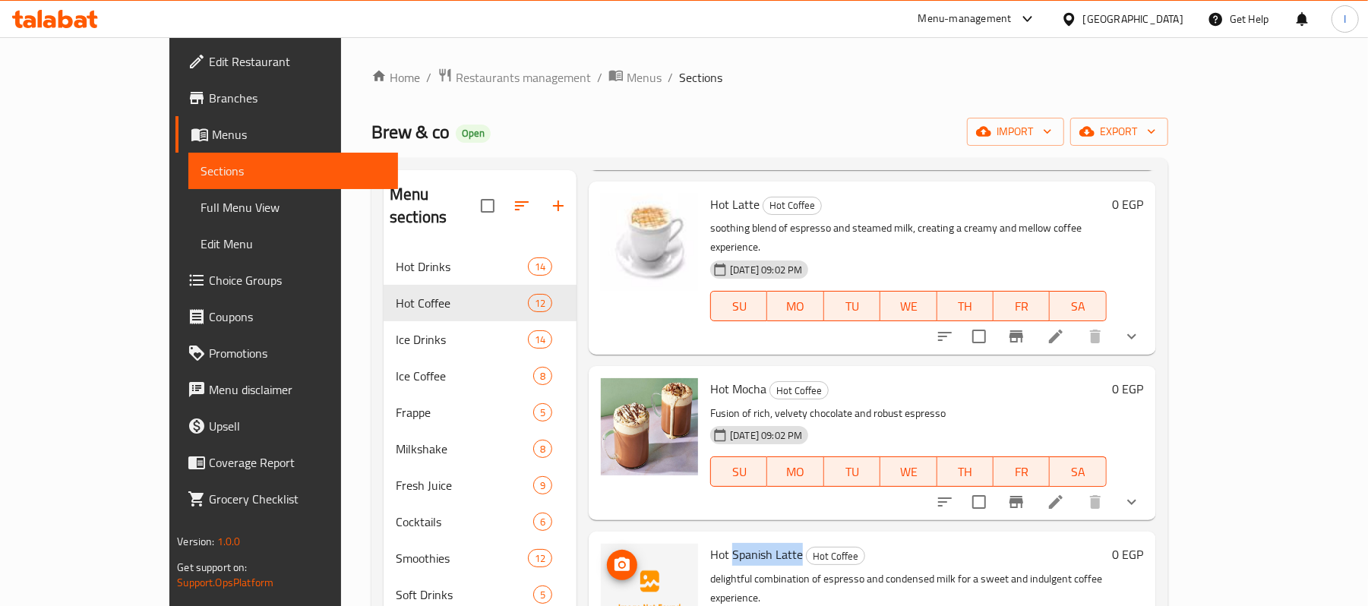
click at [615, 558] on icon "upload picture" at bounding box center [622, 565] width 15 height 14
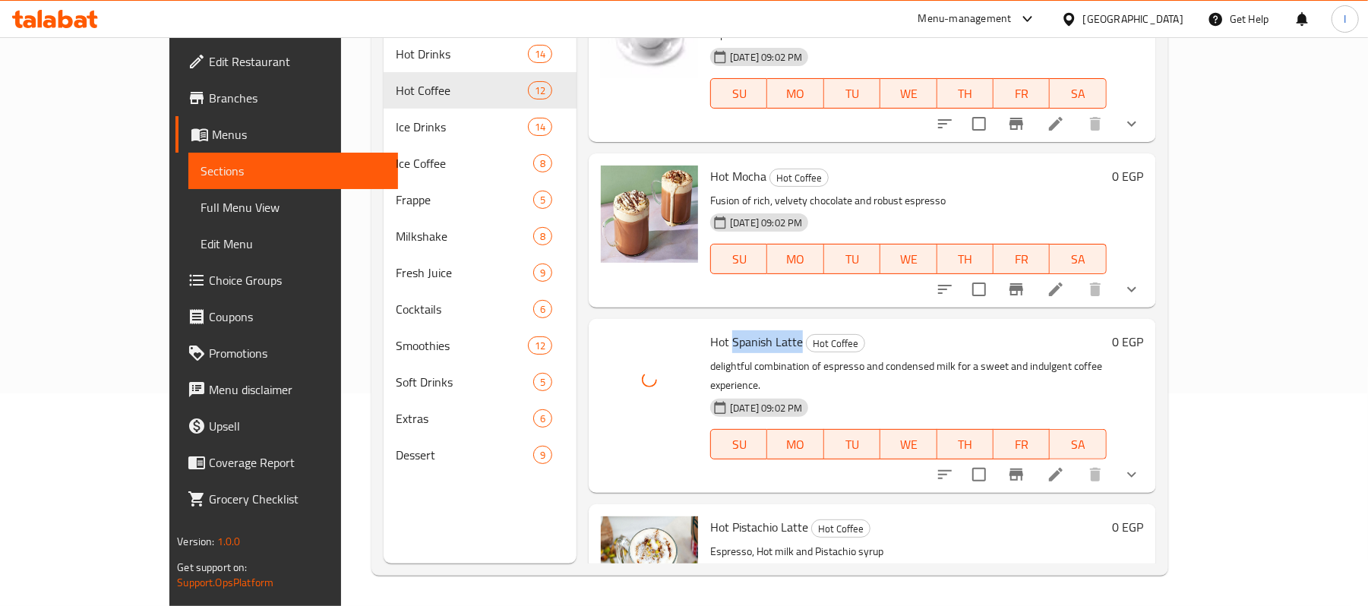
scroll to position [213, 0]
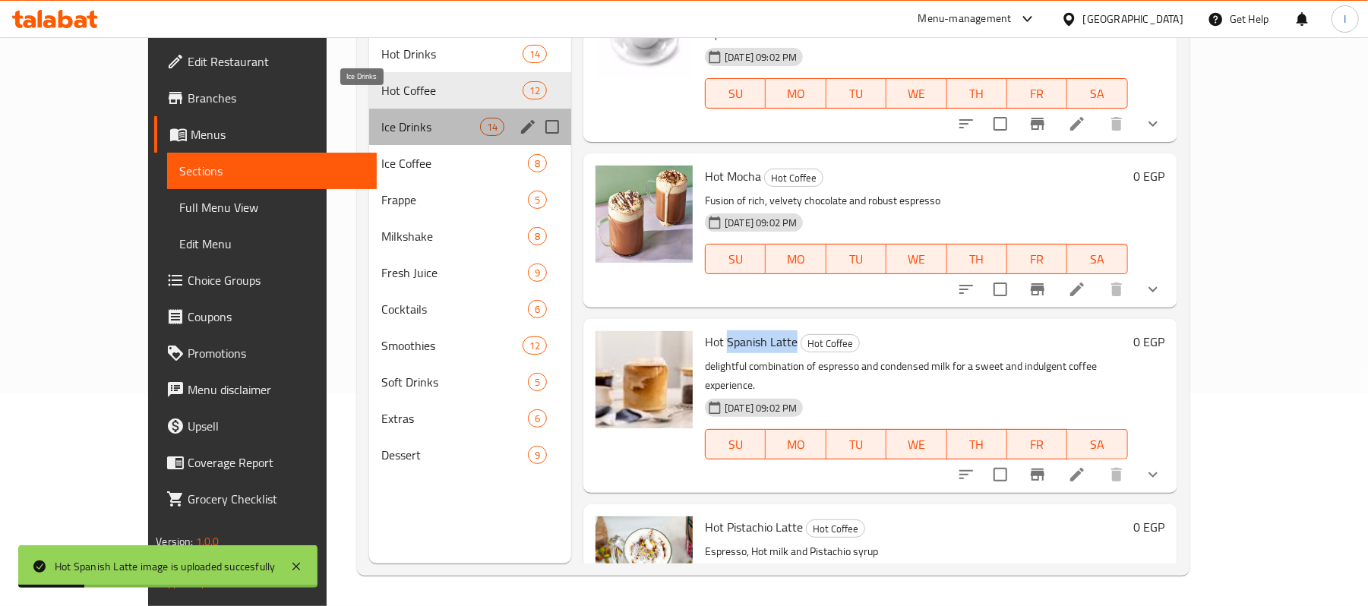
click at [407, 118] on span "Ice Drinks" at bounding box center [430, 127] width 99 height 18
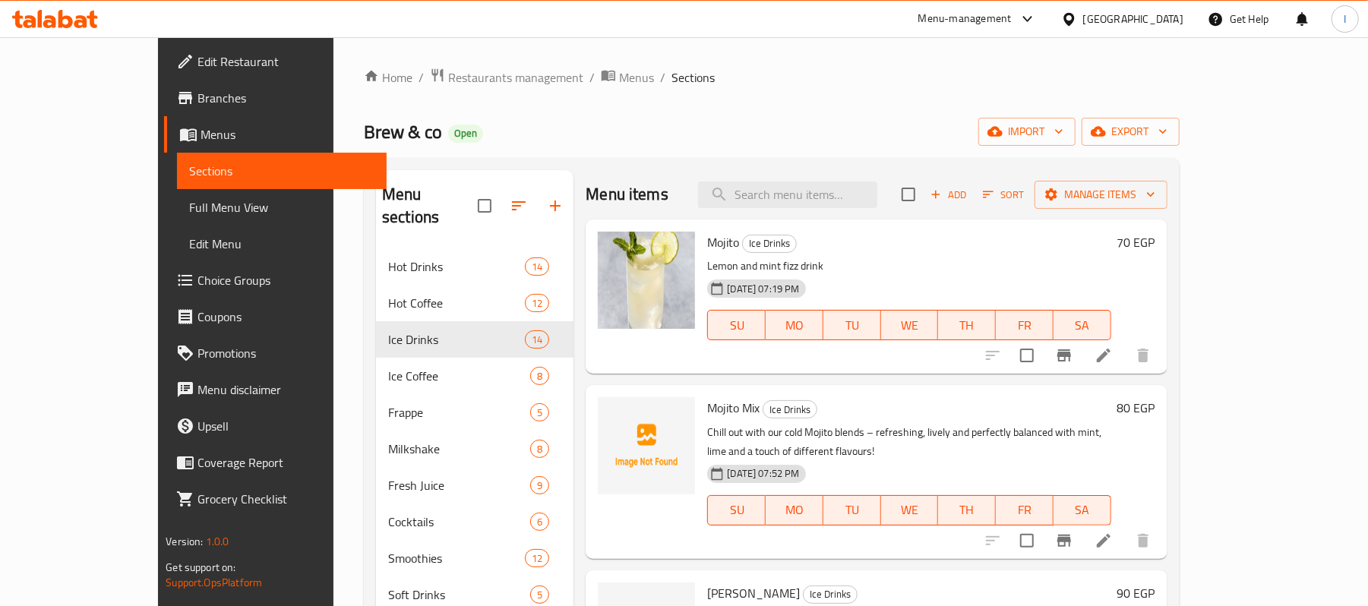
scroll to position [202, 0]
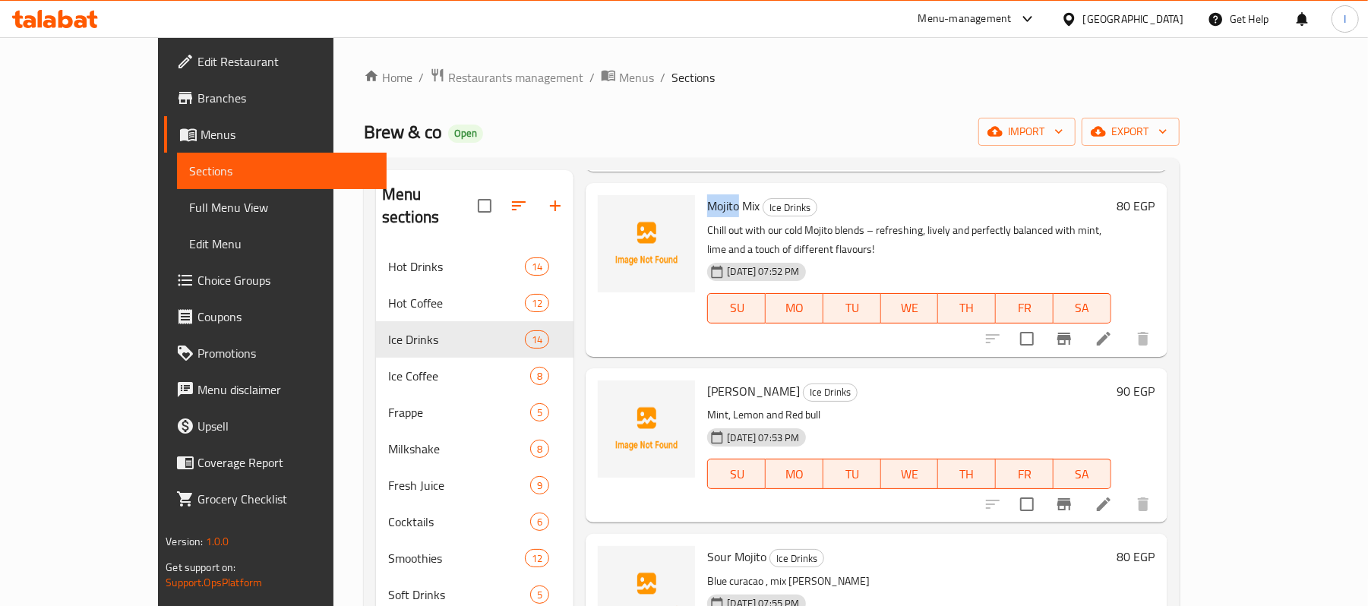
drag, startPoint x: 669, startPoint y: 204, endPoint x: 699, endPoint y: 204, distance: 30.4
click at [707, 204] on span "Mojito Mix" at bounding box center [733, 205] width 52 height 23
click at [604, 213] on span "upload picture" at bounding box center [619, 216] width 30 height 18
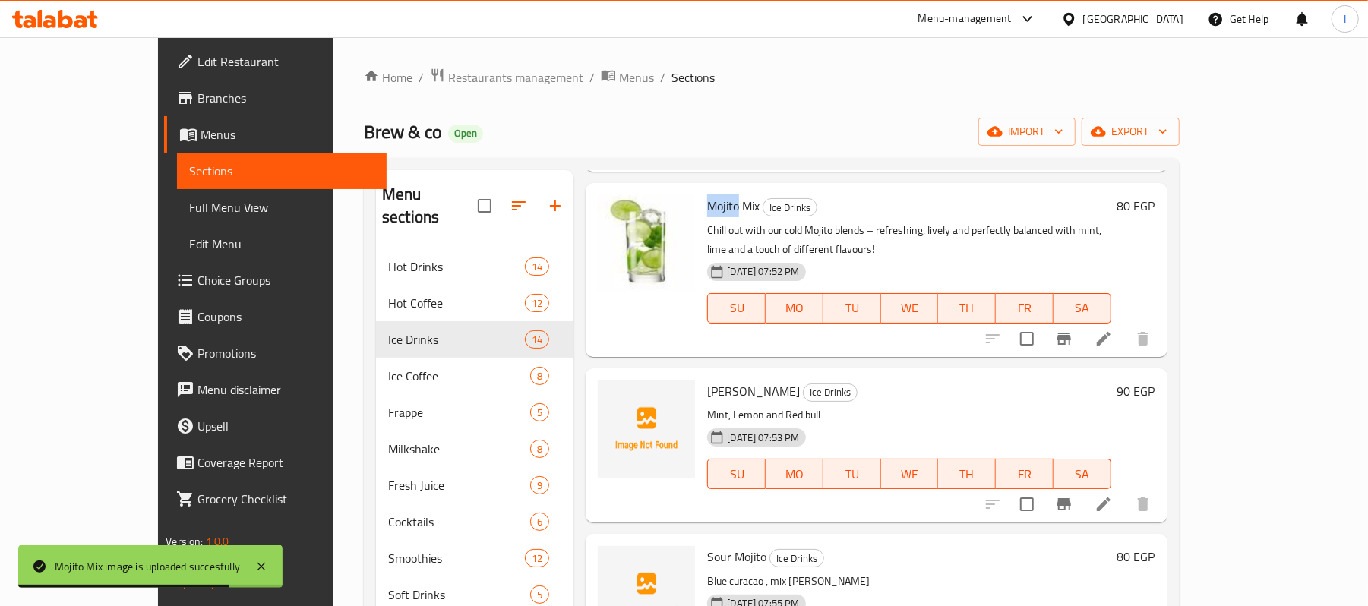
click at [707, 205] on span "Mojito Mix" at bounding box center [733, 205] width 52 height 23
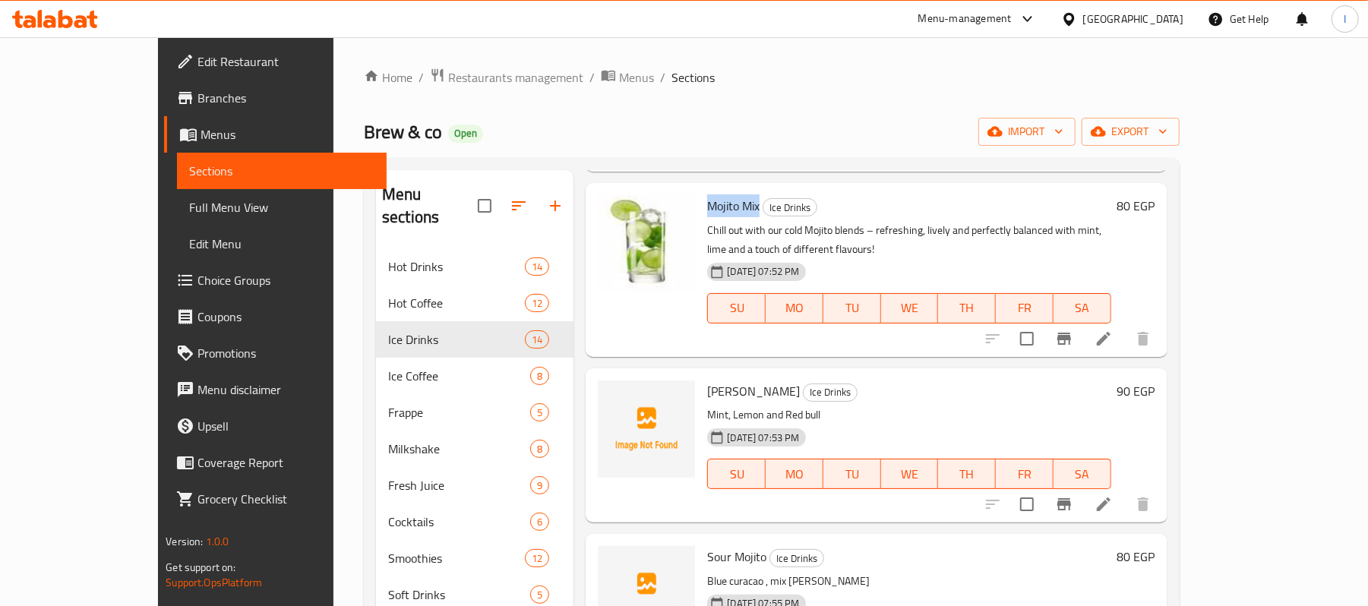
drag, startPoint x: 667, startPoint y: 204, endPoint x: 722, endPoint y: 205, distance: 54.7
click at [722, 205] on h6 "Mojito Mix Ice Drinks" at bounding box center [908, 205] width 403 height 21
click at [612, 220] on icon "upload picture" at bounding box center [619, 216] width 15 height 14
drag, startPoint x: 672, startPoint y: 372, endPoint x: 742, endPoint y: 368, distance: 70.7
click at [742, 381] on h6 "Mojito Redbull Ice Drinks" at bounding box center [908, 391] width 403 height 21
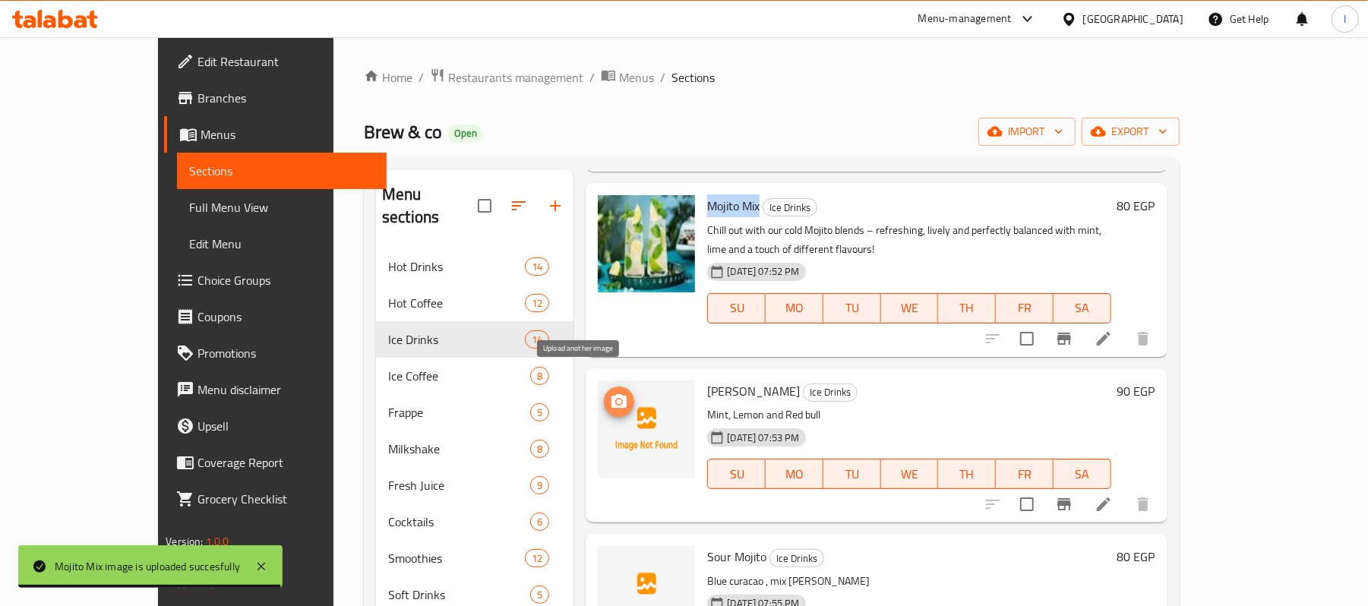
click at [604, 393] on span "upload picture" at bounding box center [619, 402] width 30 height 18
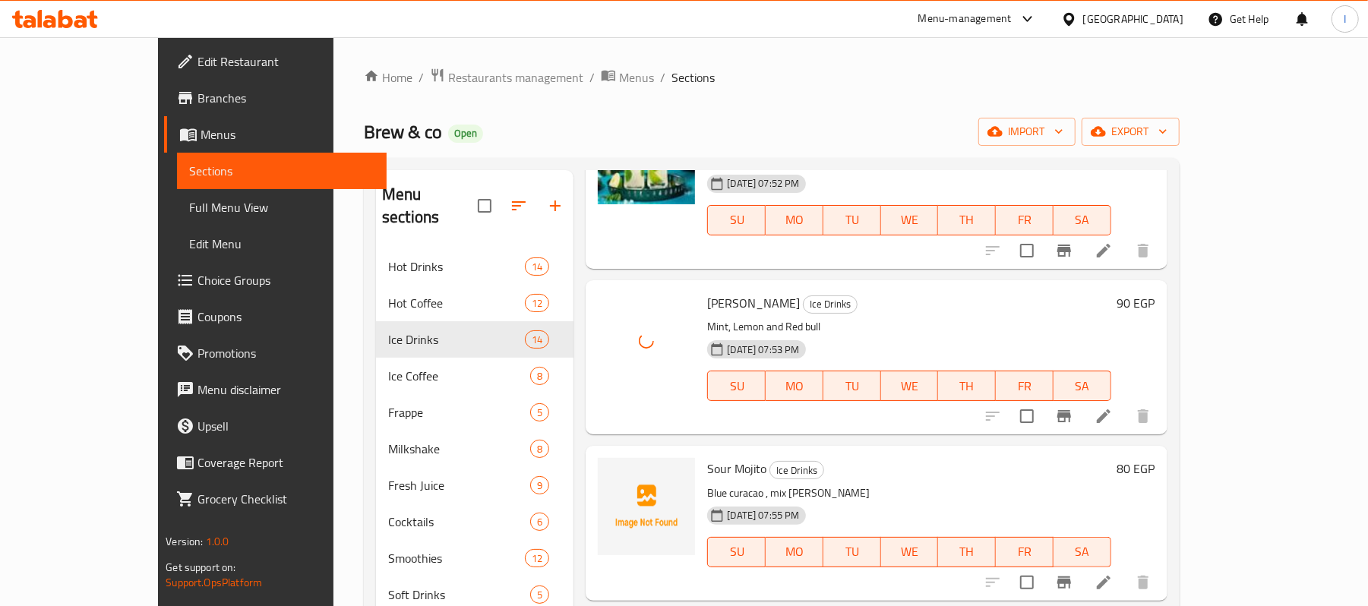
scroll to position [405, 0]
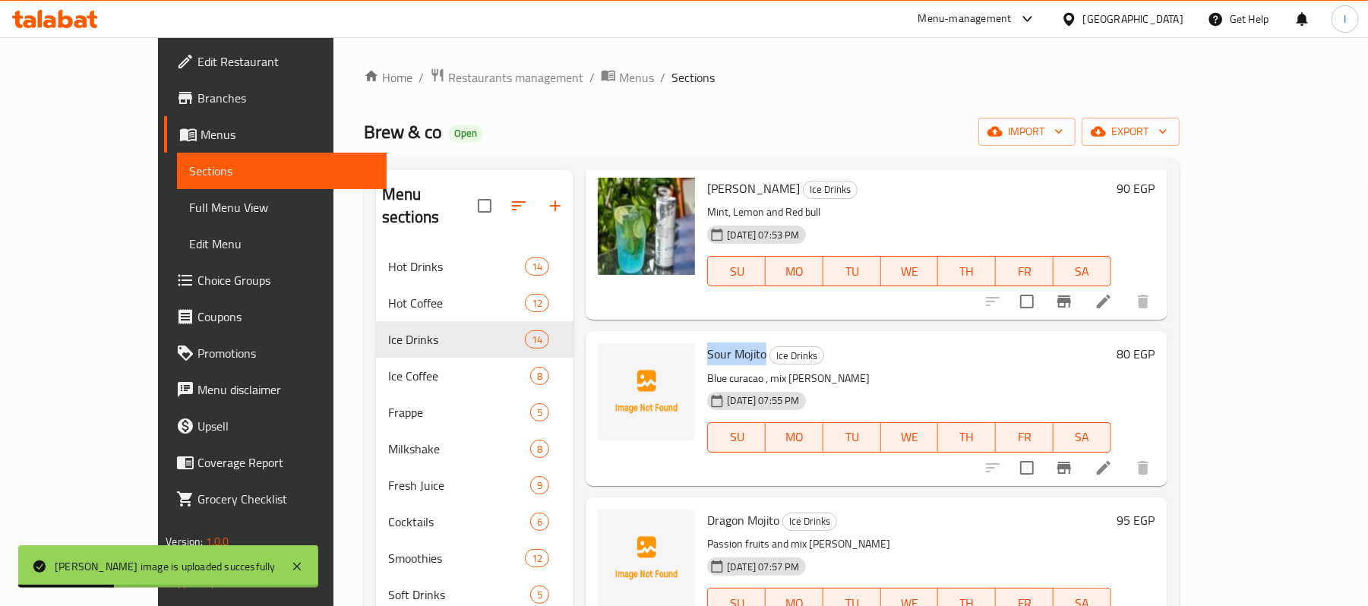
drag, startPoint x: 669, startPoint y: 333, endPoint x: 727, endPoint y: 334, distance: 58.5
click at [727, 343] on h6 "Sour Mojito Ice Drinks" at bounding box center [908, 353] width 403 height 21
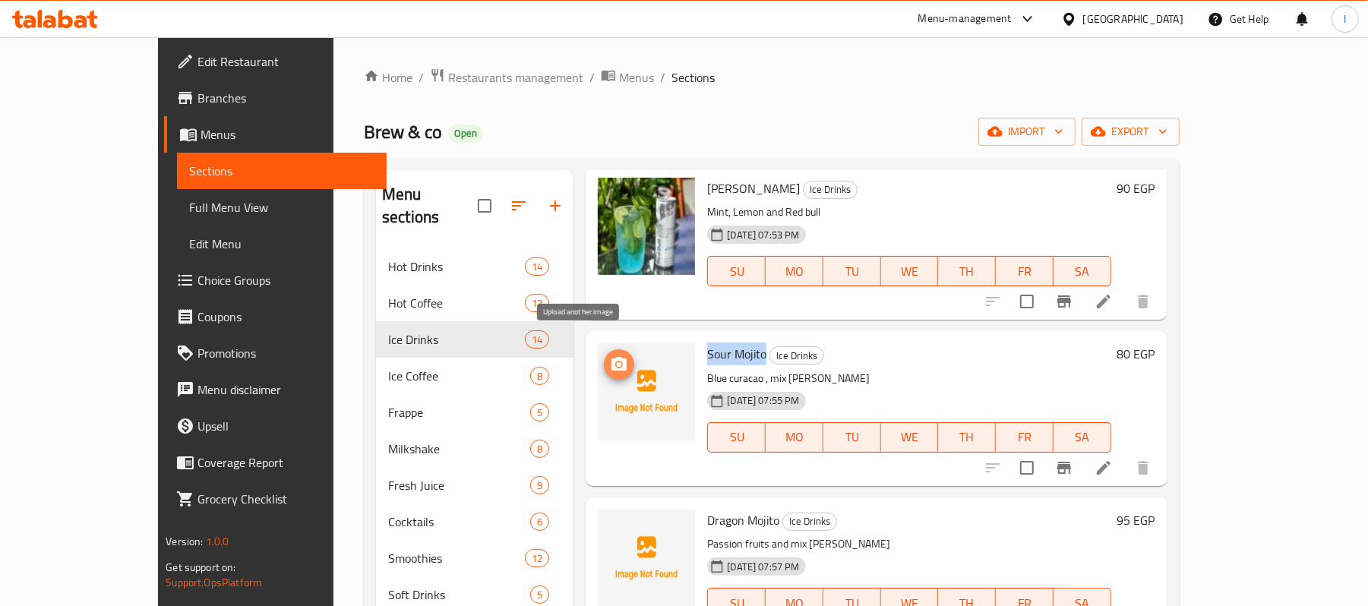
click at [612, 357] on icon "upload picture" at bounding box center [619, 364] width 15 height 14
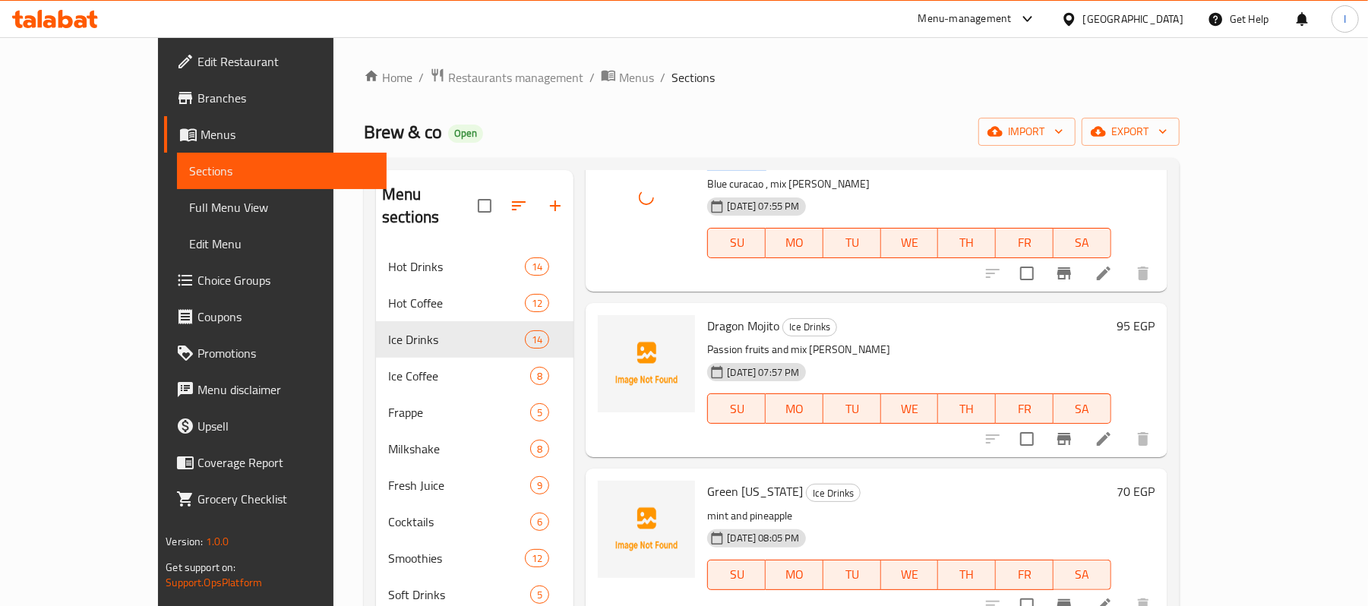
scroll to position [608, 0]
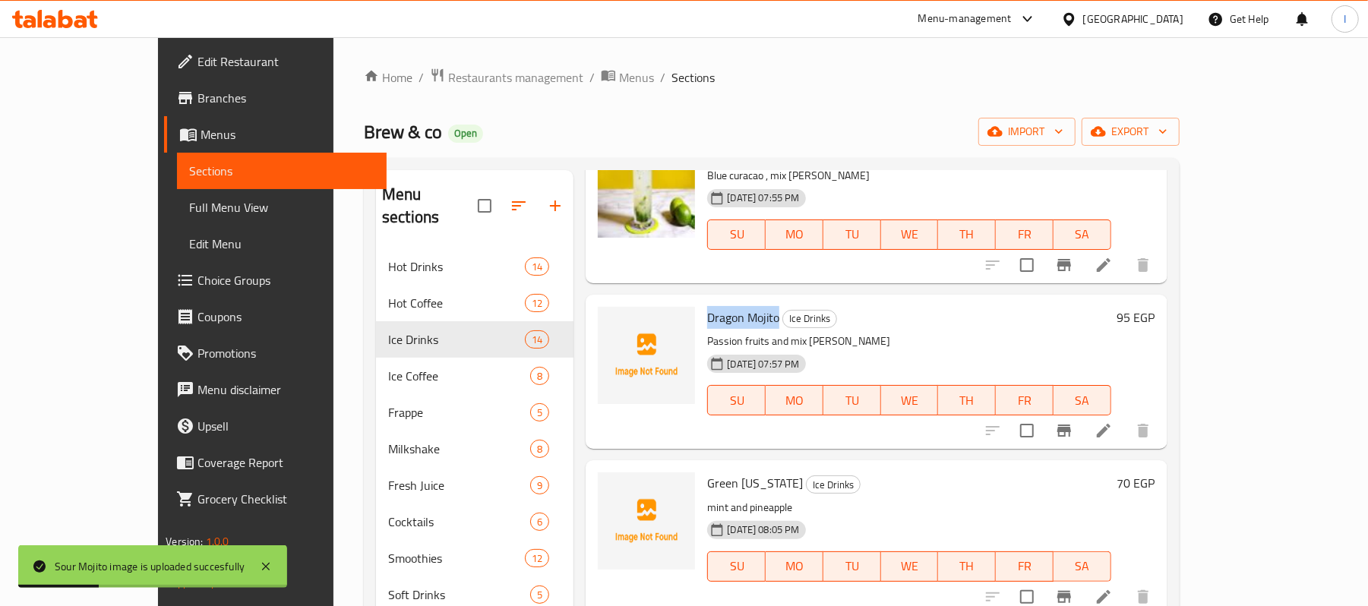
drag, startPoint x: 669, startPoint y: 293, endPoint x: 738, endPoint y: 296, distance: 69.2
click at [738, 306] on span "Dragon Mojito" at bounding box center [743, 317] width 72 height 23
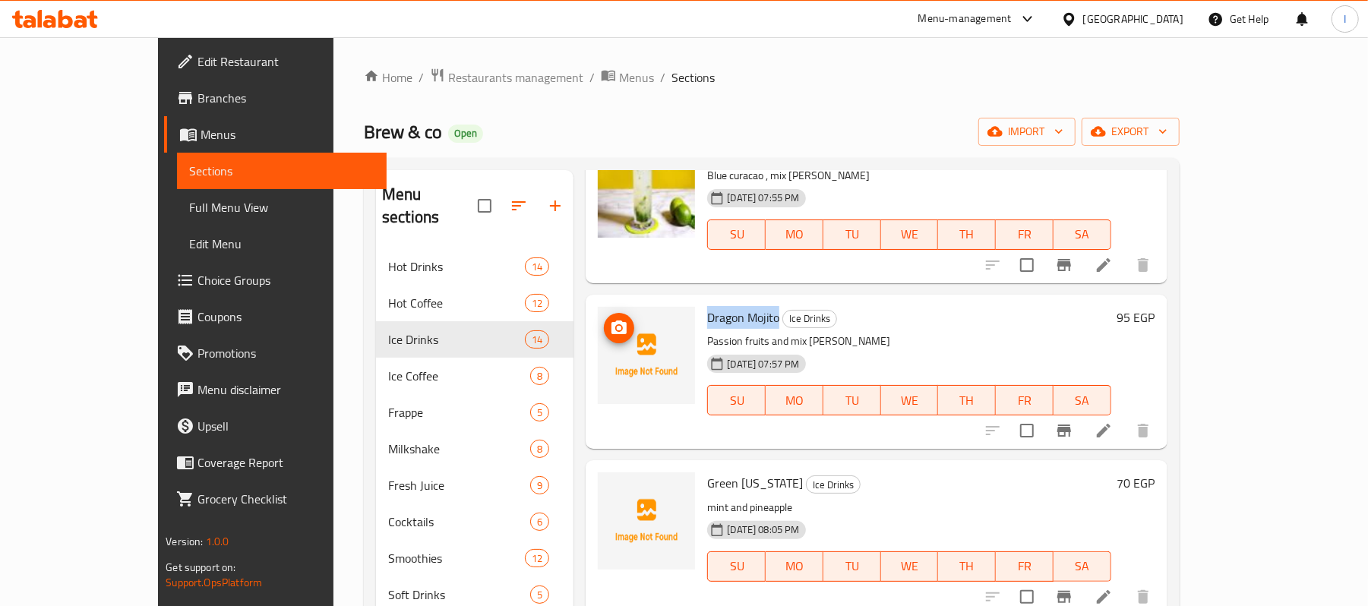
click at [604, 319] on span "upload picture" at bounding box center [619, 328] width 30 height 18
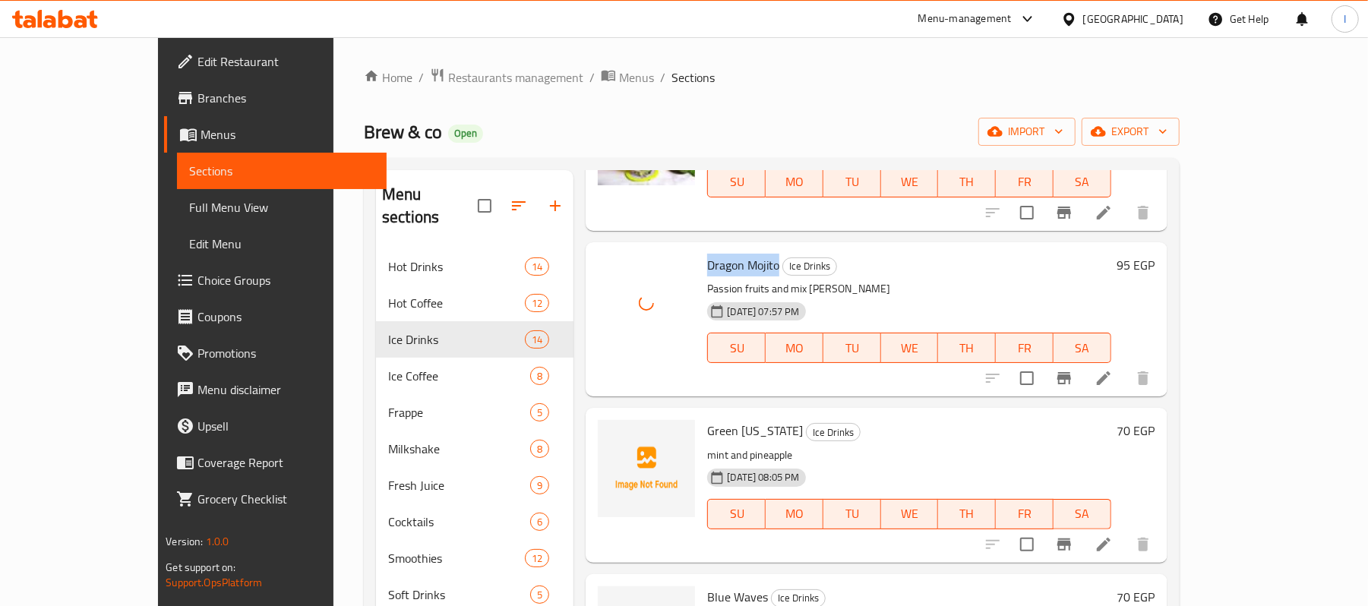
scroll to position [709, 0]
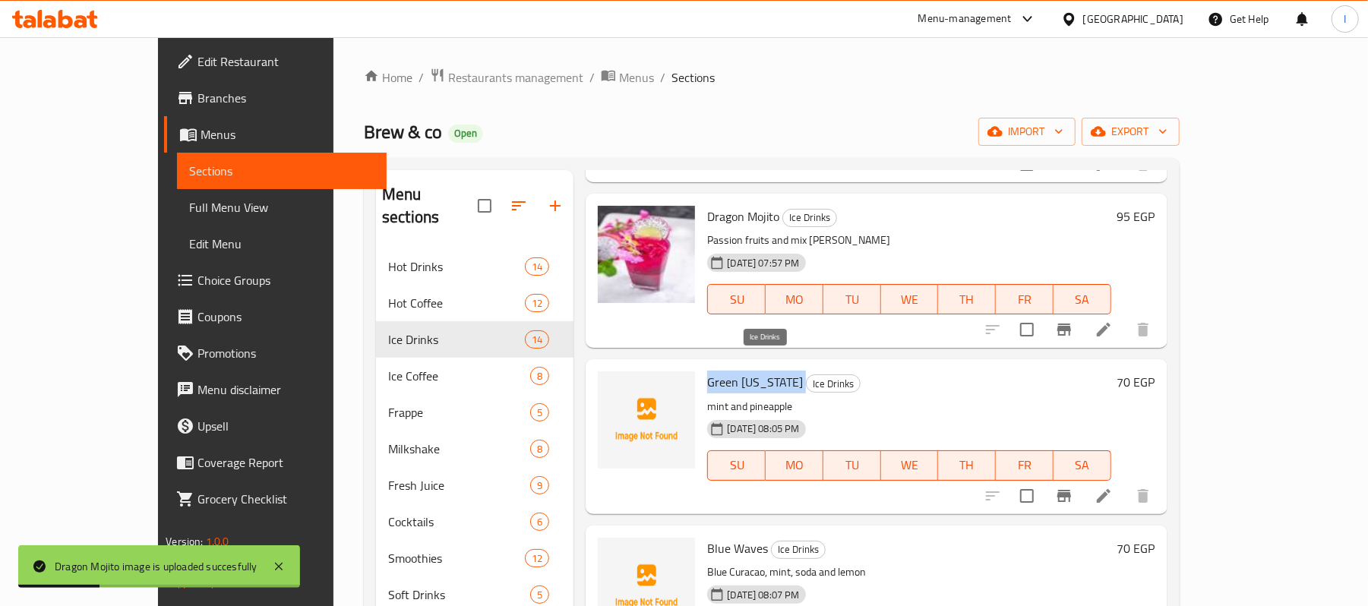
drag, startPoint x: 669, startPoint y: 369, endPoint x: 739, endPoint y: 362, distance: 71.1
click at [739, 372] on h6 "Green [US_STATE] Ice Drinks" at bounding box center [908, 382] width 403 height 21
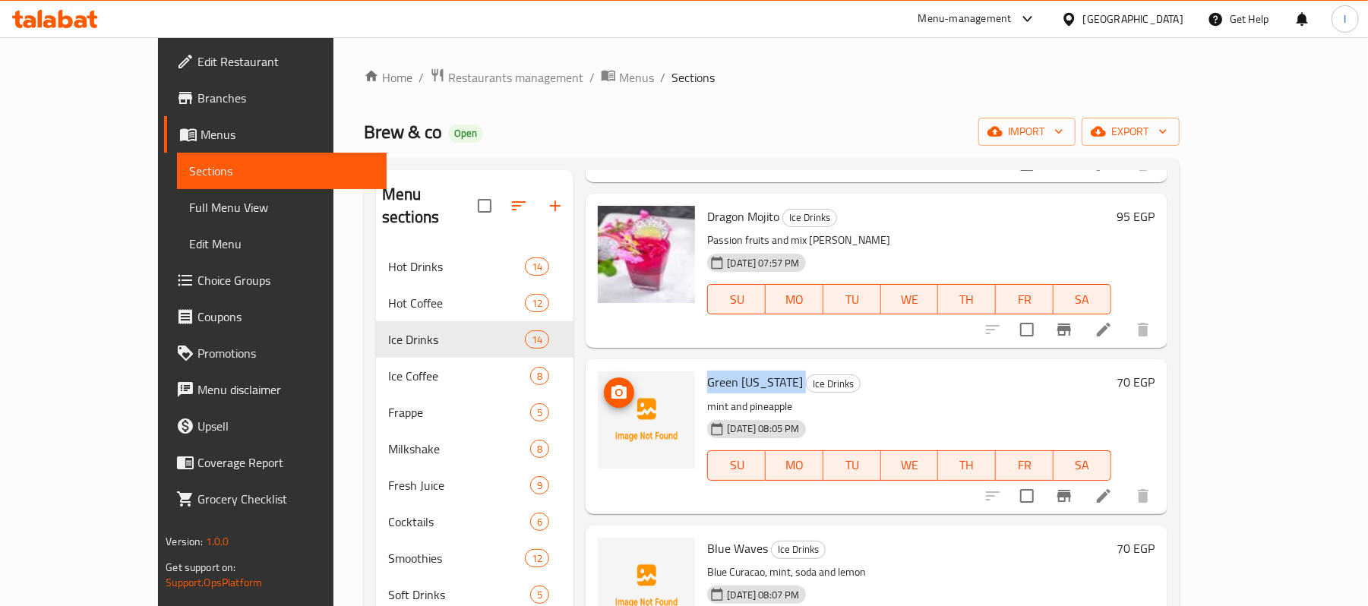
click at [612, 385] on icon "upload picture" at bounding box center [619, 392] width 15 height 14
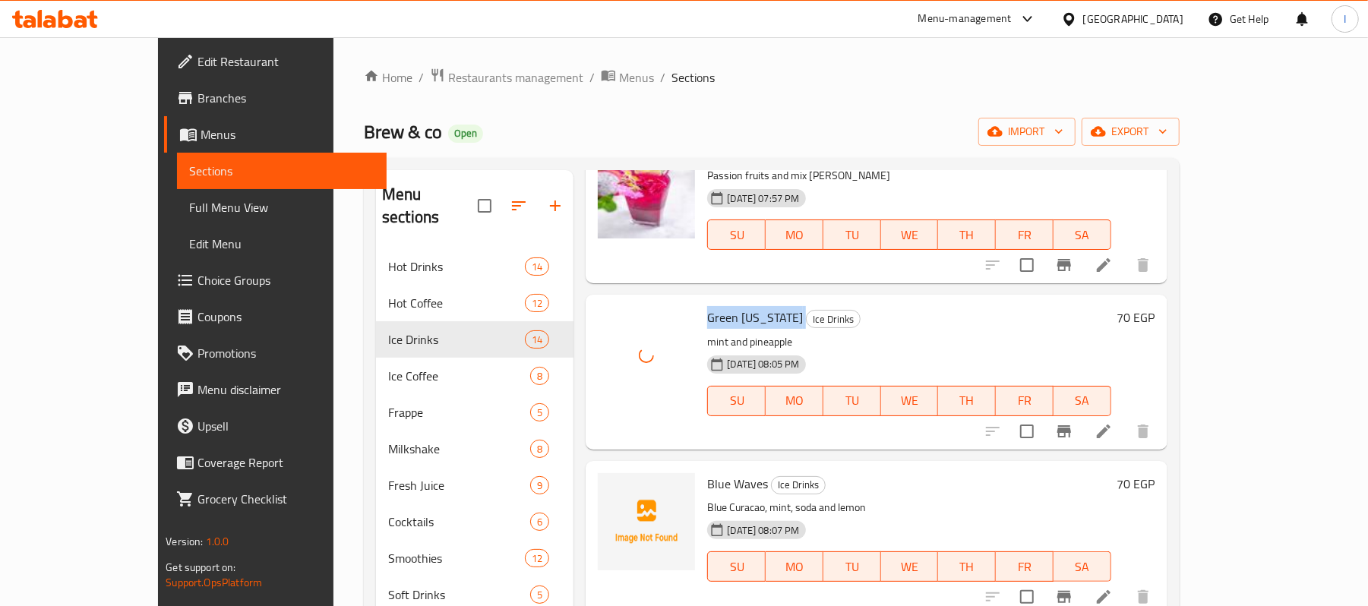
scroll to position [912, 0]
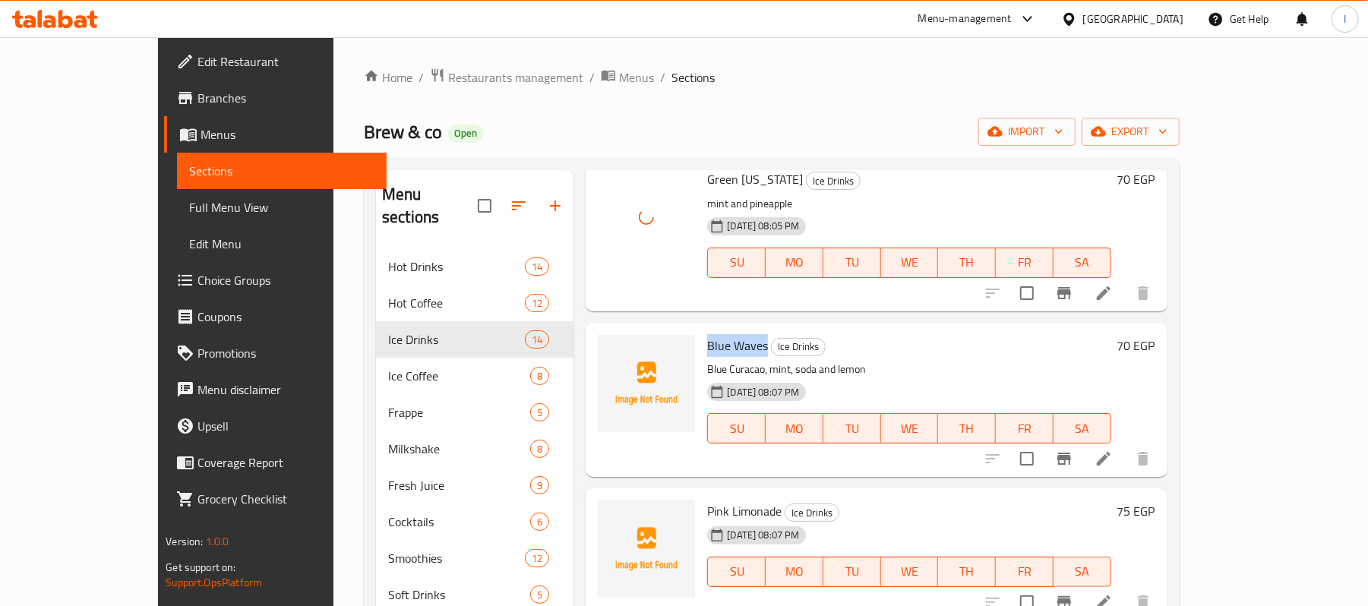
drag, startPoint x: 661, startPoint y: 321, endPoint x: 727, endPoint y: 327, distance: 66.4
click at [727, 329] on div "Blue Waves Ice Drinks Blue Curacao, mint, soda and lemon [DATE] 08:07 PM SU MO …" at bounding box center [909, 400] width 416 height 142
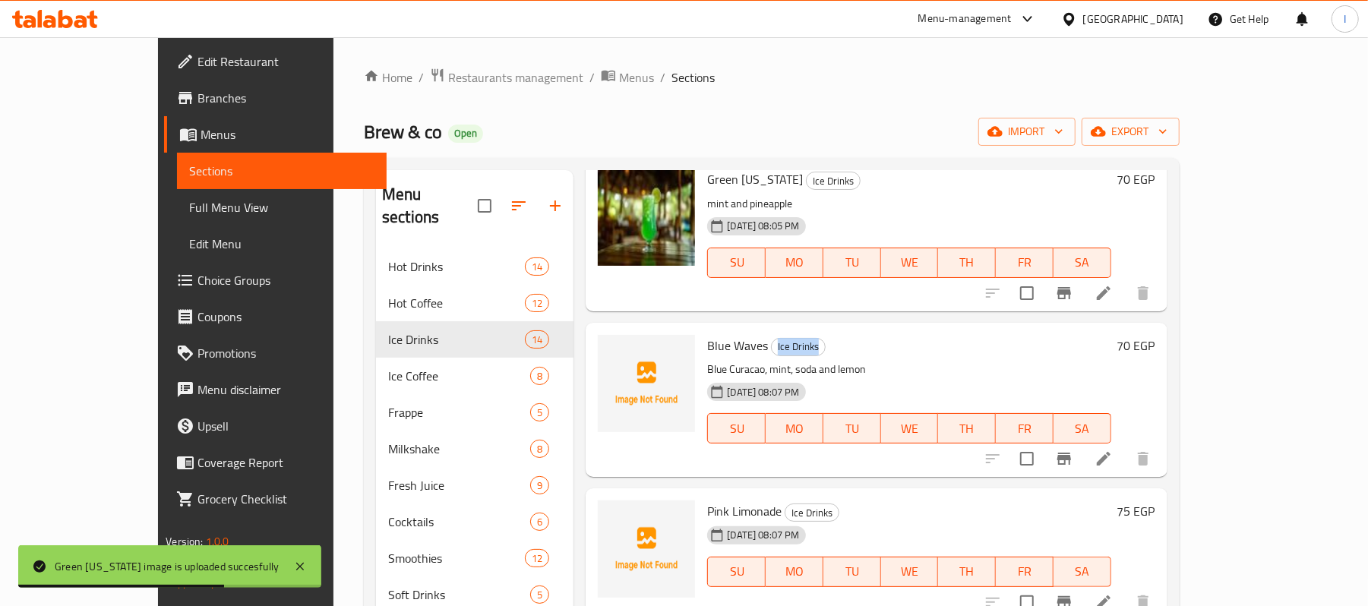
drag, startPoint x: 736, startPoint y: 326, endPoint x: 789, endPoint y: 335, distance: 53.2
click at [789, 335] on h6 "Blue Waves Ice Drinks" at bounding box center [908, 345] width 403 height 21
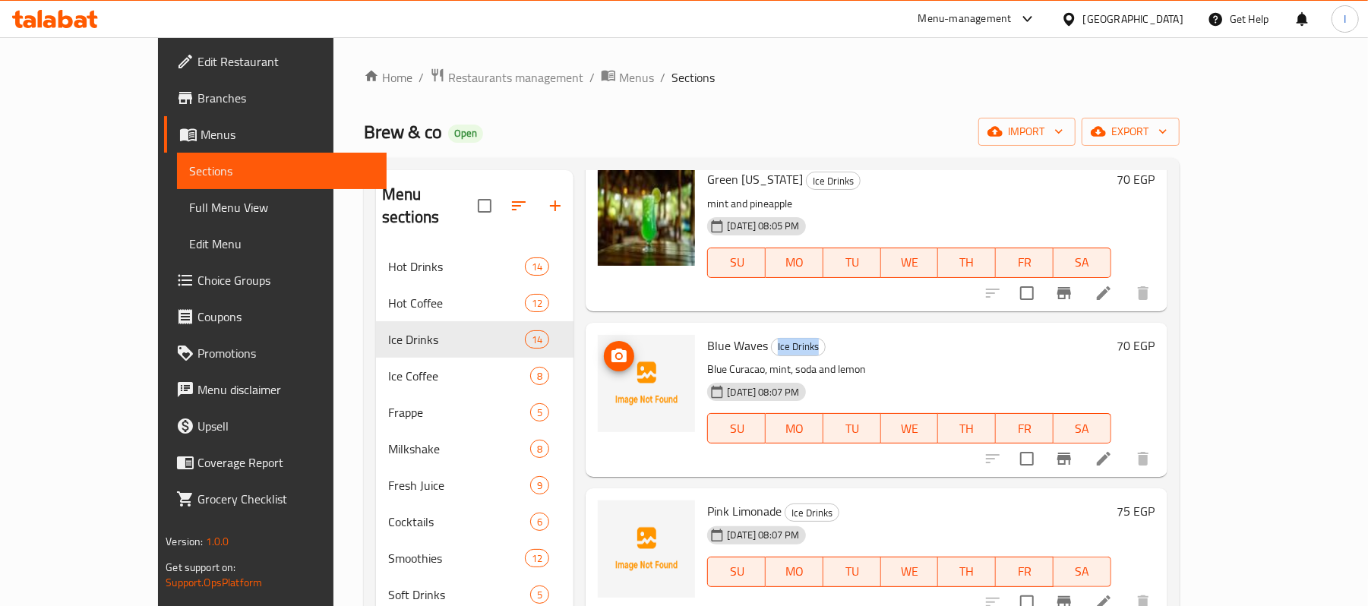
click at [610, 347] on icon "upload picture" at bounding box center [619, 356] width 18 height 18
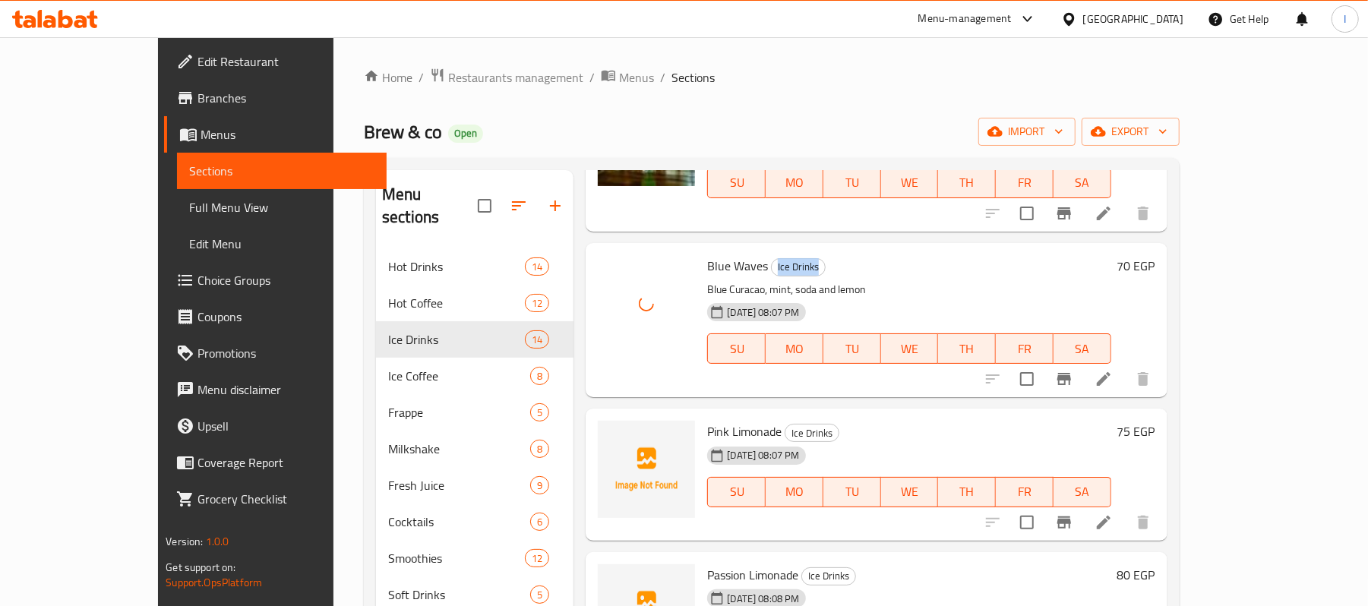
scroll to position [1114, 0]
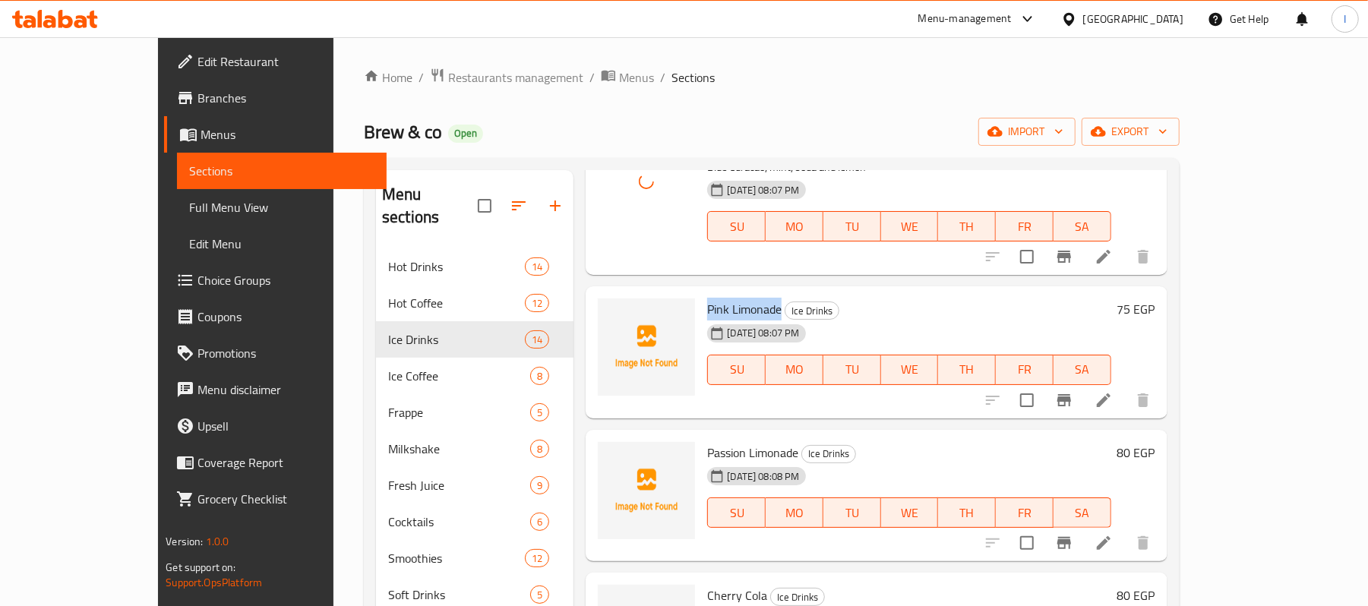
drag, startPoint x: 666, startPoint y: 292, endPoint x: 743, endPoint y: 289, distance: 76.8
click at [743, 293] on div "Pink Limonade Ice Drinks [DATE] 08:07 PM SU MO TU WE TH FR SA" at bounding box center [909, 353] width 416 height 120
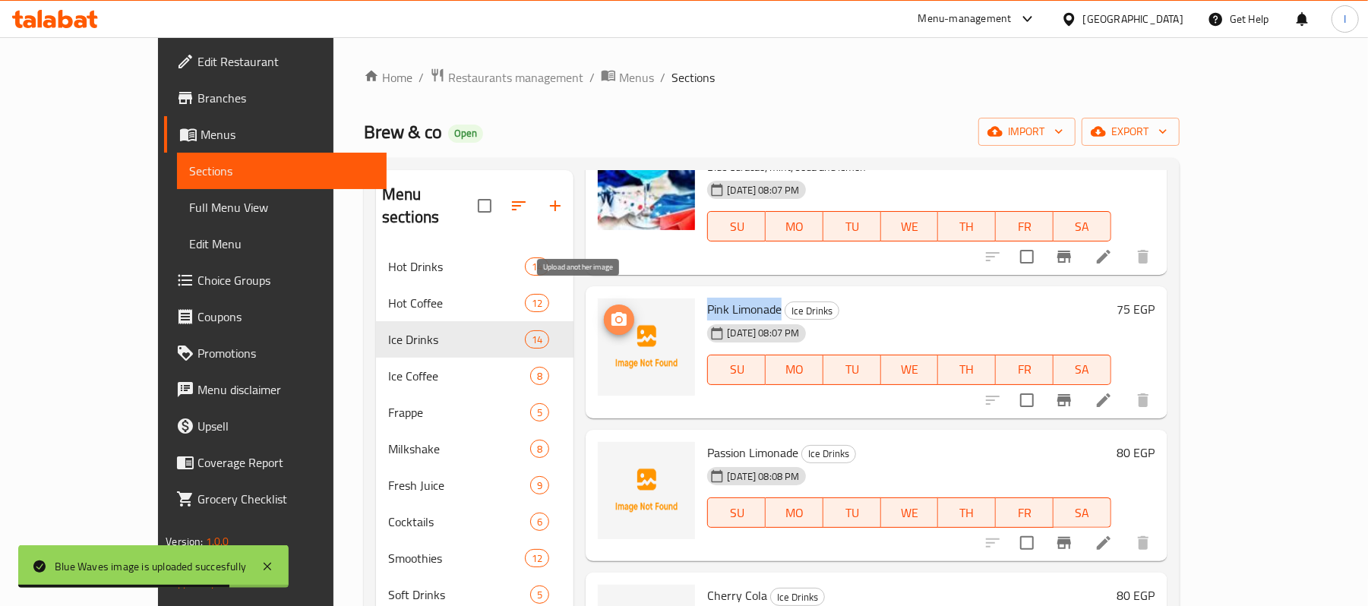
click at [604, 311] on button "upload picture" at bounding box center [619, 320] width 30 height 30
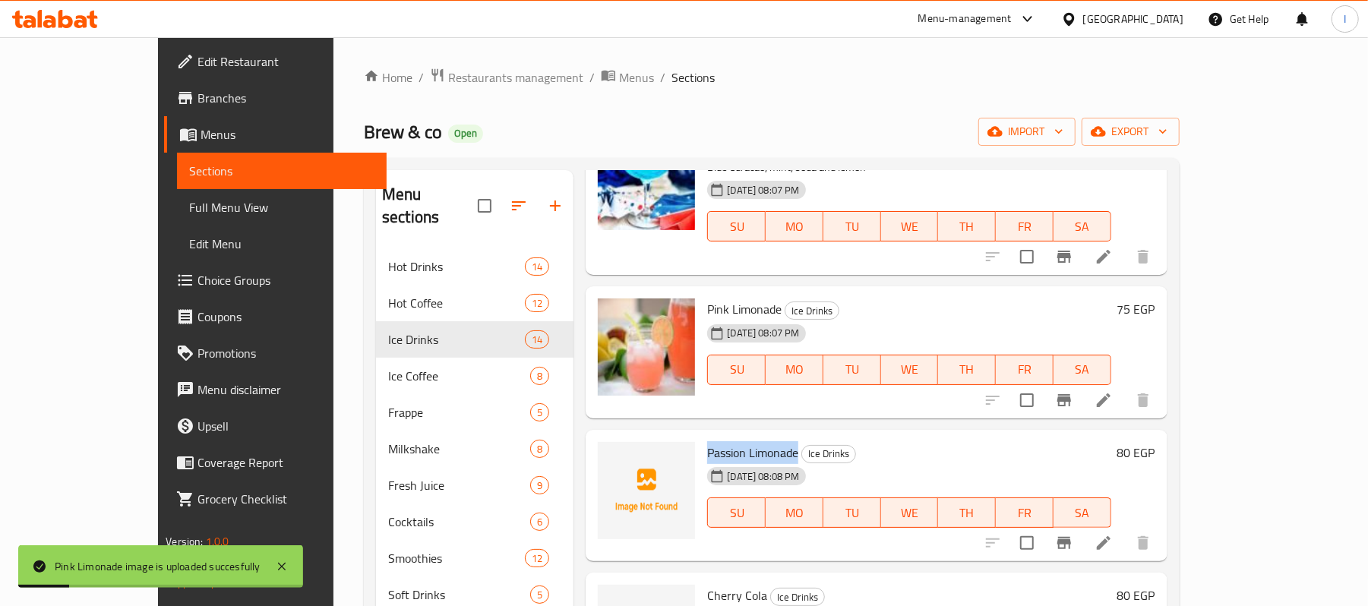
drag, startPoint x: 669, startPoint y: 429, endPoint x: 761, endPoint y: 429, distance: 92.7
click at [761, 442] on h6 "Passion Limonade Ice Drinks" at bounding box center [908, 452] width 403 height 21
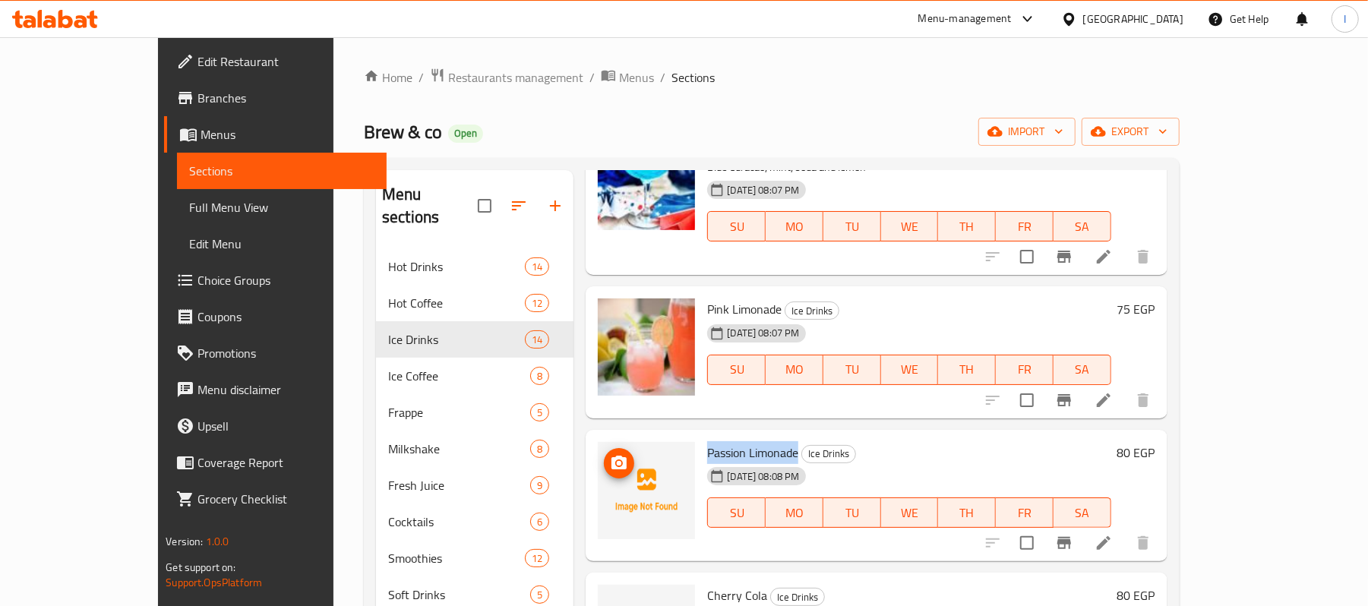
click at [604, 454] on span "upload picture" at bounding box center [619, 463] width 30 height 18
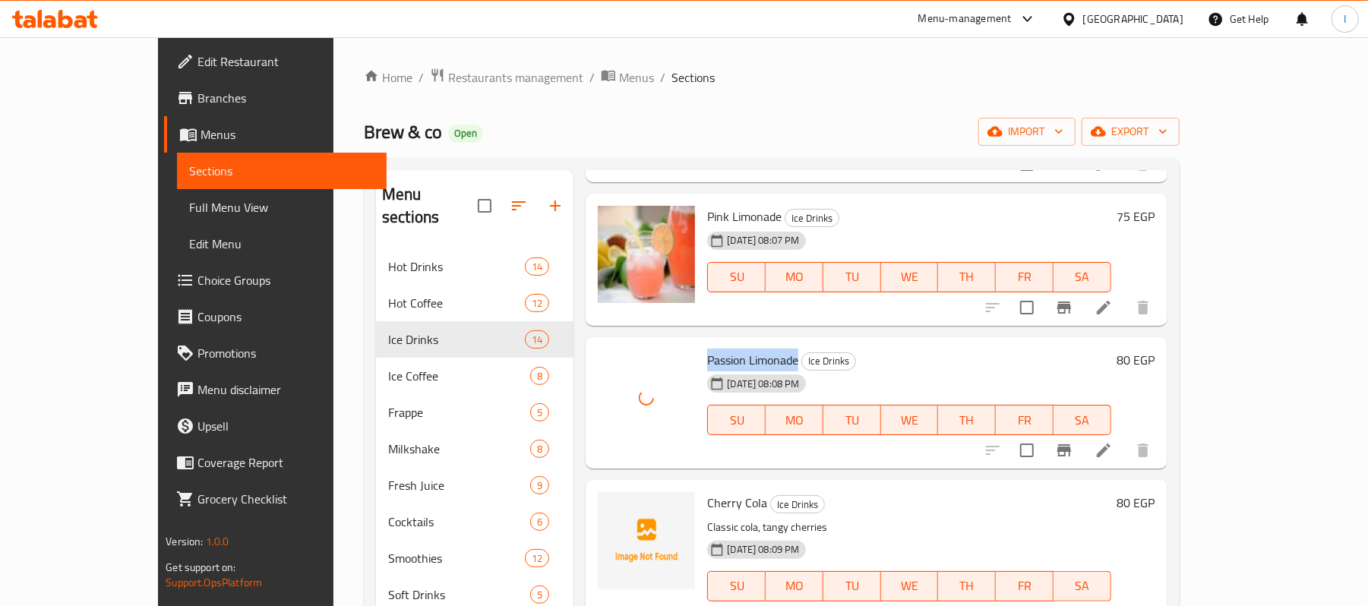
scroll to position [1317, 0]
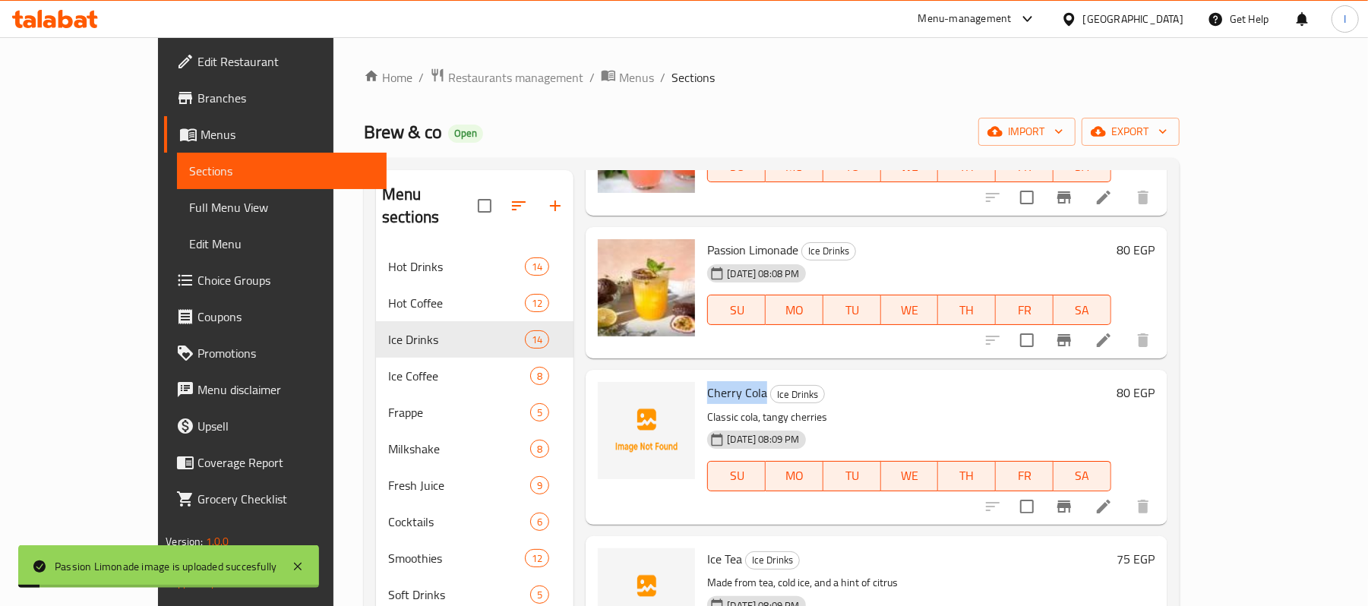
drag, startPoint x: 663, startPoint y: 380, endPoint x: 724, endPoint y: 378, distance: 60.8
click at [724, 378] on div "Cherry Cola Ice Drinks Classic cola, tangy cherries [DATE] 08:09 PM SU MO TU WE…" at bounding box center [909, 447] width 416 height 142
click at [610, 394] on icon "upload picture" at bounding box center [619, 403] width 18 height 18
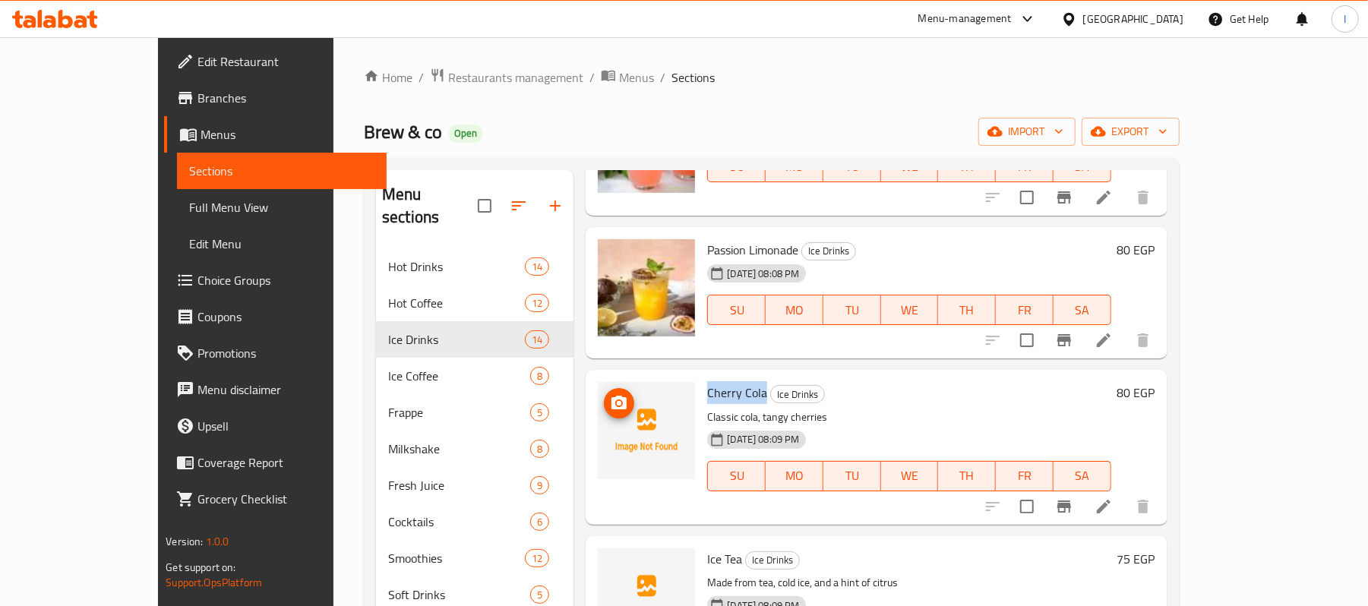
click at [610, 394] on icon "upload picture" at bounding box center [619, 403] width 18 height 18
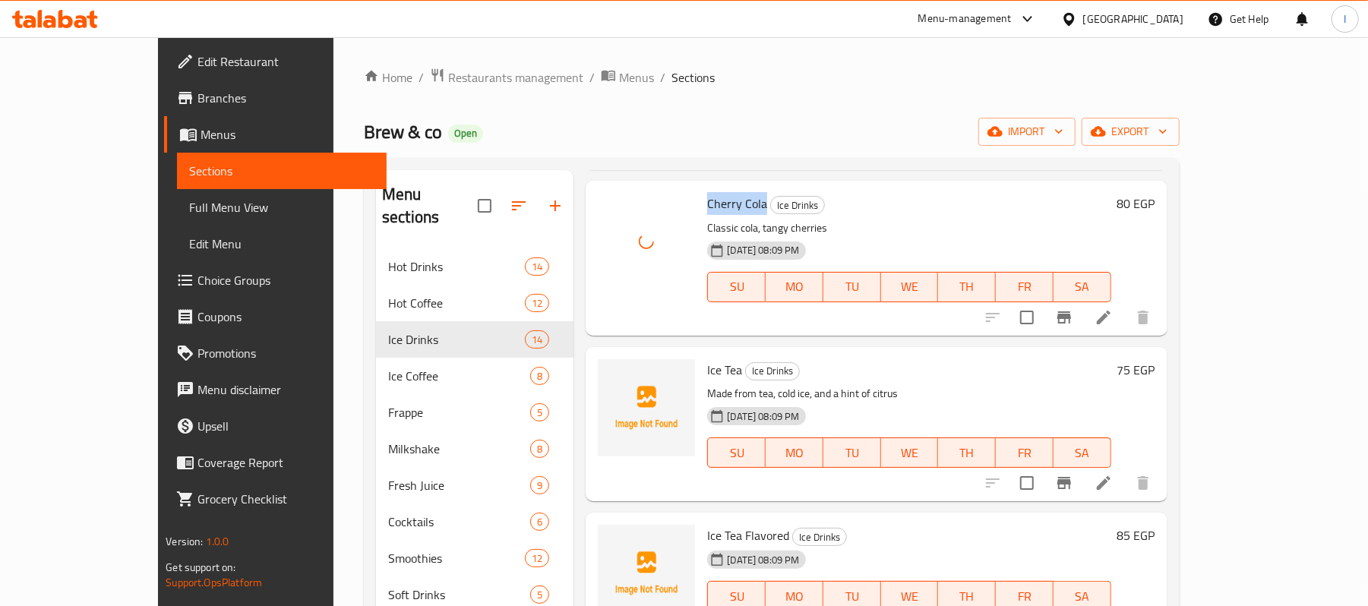
scroll to position [1520, 0]
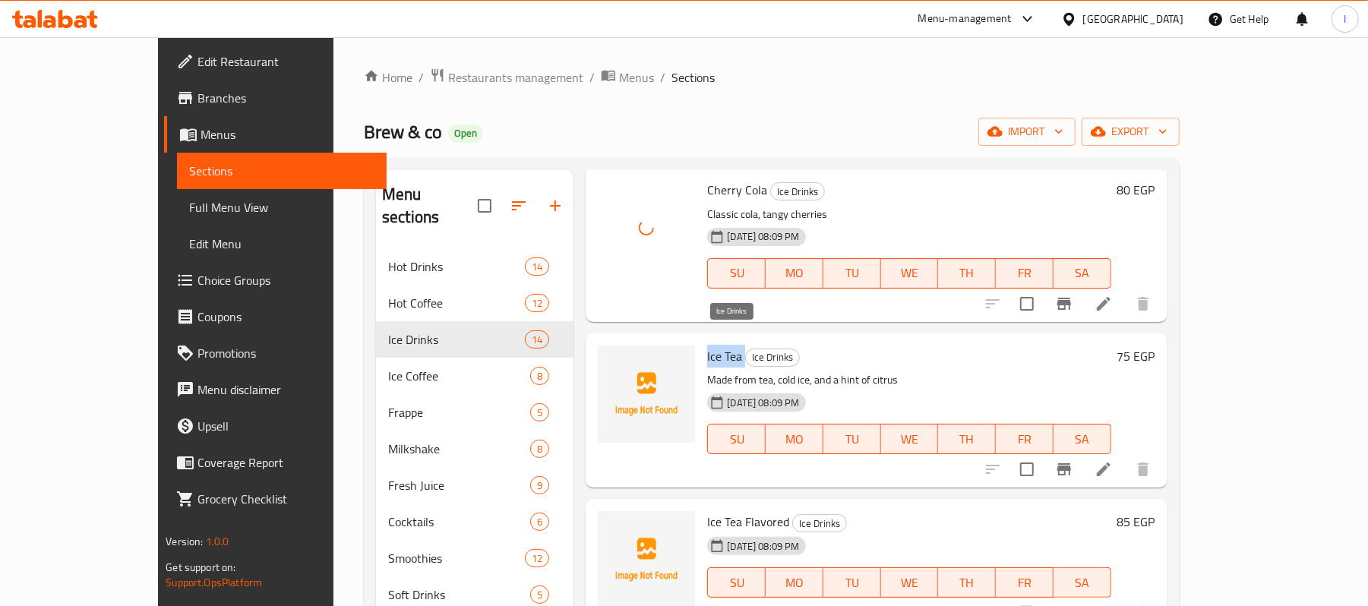
drag, startPoint x: 669, startPoint y: 332, endPoint x: 706, endPoint y: 335, distance: 37.4
click at [707, 346] on h6 "Ice Tea Ice Drinks" at bounding box center [908, 356] width 403 height 21
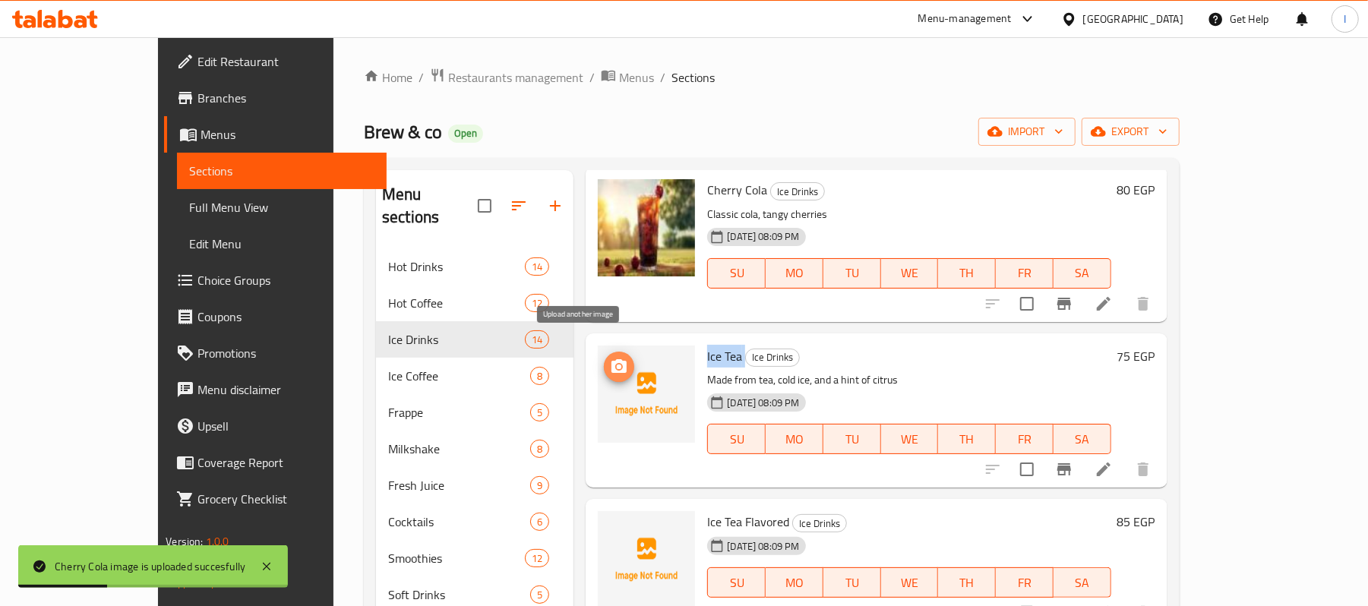
click at [604, 352] on button "upload picture" at bounding box center [619, 367] width 30 height 30
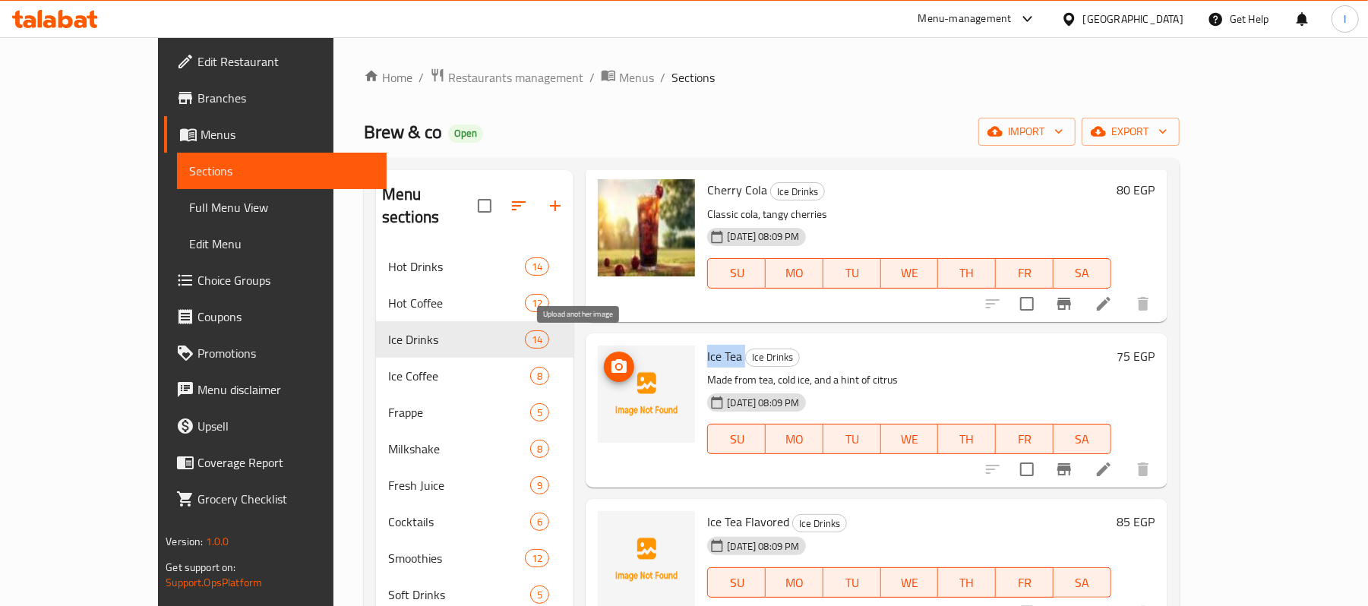
click at [610, 358] on icon "upload picture" at bounding box center [619, 367] width 18 height 18
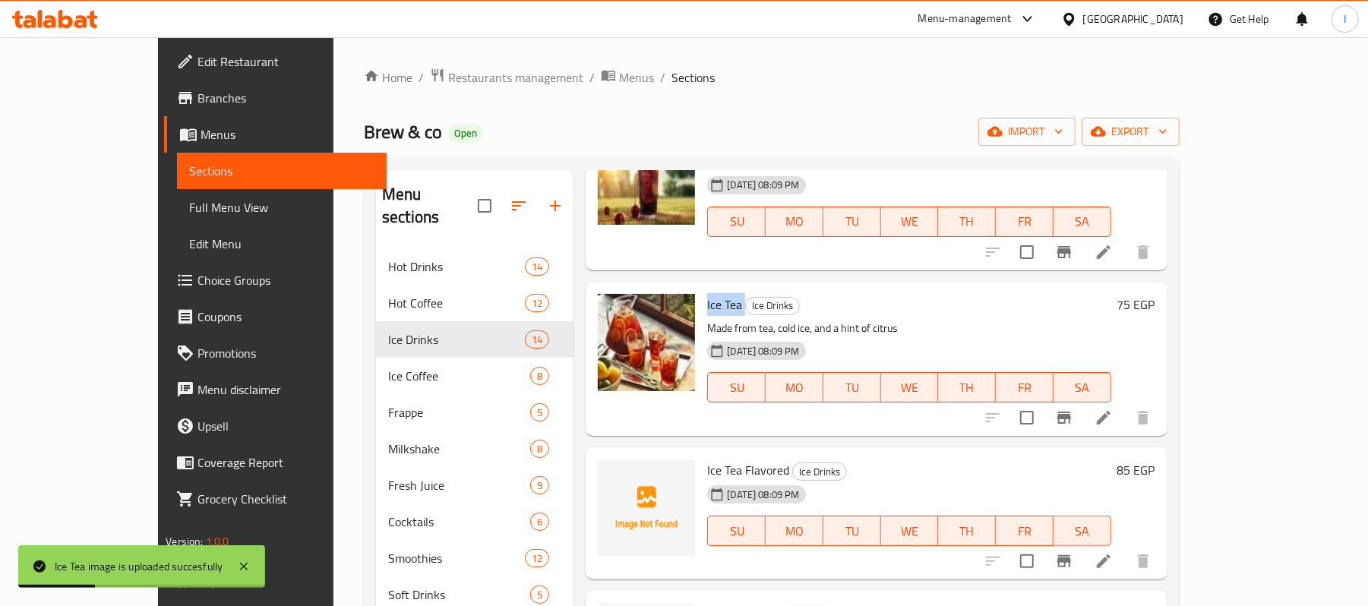
scroll to position [1621, 0]
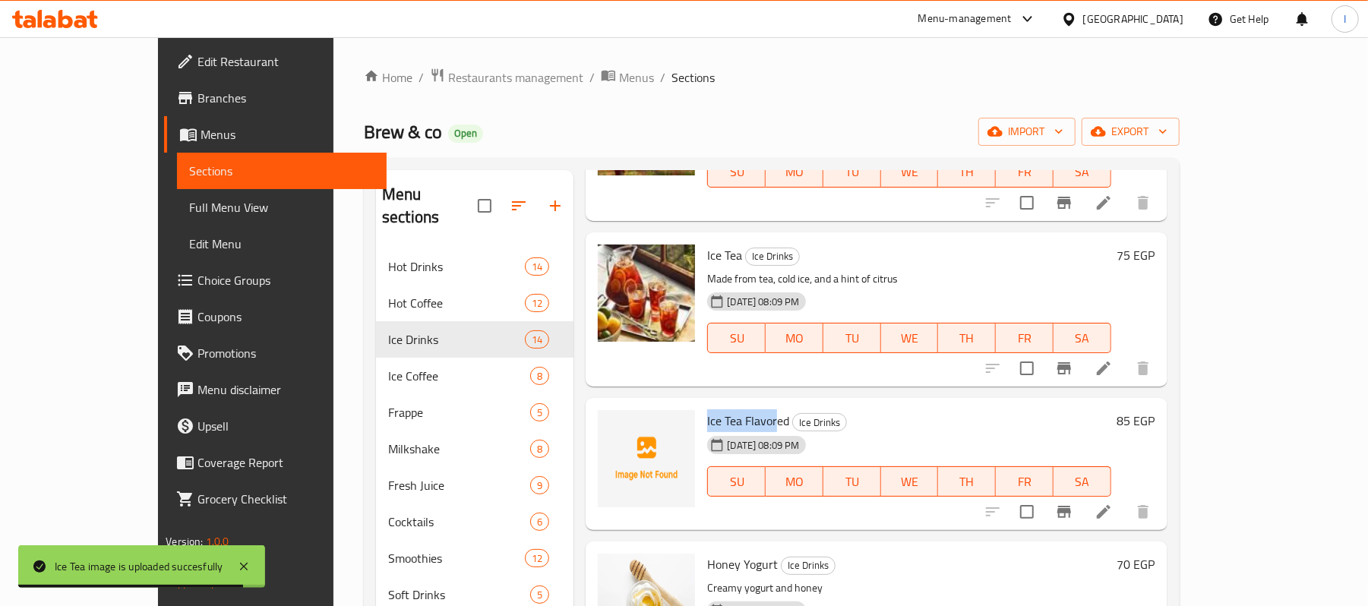
drag, startPoint x: 664, startPoint y: 402, endPoint x: 736, endPoint y: 401, distance: 72.2
click at [736, 404] on div "Ice Tea Flavored Ice Drinks [DATE] 08:09 PM SU MO TU WE TH FR SA" at bounding box center [909, 464] width 416 height 120
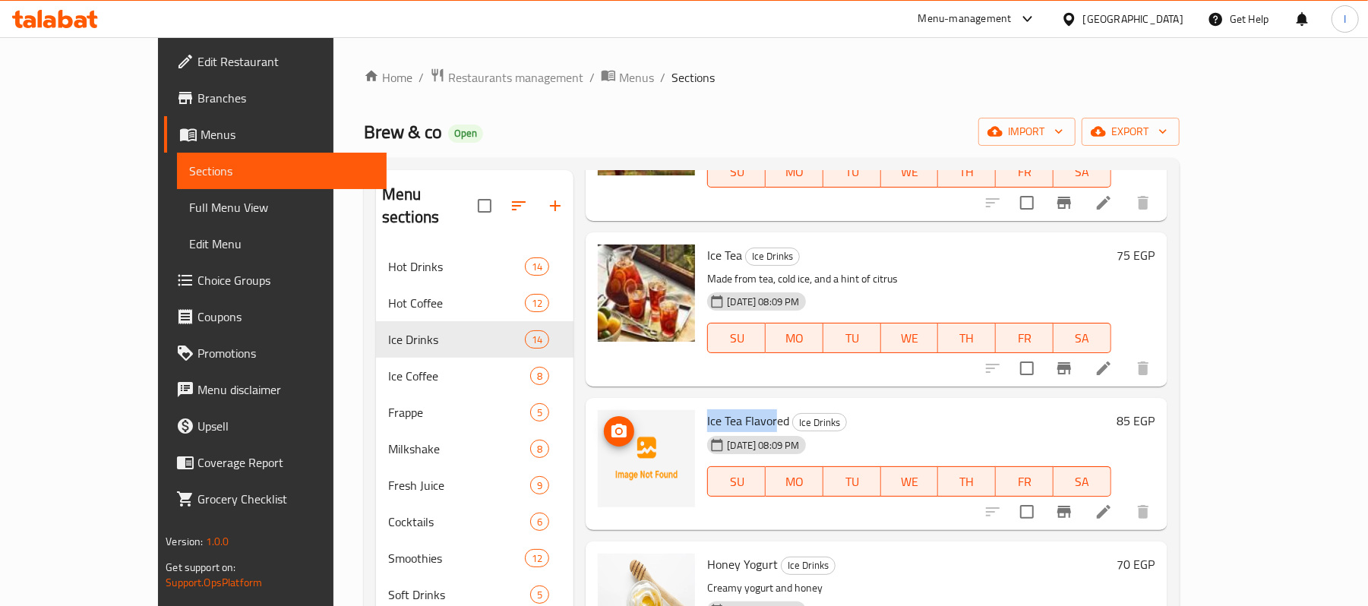
click at [612, 424] on icon "upload picture" at bounding box center [619, 431] width 15 height 14
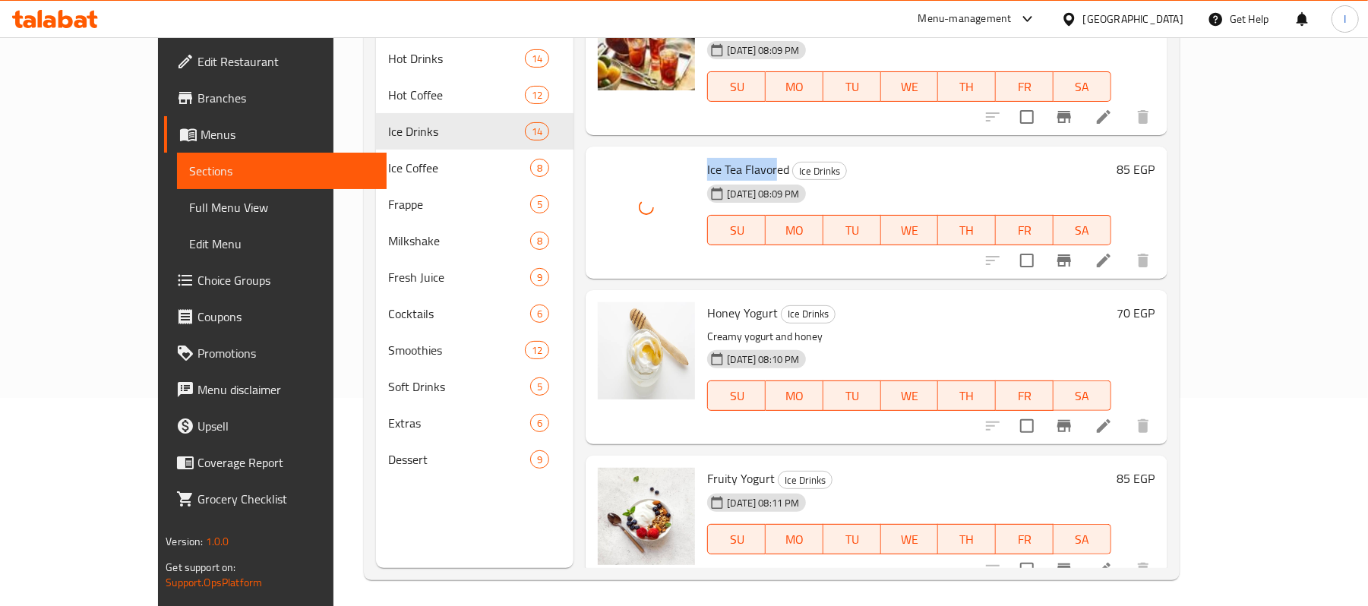
scroll to position [213, 0]
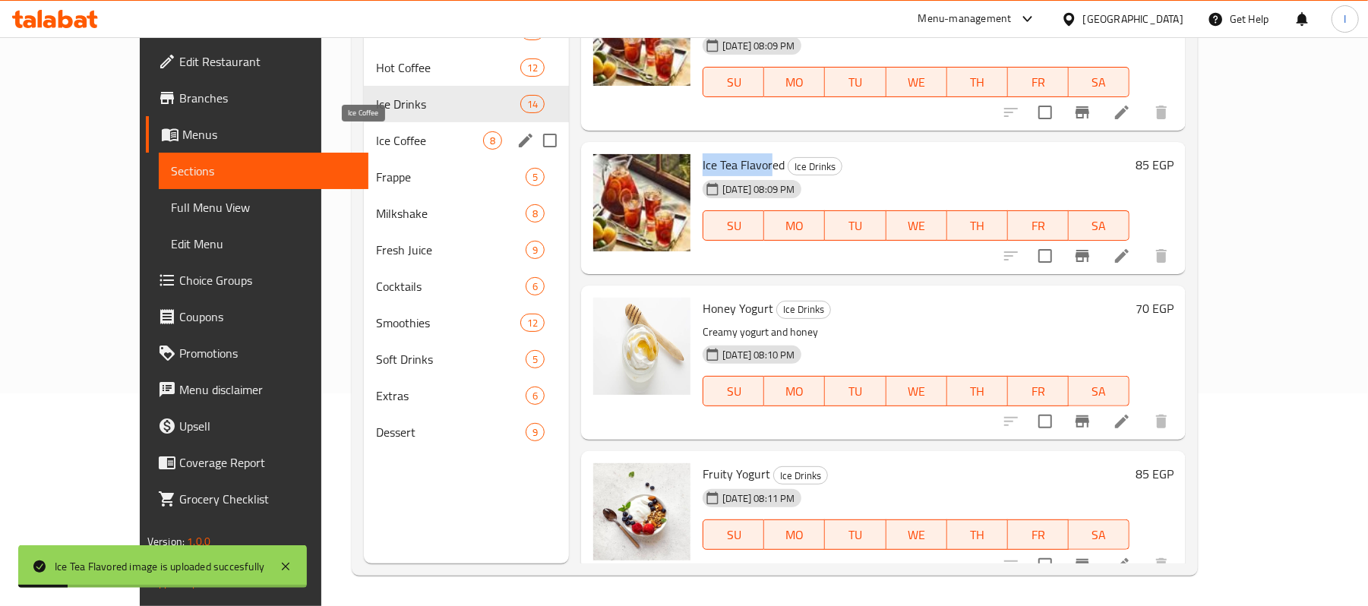
click at [412, 143] on span "Ice Coffee" at bounding box center [429, 140] width 107 height 18
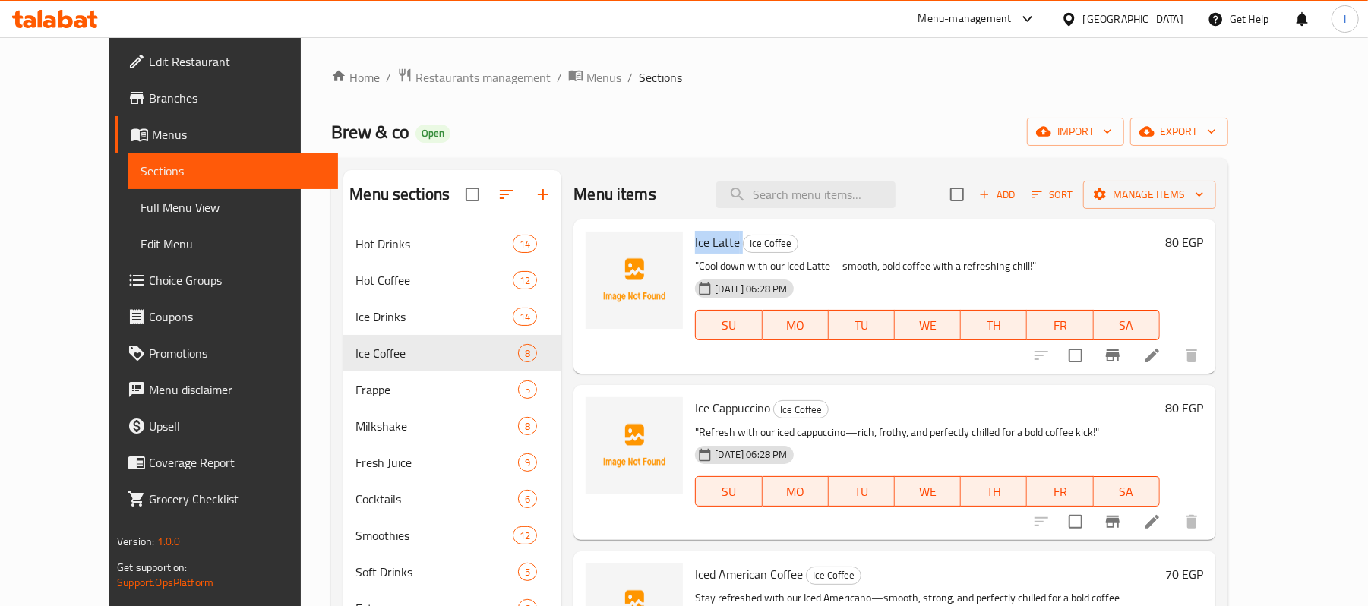
drag, startPoint x: 669, startPoint y: 247, endPoint x: 715, endPoint y: 246, distance: 46.4
click at [715, 246] on h6 "Ice Latte Ice Coffee" at bounding box center [927, 242] width 464 height 21
click at [599, 249] on icon "upload picture" at bounding box center [606, 252] width 15 height 14
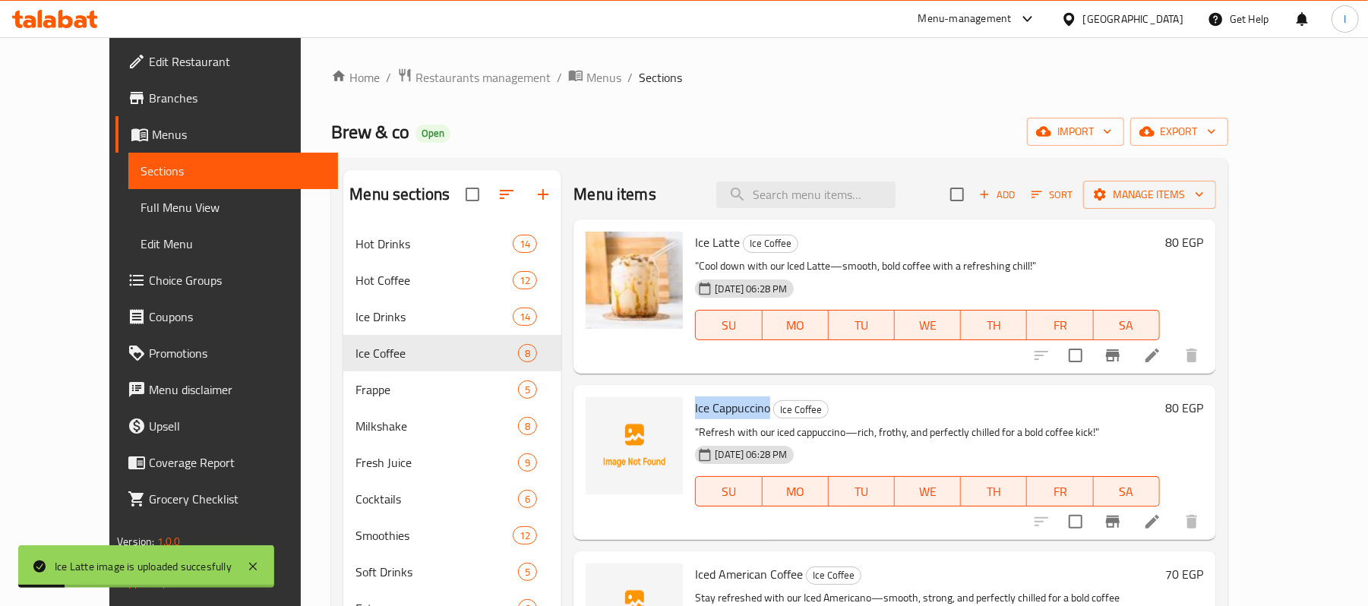
drag, startPoint x: 667, startPoint y: 406, endPoint x: 742, endPoint y: 404, distance: 75.2
click at [742, 404] on div "Ice Cappuccino Ice Coffee "Refresh with our iced cappuccino—rich, frothy, and p…" at bounding box center [927, 462] width 476 height 142
click at [586, 418] on img at bounding box center [634, 445] width 97 height 97
click at [598, 418] on icon "upload picture" at bounding box center [607, 419] width 18 height 18
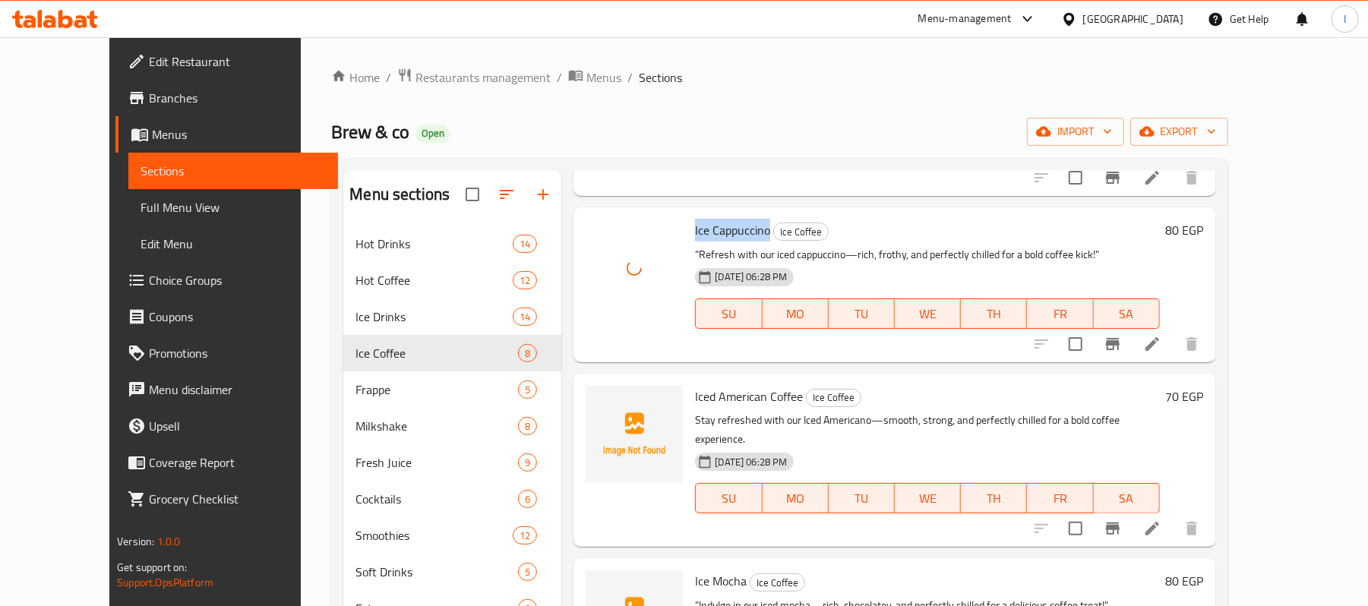
scroll to position [202, 0]
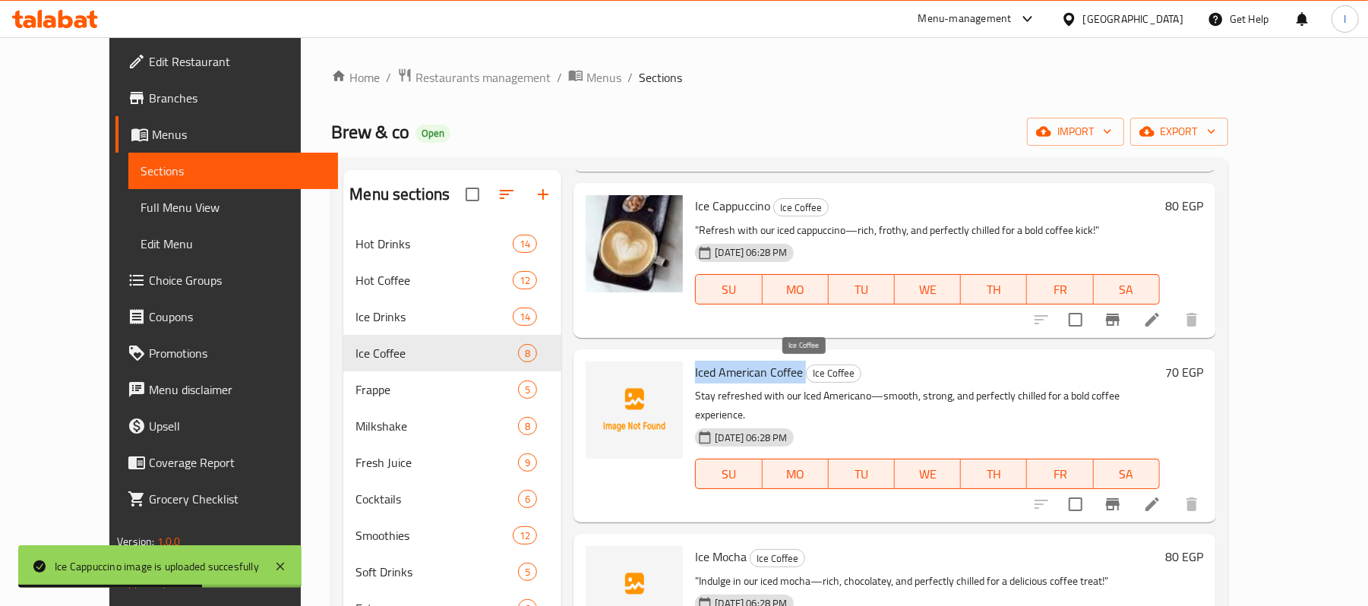
drag, startPoint x: 666, startPoint y: 372, endPoint x: 778, endPoint y: 371, distance: 111.7
click at [778, 371] on div "Iced American Coffee Ice Coffee Stay refreshed with our Iced Americano—smooth, …" at bounding box center [927, 436] width 476 height 161
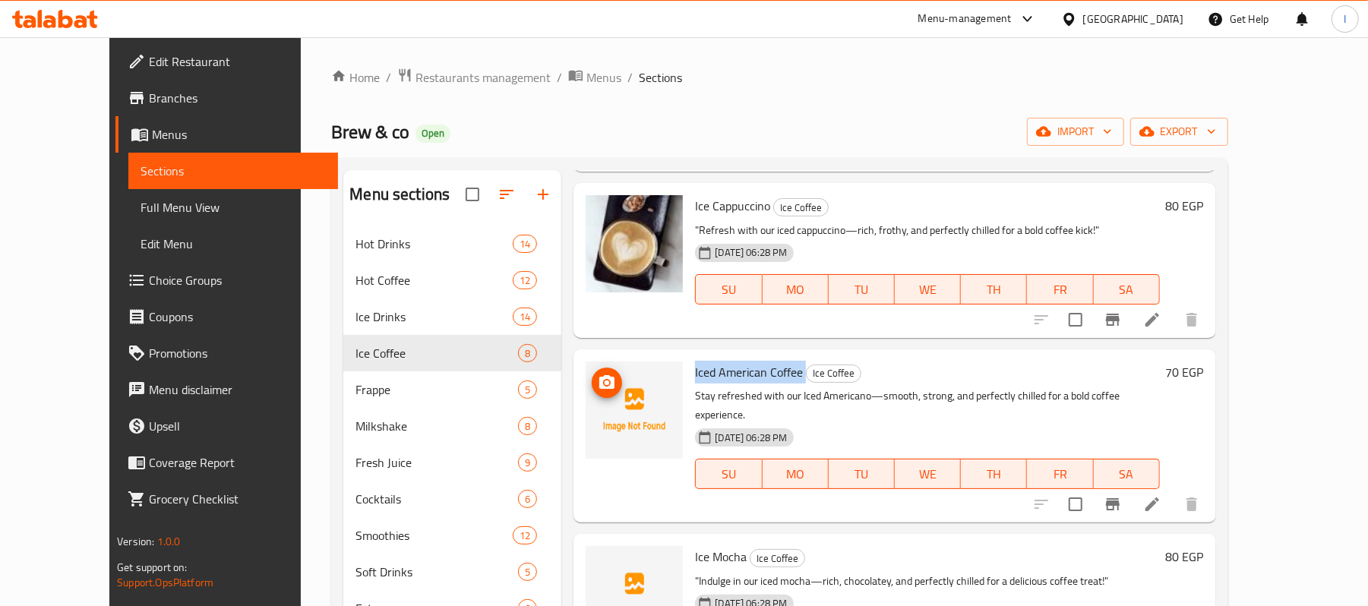
click at [598, 377] on icon "upload picture" at bounding box center [607, 383] width 18 height 18
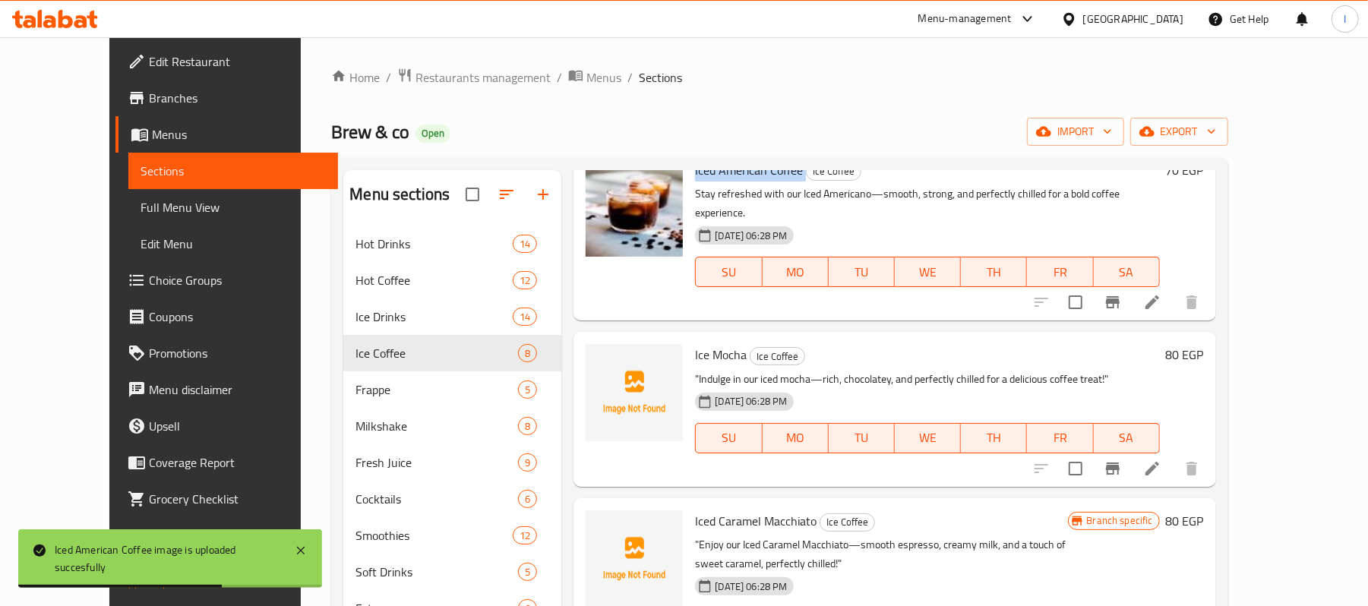
scroll to position [405, 0]
drag, startPoint x: 661, startPoint y: 340, endPoint x: 718, endPoint y: 340, distance: 57.0
click at [718, 340] on div "Ice Mocha Ice Coffee "Indulge in our iced mocha—rich, chocolatey, and perfectly…" at bounding box center [927, 408] width 476 height 142
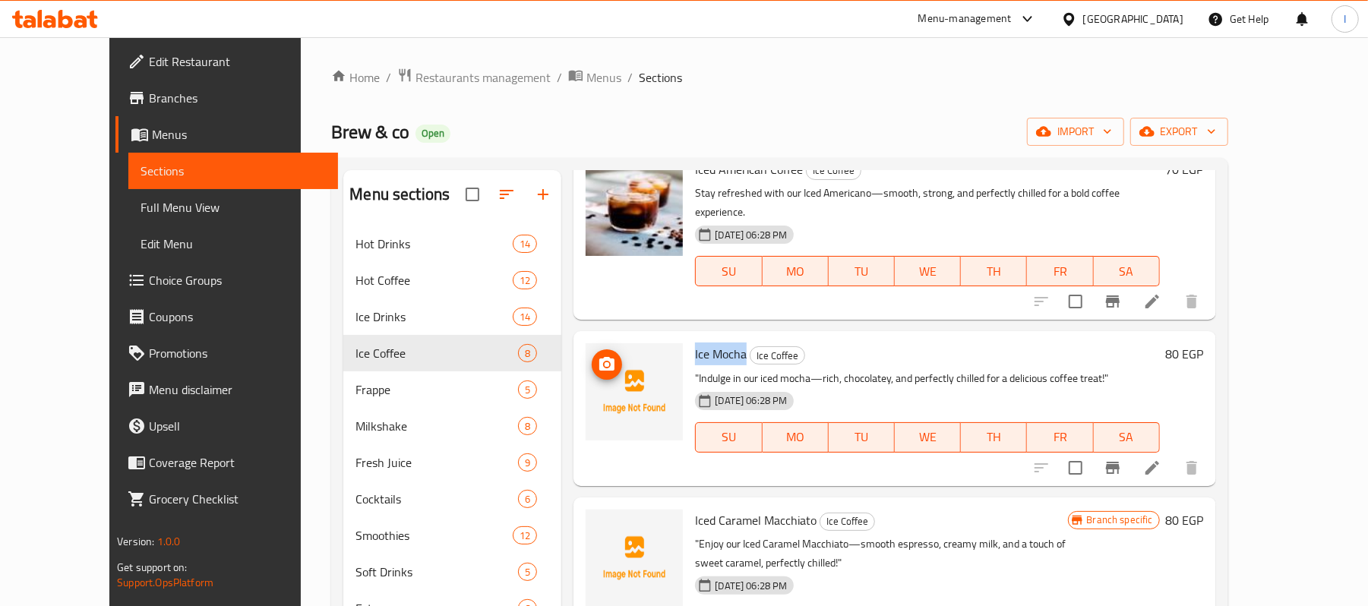
click at [599, 357] on icon "upload picture" at bounding box center [606, 364] width 15 height 14
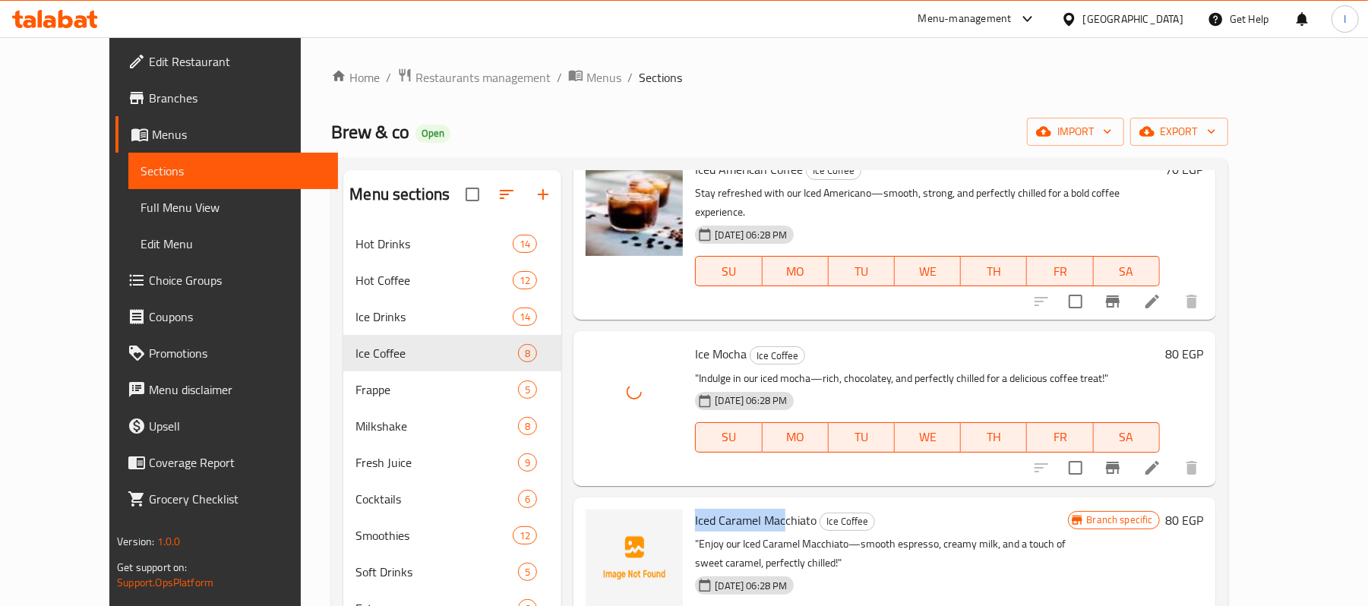
drag, startPoint x: 669, startPoint y: 501, endPoint x: 733, endPoint y: 498, distance: 63.9
click at [757, 509] on span "Iced Caramel Macchiato" at bounding box center [756, 520] width 122 height 23
click at [720, 509] on span "Iced Caramel Macchiato" at bounding box center [756, 520] width 122 height 23
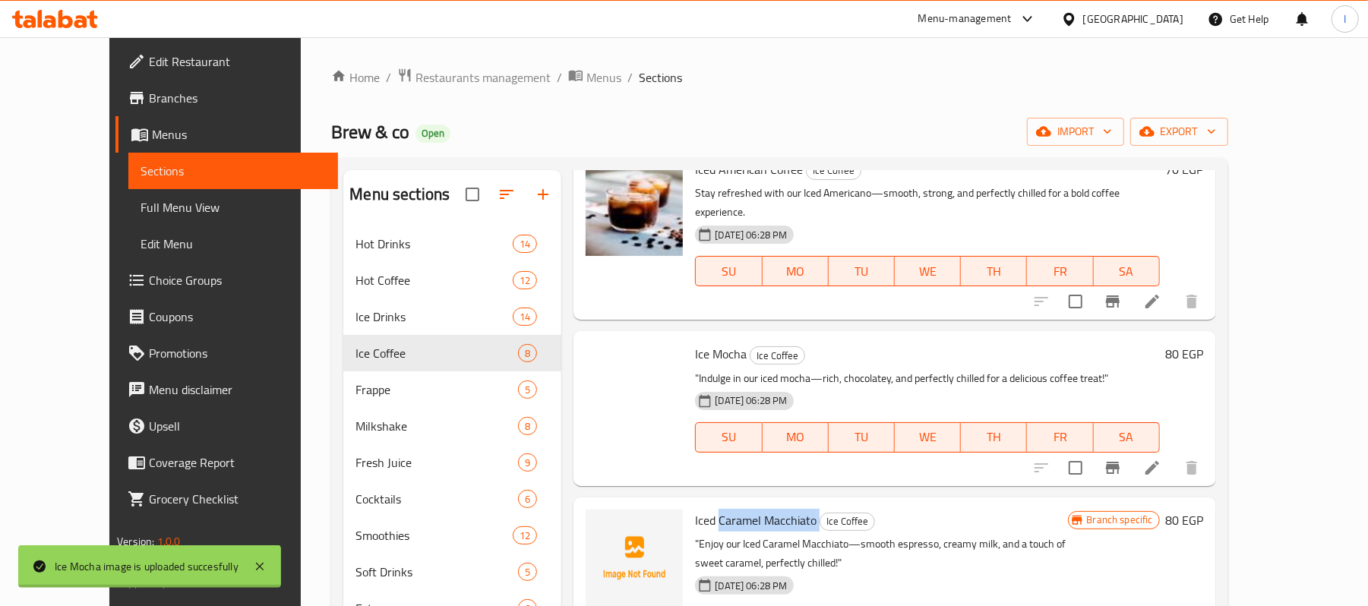
drag, startPoint x: 691, startPoint y: 498, endPoint x: 791, endPoint y: 500, distance: 99.5
click at [791, 510] on h6 "Iced Caramel Macchiato Ice Coffee" at bounding box center [881, 520] width 372 height 21
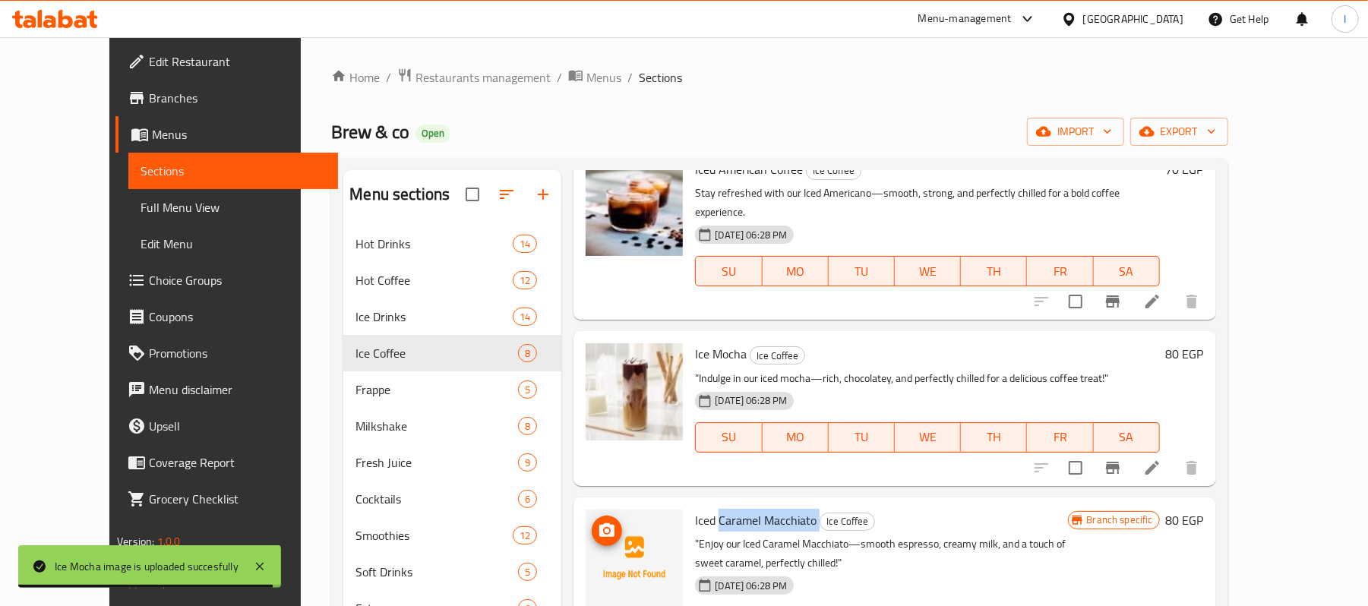
click at [599, 523] on icon "upload picture" at bounding box center [606, 530] width 15 height 14
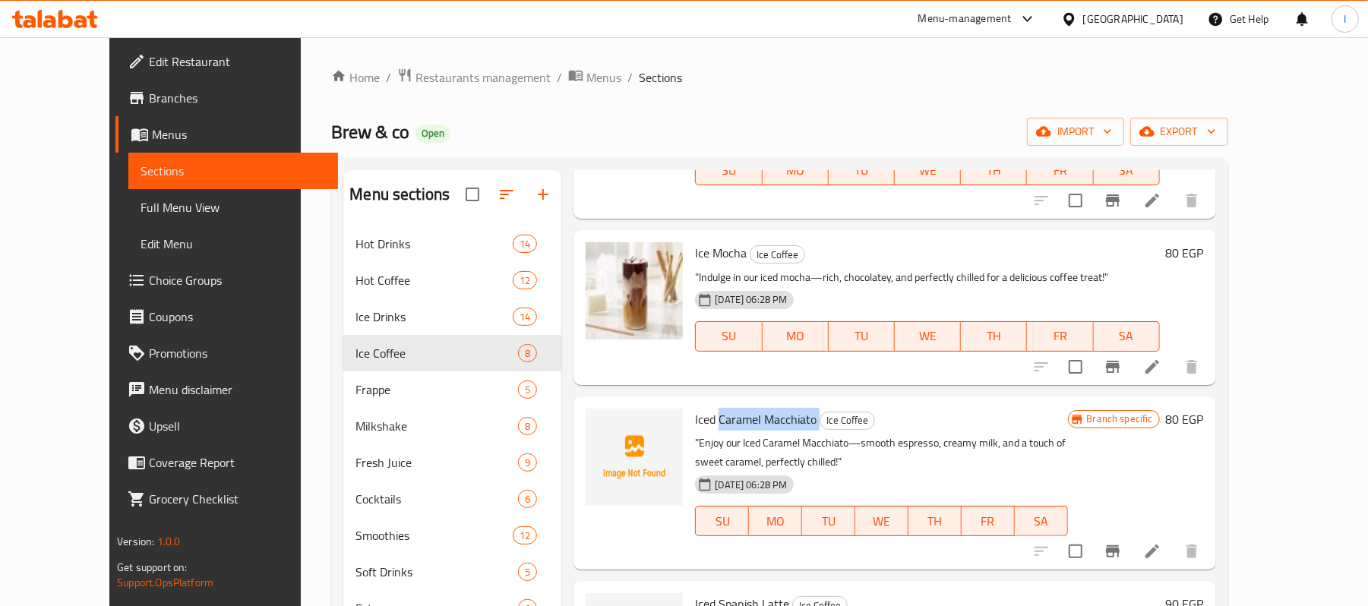
scroll to position [608, 0]
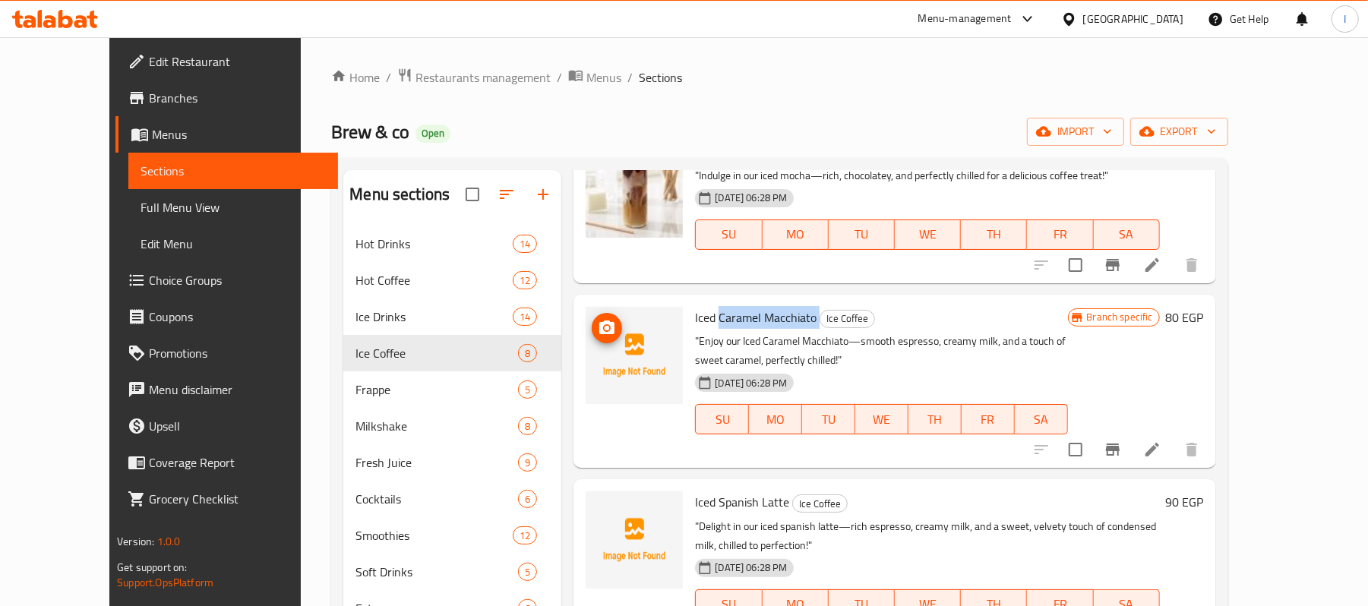
click at [599, 321] on icon "upload picture" at bounding box center [606, 328] width 15 height 14
click at [689, 308] on div "Iced Caramel Macchiato Ice Coffee "Enjoy our Iced Caramel Macchiato—smooth espr…" at bounding box center [881, 381] width 384 height 161
drag, startPoint x: 666, startPoint y: 301, endPoint x: 789, endPoint y: 293, distance: 123.3
click at [789, 301] on div "Iced Caramel Macchiato Ice Coffee "Enjoy our Iced Caramel Macchiato—smooth espr…" at bounding box center [881, 381] width 384 height 161
click at [598, 319] on icon "upload picture" at bounding box center [607, 328] width 18 height 18
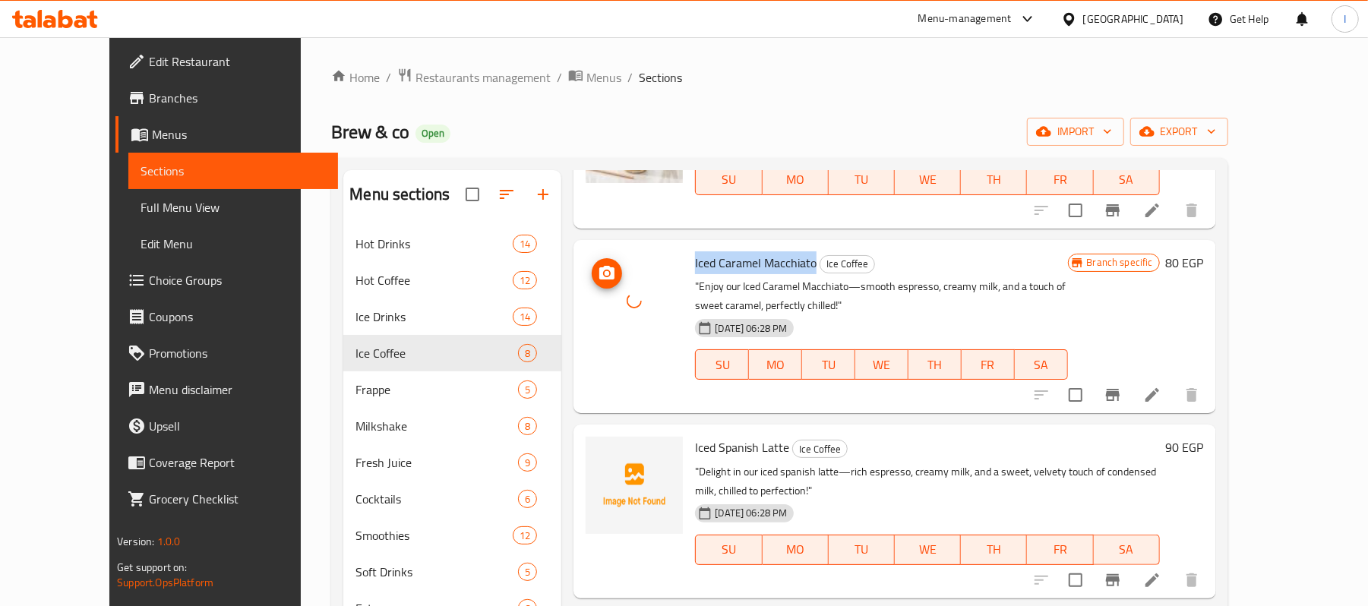
scroll to position [709, 0]
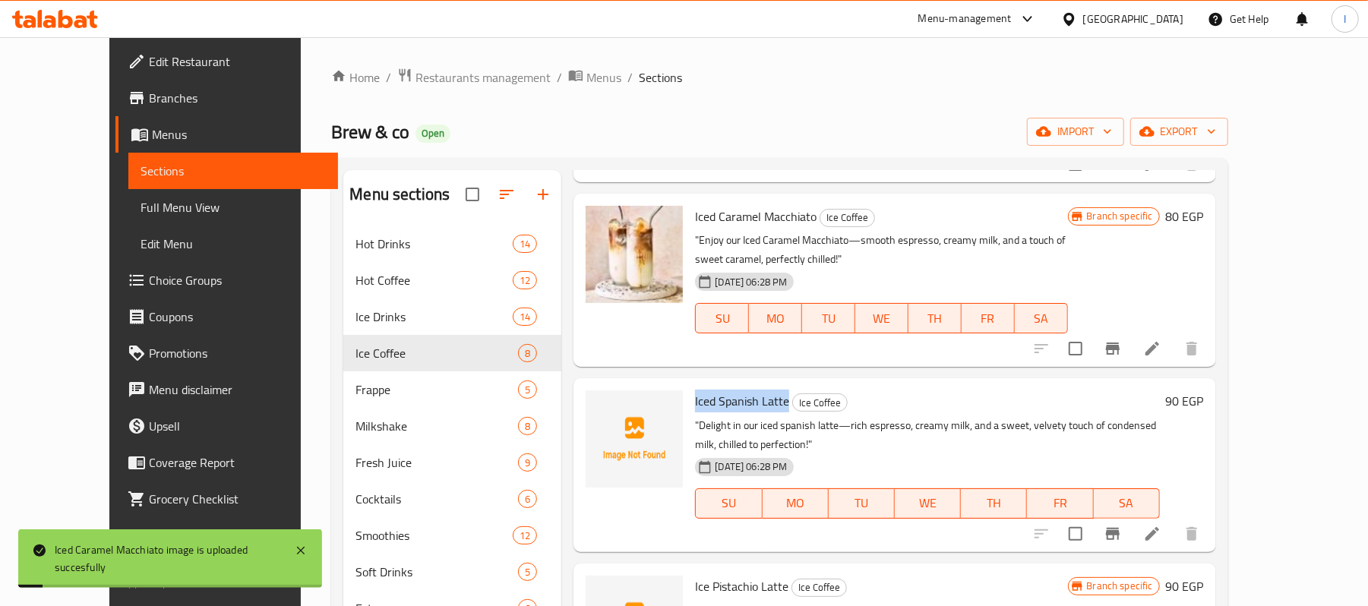
drag, startPoint x: 669, startPoint y: 380, endPoint x: 758, endPoint y: 378, distance: 89.7
click at [758, 390] on span "Iced Spanish Latte" at bounding box center [742, 401] width 94 height 23
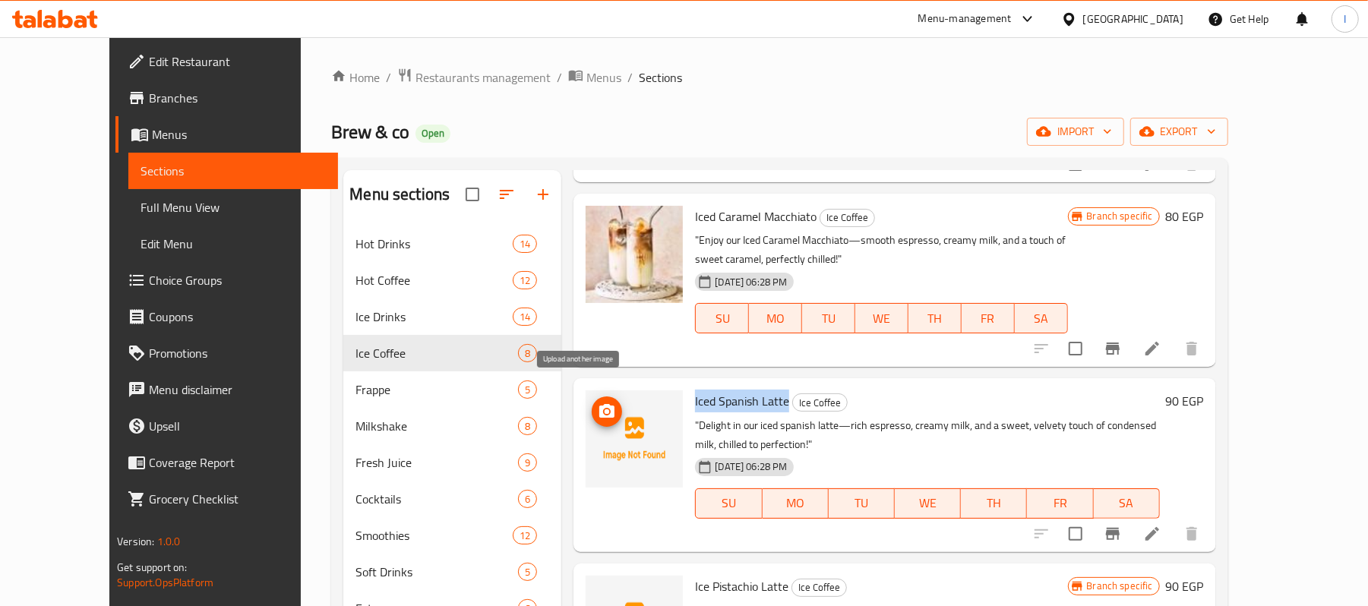
click at [598, 403] on icon "upload picture" at bounding box center [607, 412] width 18 height 18
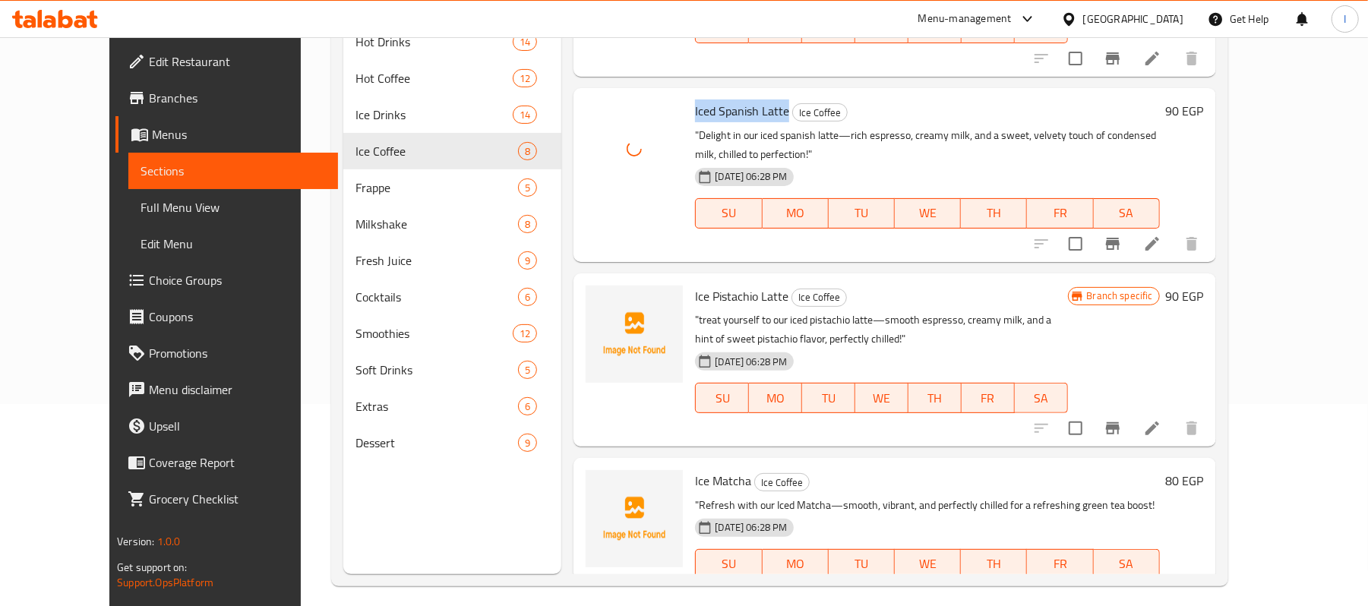
scroll to position [213, 0]
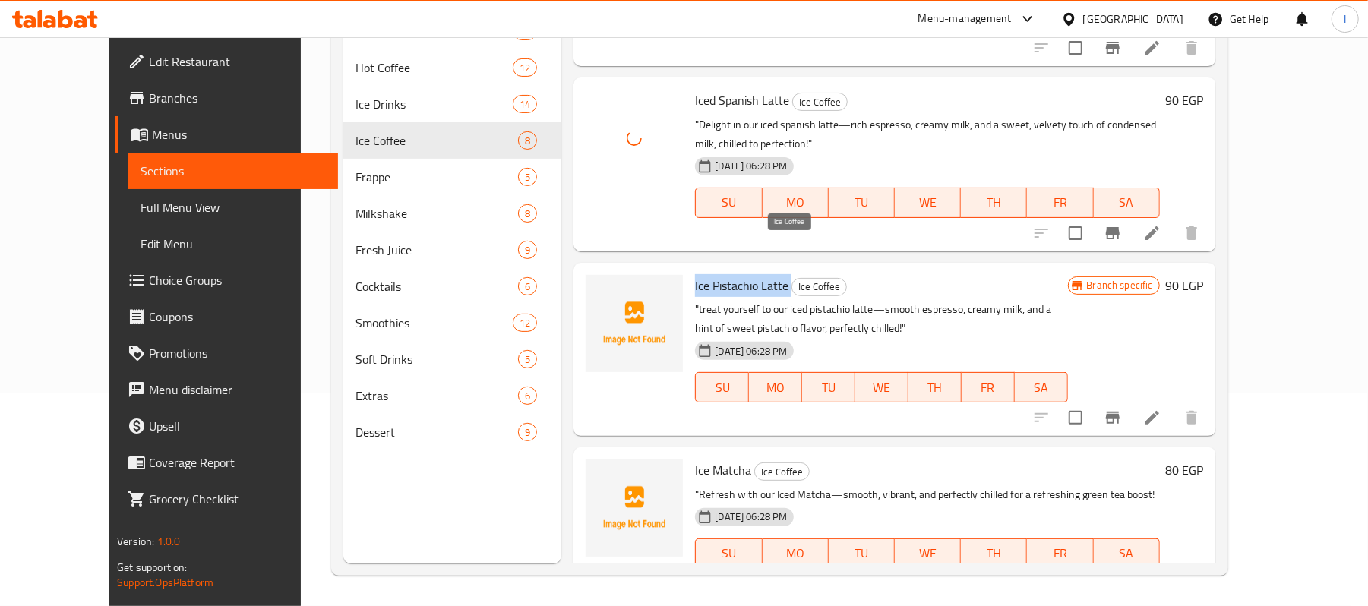
drag, startPoint x: 666, startPoint y: 247, endPoint x: 764, endPoint y: 251, distance: 98.1
click at [764, 269] on div "Ice Pistachio Latte Ice Coffee "treat yourself to our iced pistachio latte—smoo…" at bounding box center [881, 349] width 384 height 161
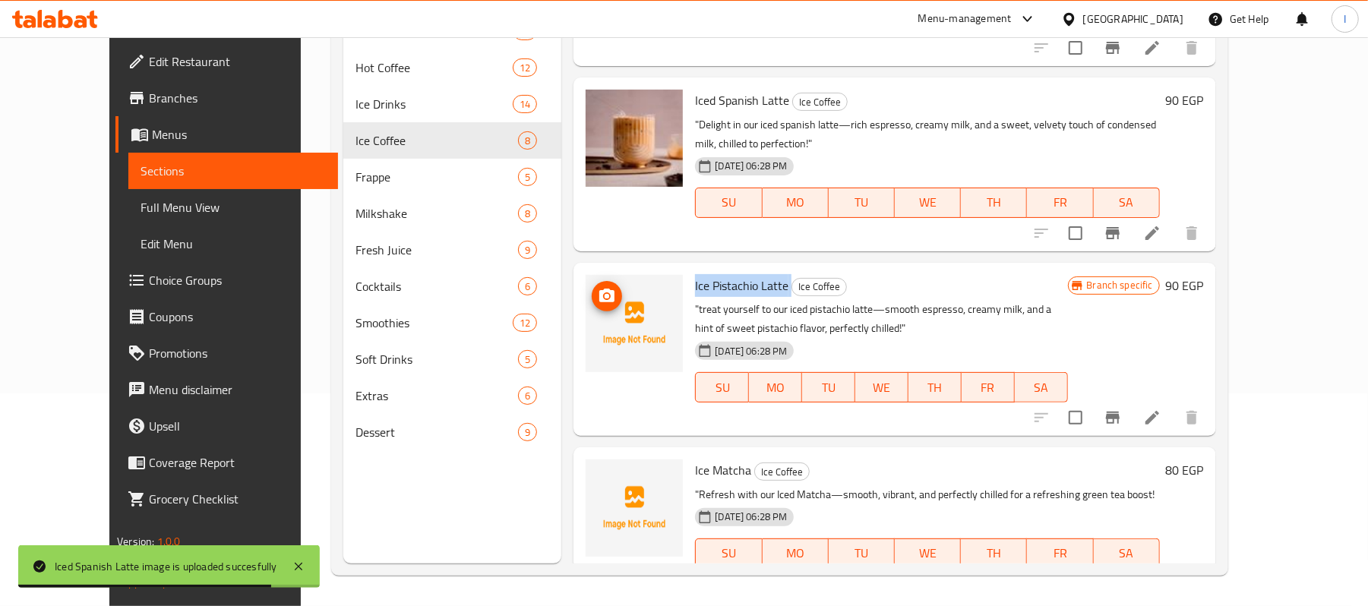
click at [605, 293] on circle "upload picture" at bounding box center [607, 295] width 5 height 5
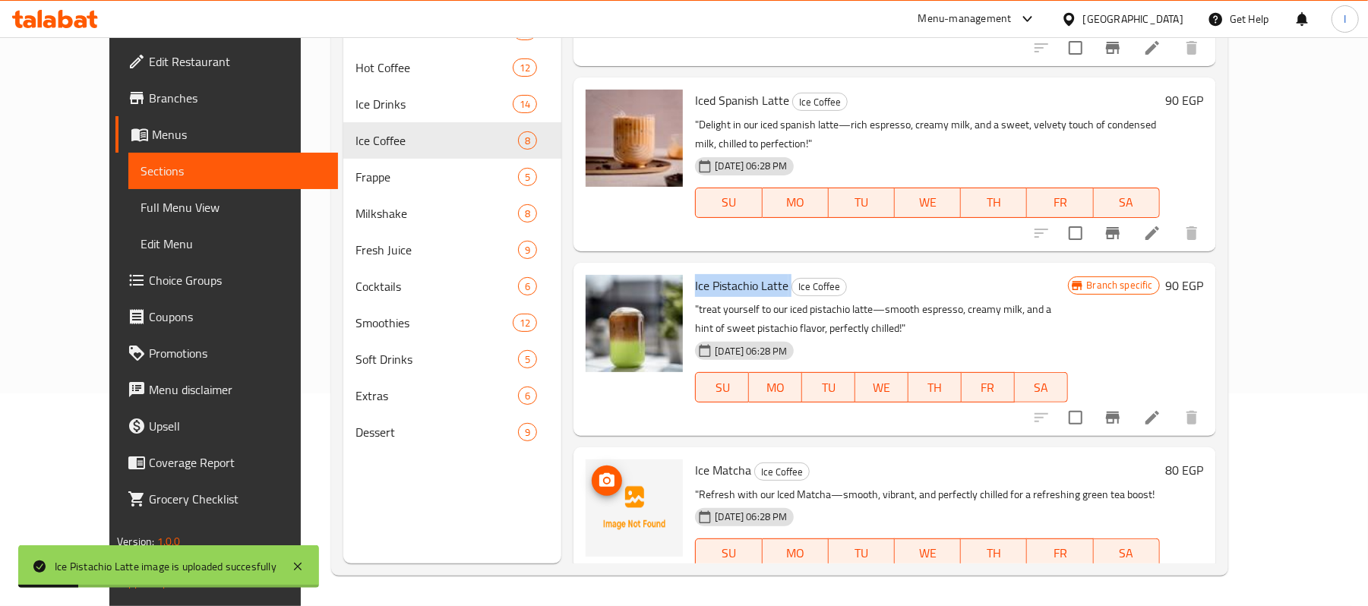
click at [598, 472] on icon "upload picture" at bounding box center [607, 481] width 18 height 18
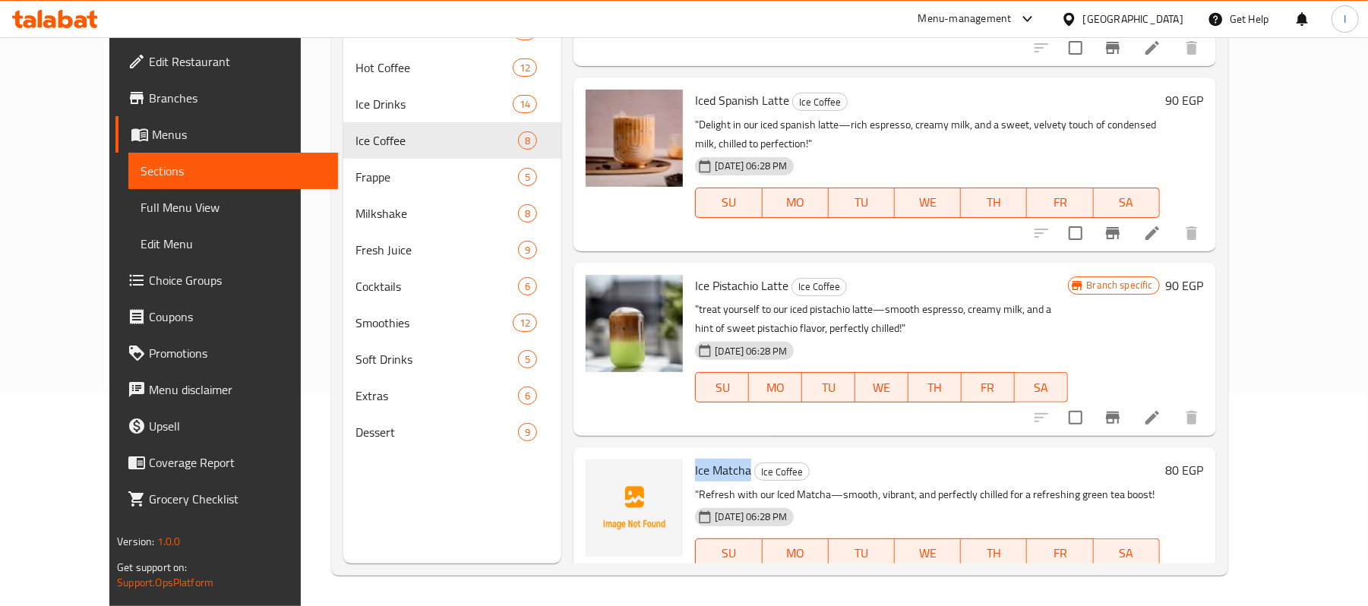
drag, startPoint x: 666, startPoint y: 432, endPoint x: 718, endPoint y: 430, distance: 52.5
click at [723, 454] on div "Ice Matcha Ice Coffee "Refresh with our Iced Matcha—smooth, vibrant, and perfec…" at bounding box center [927, 525] width 476 height 142
click at [599, 473] on icon "upload picture" at bounding box center [606, 480] width 15 height 14
